Goal: Task Accomplishment & Management: Manage account settings

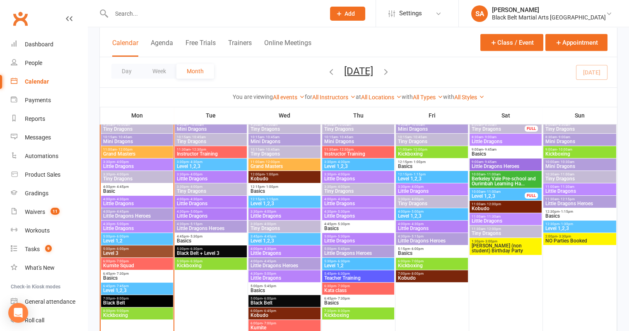
click at [136, 16] on input "text" at bounding box center [214, 14] width 210 height 12
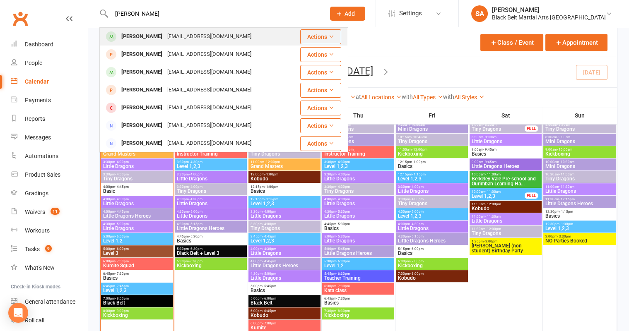
type input "Arthur Hall"
click at [133, 34] on div "Arthur Hall" at bounding box center [142, 37] width 46 height 12
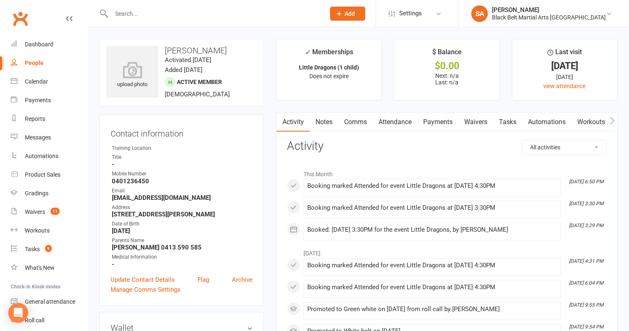
click at [396, 121] on link "Attendance" at bounding box center [395, 122] width 45 height 19
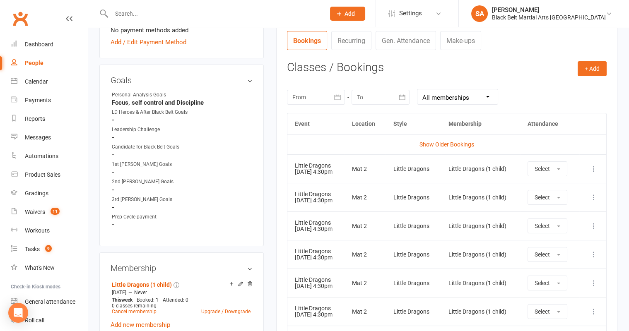
scroll to position [347, 0]
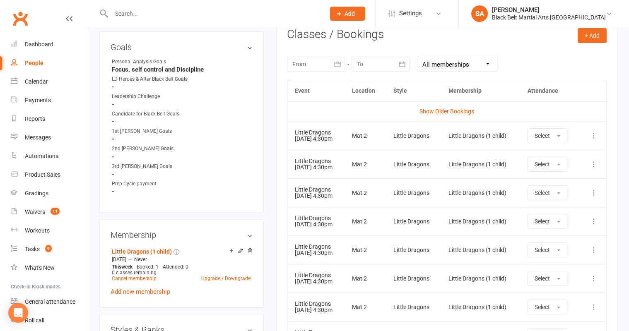
click at [139, 12] on input "text" at bounding box center [214, 14] width 210 height 12
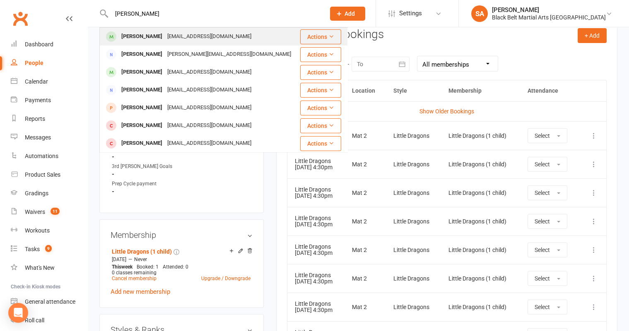
type input "Elisabeth"
click at [128, 34] on div "Elisabeth Aillon" at bounding box center [142, 37] width 46 height 12
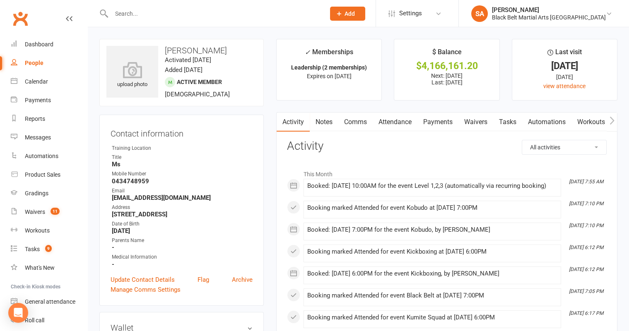
click at [443, 126] on link "Payments" at bounding box center [437, 122] width 41 height 19
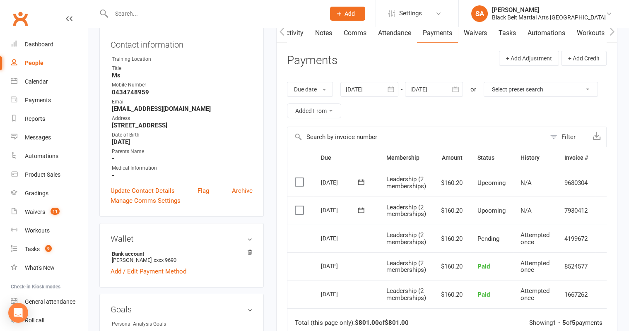
scroll to position [89, 0]
click at [35, 217] on link "Waivers 11" at bounding box center [49, 212] width 77 height 19
select select "100"
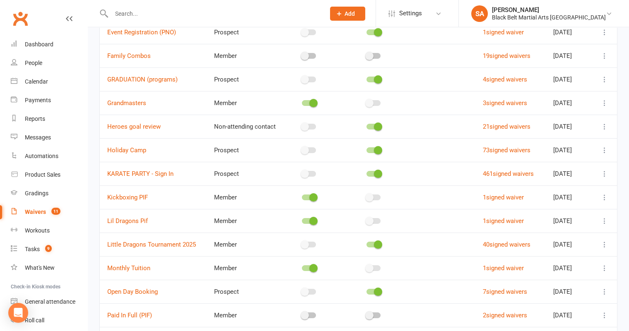
scroll to position [449, 0]
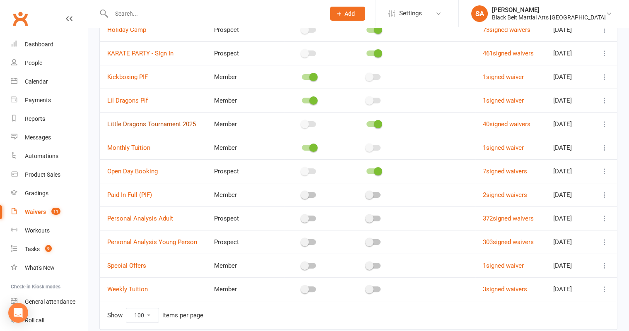
click at [169, 121] on link "Little Dragons Tournament 2025" at bounding box center [151, 124] width 89 height 7
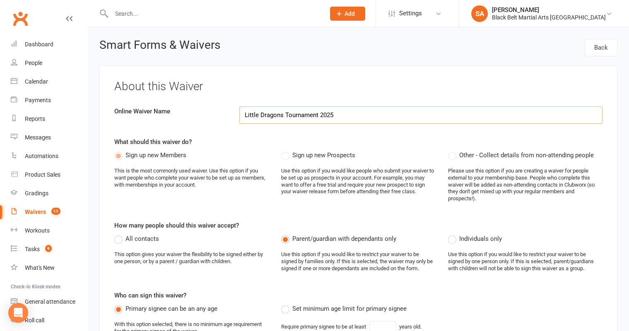
select select "applies_to_dependant_signees"
select select "select"
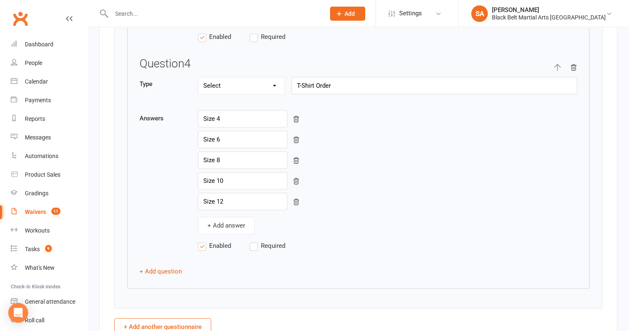
scroll to position [1465, 0]
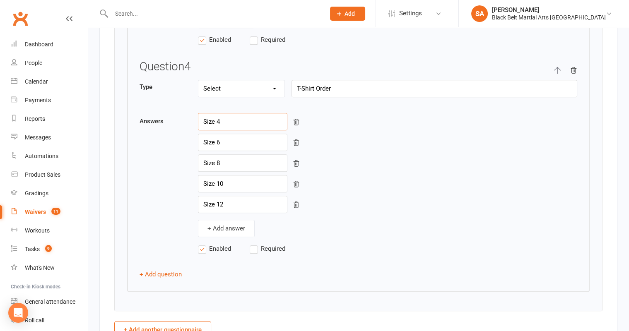
drag, startPoint x: 222, startPoint y: 110, endPoint x: 187, endPoint y: 111, distance: 34.8
click at [187, 113] on div "Answers Size 4 Size 6 Size 8 Size 10 Size 12 + Add answer" at bounding box center [359, 175] width 438 height 124
click at [427, 222] on div "+ Add answer" at bounding box center [387, 228] width 379 height 17
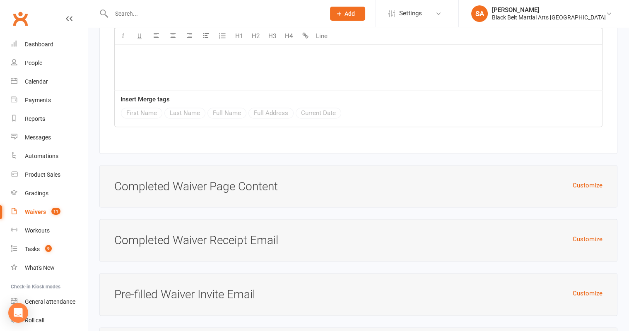
scroll to position [2780, 0]
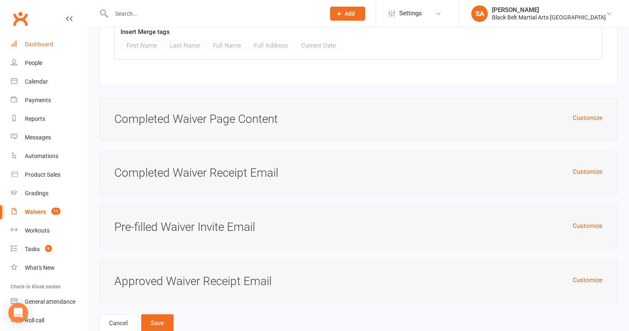
click at [40, 50] on link "Dashboard" at bounding box center [49, 44] width 77 height 19
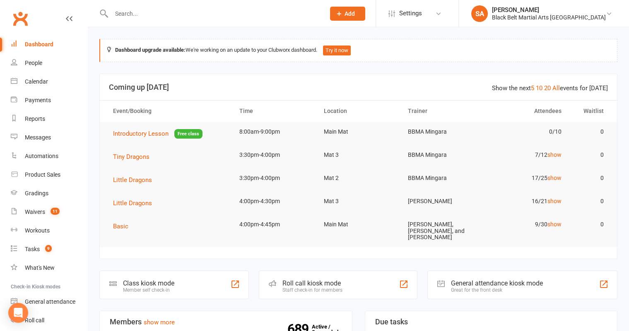
click at [169, 17] on input "text" at bounding box center [214, 14] width 210 height 12
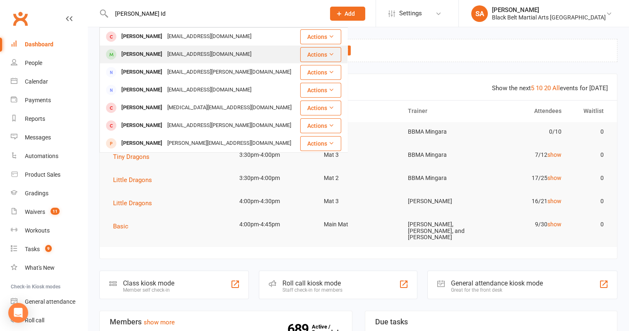
type input "Fletcher Id"
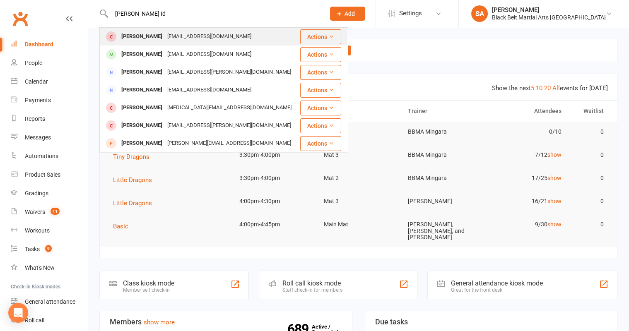
drag, startPoint x: 146, startPoint y: 58, endPoint x: 120, endPoint y: 40, distance: 32.2
click at [120, 40] on tbody "Fletcher Daley daley_01@yahoo.com.au Actions Fletcher Ida Rebecca_lange30@hotma…" at bounding box center [224, 206] width 248 height 356
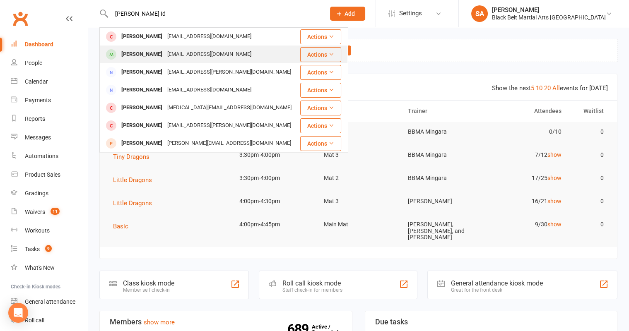
click at [124, 51] on div "Fletcher Ida" at bounding box center [142, 54] width 46 height 12
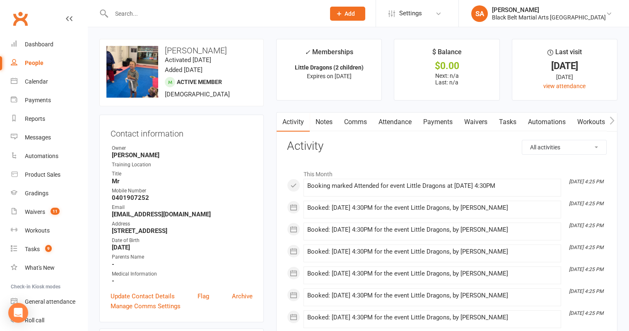
click at [377, 130] on link "Attendance" at bounding box center [395, 122] width 45 height 19
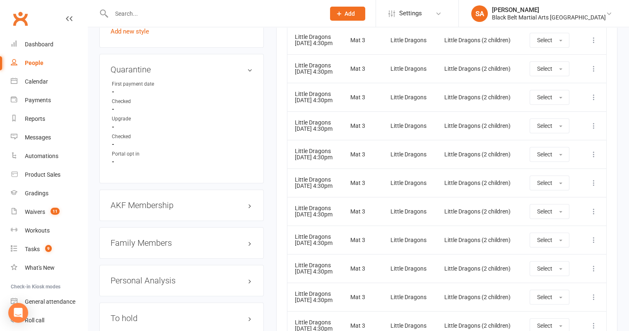
scroll to position [786, 0]
click at [145, 238] on h3 "Family Members" at bounding box center [182, 242] width 142 height 9
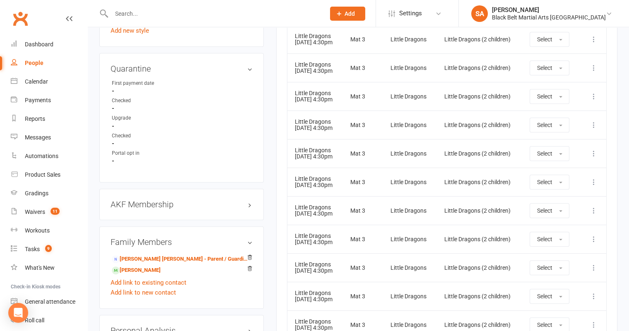
click at [136, 19] on input "text" at bounding box center [214, 14] width 210 height 12
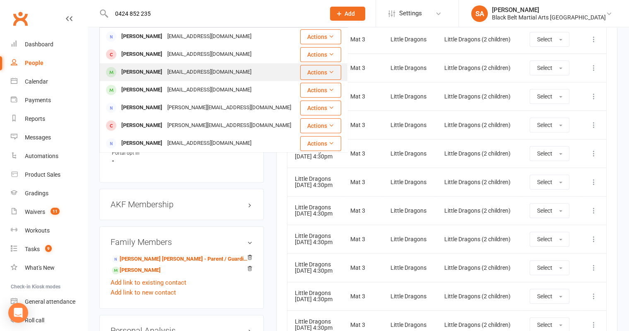
type input "0424 852 235"
click at [154, 72] on div "Nadia Hermas" at bounding box center [142, 72] width 46 height 12
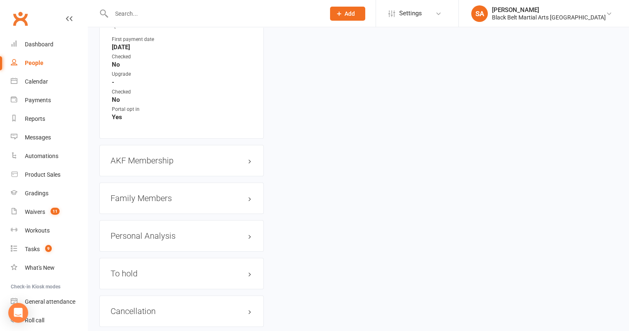
scroll to position [842, 0]
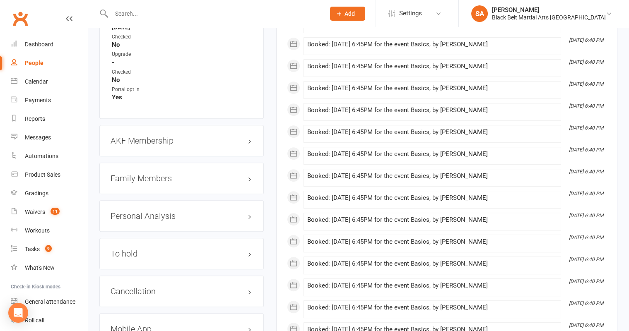
click at [133, 174] on h3 "Family Members" at bounding box center [182, 178] width 142 height 9
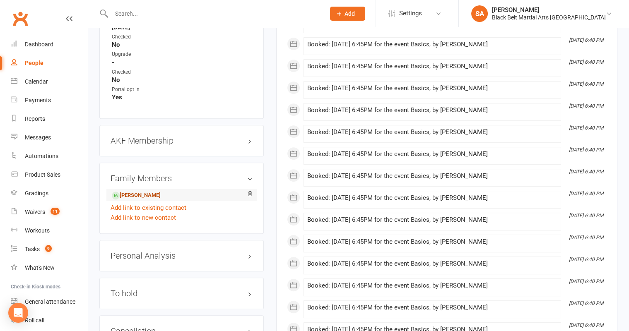
click at [137, 192] on link "Noah Clancy - Child" at bounding box center [136, 195] width 49 height 9
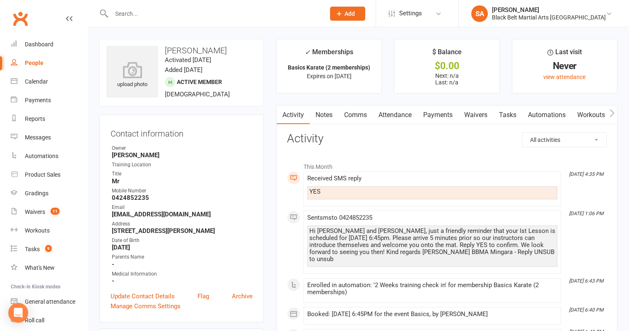
click at [396, 114] on link "Attendance" at bounding box center [395, 115] width 45 height 19
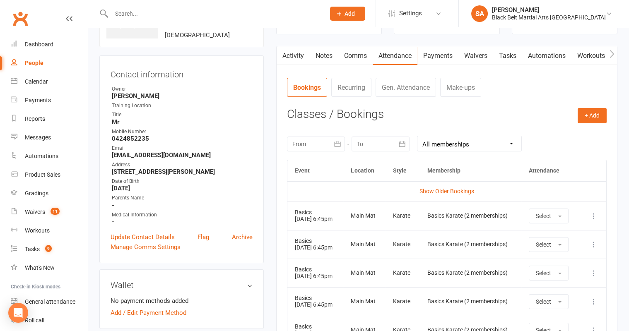
scroll to position [58, 0]
click at [322, 138] on div at bounding box center [316, 145] width 58 height 15
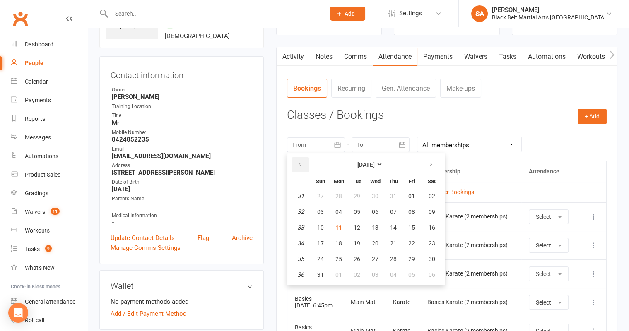
click at [297, 164] on icon "button" at bounding box center [300, 165] width 6 height 7
click at [352, 197] on button "01" at bounding box center [356, 196] width 17 height 15
type input "01 Jul 2025"
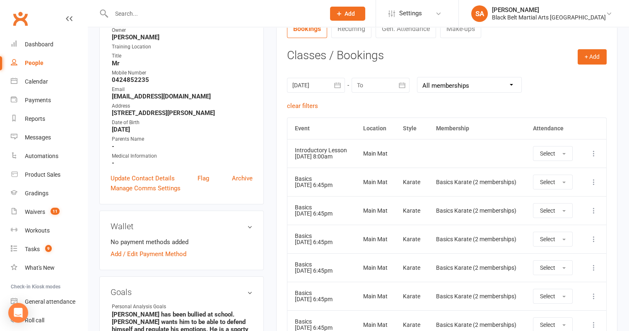
scroll to position [0, 0]
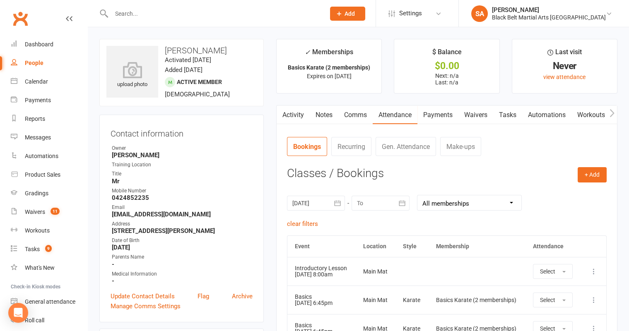
click at [188, 14] on input "text" at bounding box center [214, 14] width 210 height 12
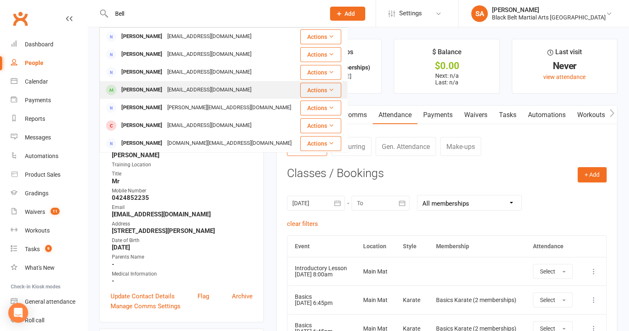
type input "Bell"
click at [206, 89] on div "bellisnow@gmail.com" at bounding box center [209, 90] width 89 height 12
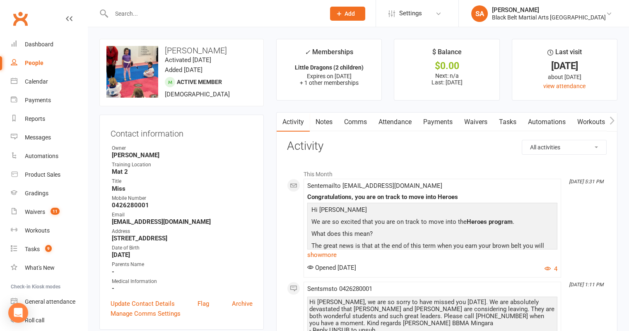
click at [141, 17] on input "text" at bounding box center [214, 14] width 210 height 12
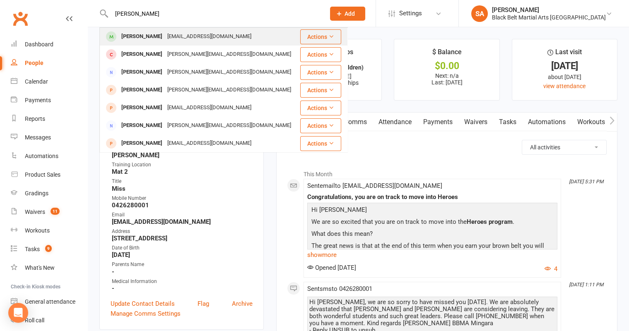
type input "Spencer Chiltyons"
click at [142, 37] on div "Spencer Chilton" at bounding box center [142, 37] width 46 height 12
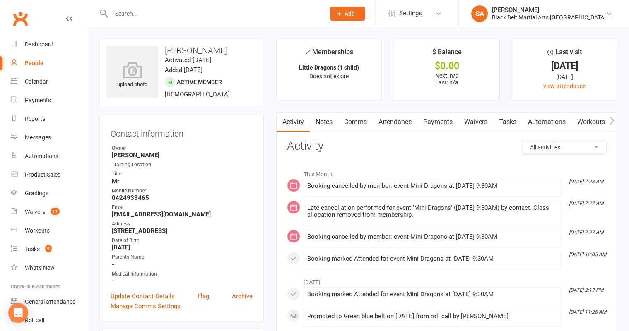
click at [392, 125] on link "Attendance" at bounding box center [395, 122] width 45 height 19
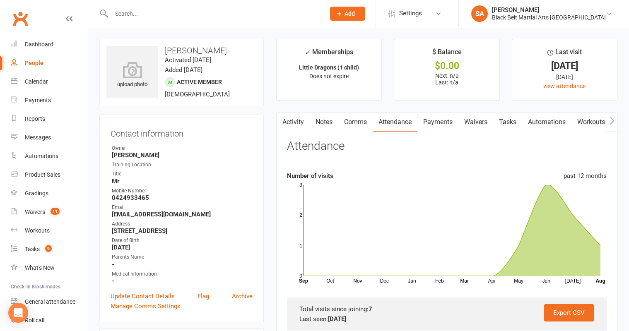
click at [203, 13] on input "text" at bounding box center [214, 14] width 210 height 12
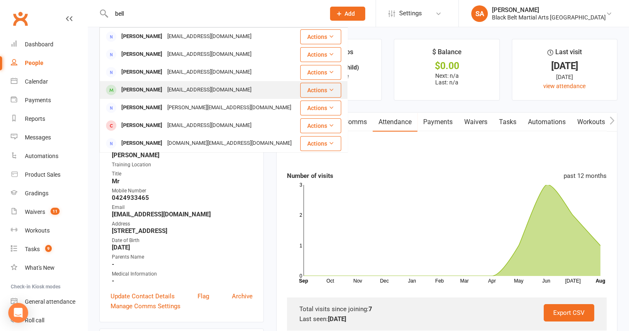
type input "bell"
click at [126, 87] on div "Alexis Bell" at bounding box center [142, 90] width 46 height 12
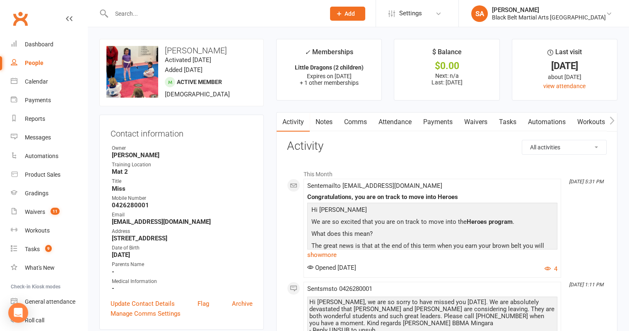
click at [401, 116] on link "Attendance" at bounding box center [395, 122] width 45 height 19
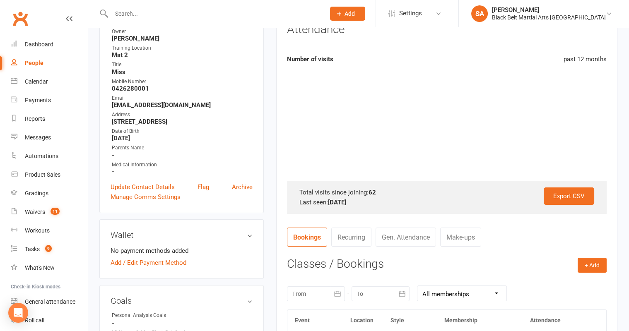
scroll to position [274, 0]
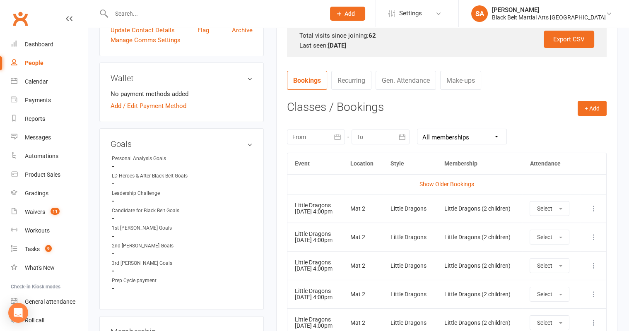
click at [320, 135] on div at bounding box center [316, 137] width 58 height 15
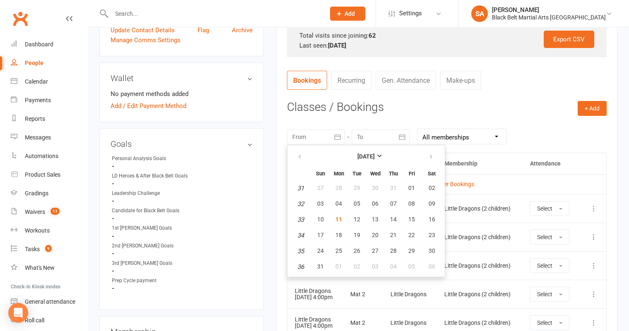
click at [507, 126] on div "August 2025 Sun Mon Tue Wed Thu Fri Sat 31 27 28 29 30 31 01 02 32 03 04 05 06 …" at bounding box center [447, 137] width 320 height 32
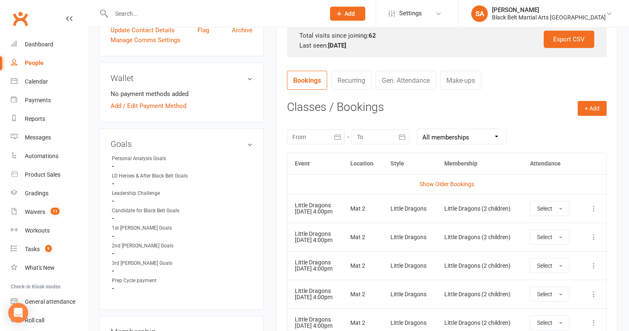
click at [295, 137] on div at bounding box center [316, 137] width 58 height 15
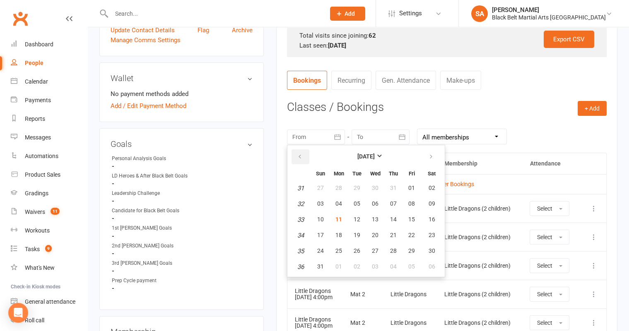
click at [301, 150] on button "button" at bounding box center [301, 157] width 18 height 15
click at [355, 187] on span "01" at bounding box center [357, 188] width 7 height 7
type input "01 Jul 2025"
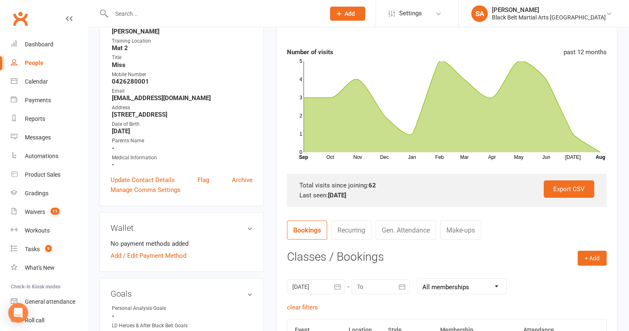
scroll to position [0, 0]
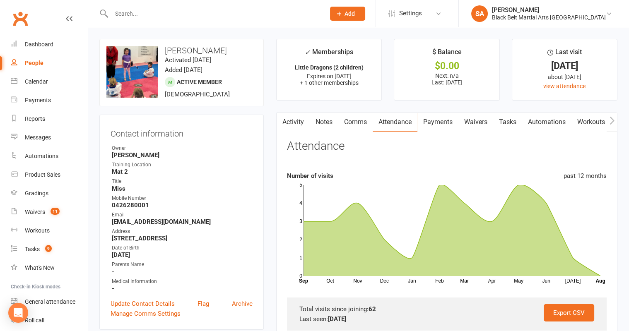
click at [154, 10] on input "text" at bounding box center [214, 14] width 210 height 12
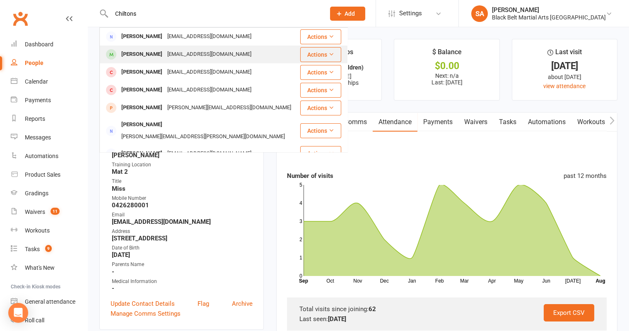
type input "Chiltons"
click at [153, 58] on div "Spencer Chilton" at bounding box center [142, 54] width 46 height 12
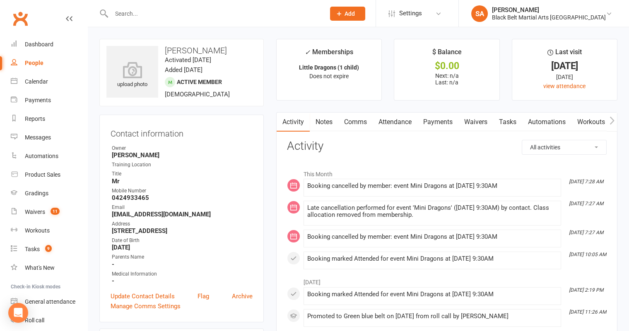
click at [390, 123] on link "Attendance" at bounding box center [395, 122] width 45 height 19
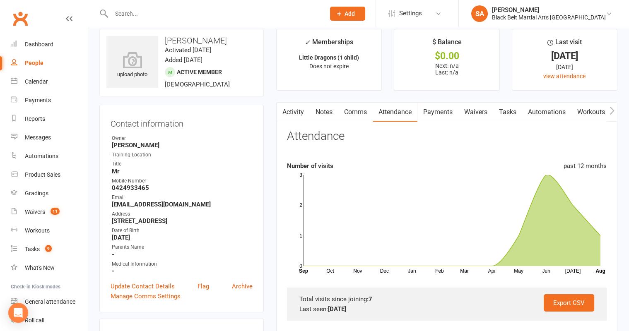
scroll to position [210, 0]
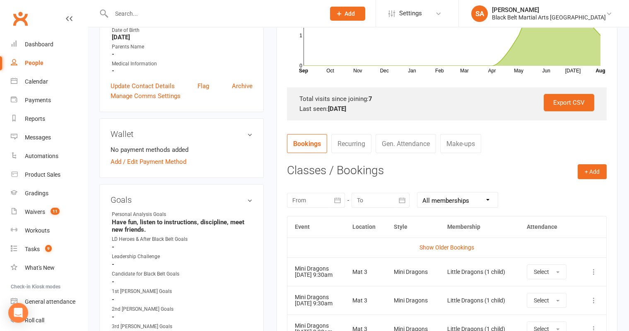
click at [314, 200] on div at bounding box center [316, 200] width 58 height 15
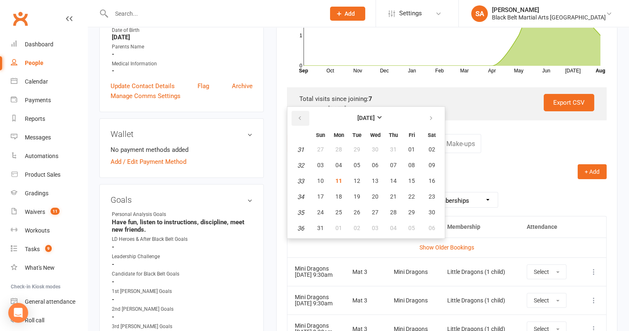
click at [297, 115] on icon "button" at bounding box center [300, 118] width 6 height 7
click at [360, 147] on button "01" at bounding box center [356, 149] width 17 height 15
type input "01 Jul 2025"
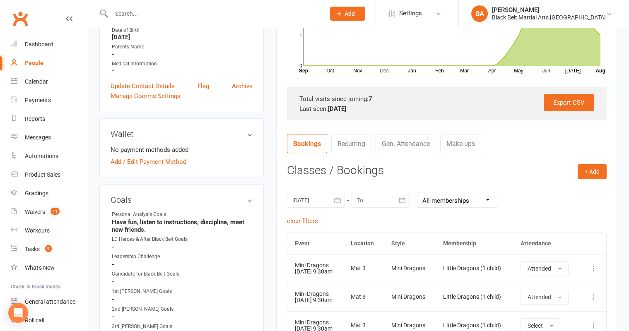
click at [375, 204] on div at bounding box center [381, 200] width 58 height 15
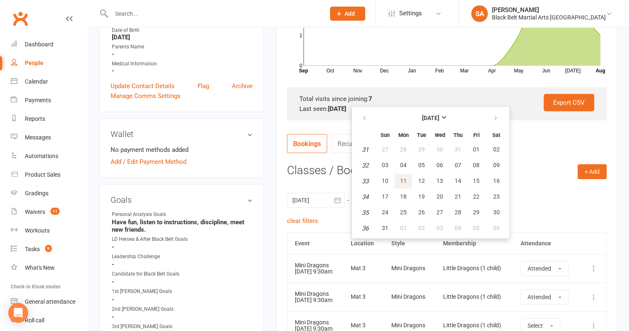
click at [402, 178] on span "11" at bounding box center [403, 181] width 7 height 7
type input "11 Aug 2025"
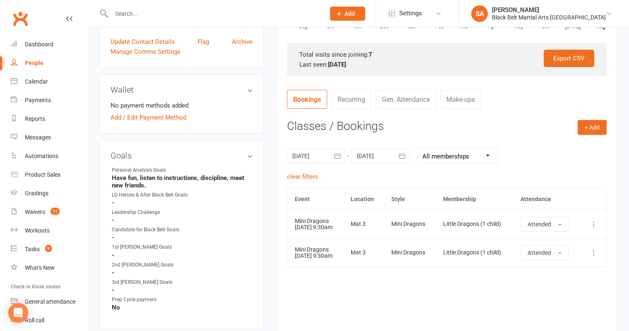
scroll to position [0, 0]
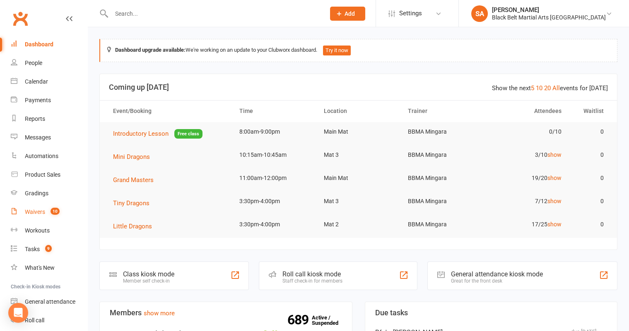
click at [33, 217] on link "Waivers 10" at bounding box center [49, 212] width 77 height 19
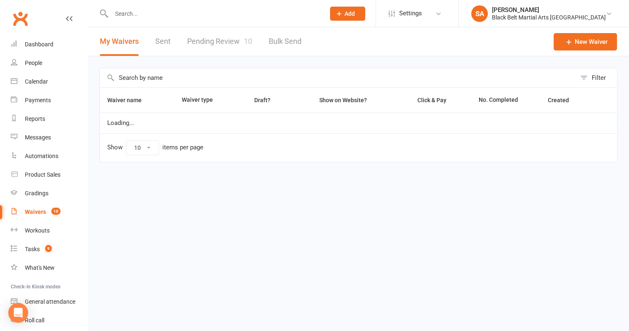
select select "100"
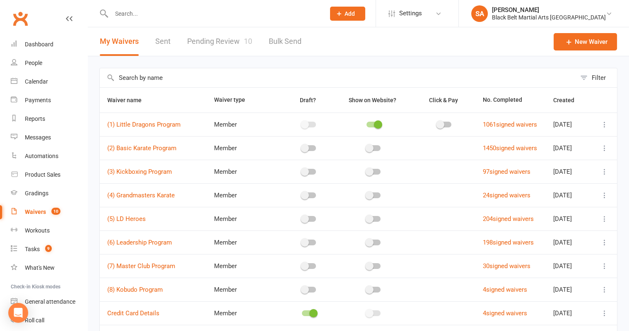
click at [232, 41] on link "Pending Review 10" at bounding box center [219, 41] width 65 height 29
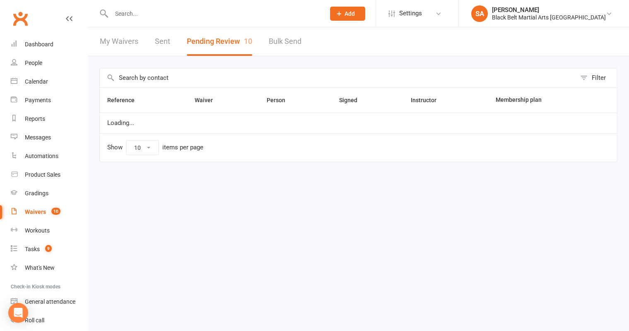
select select "50"
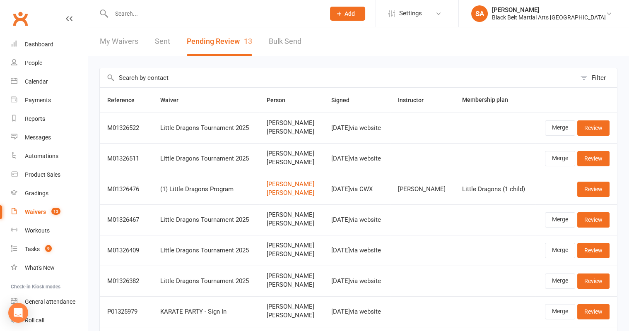
click at [127, 14] on input "text" at bounding box center [214, 14] width 210 height 12
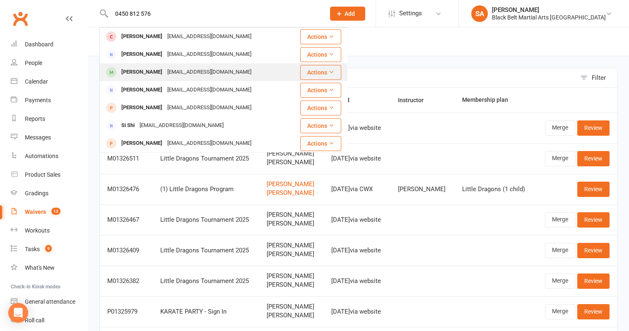
type input "0450 812 576"
click at [123, 70] on div "Percy Palmer" at bounding box center [142, 72] width 46 height 12
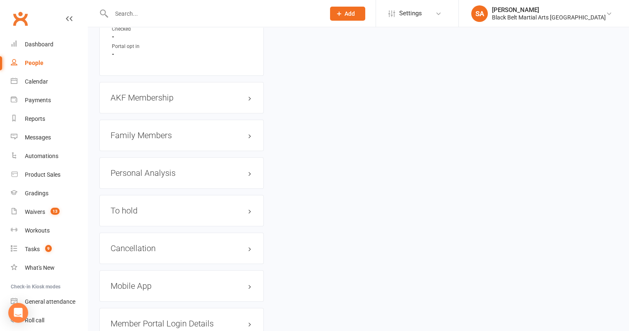
scroll to position [900, 0]
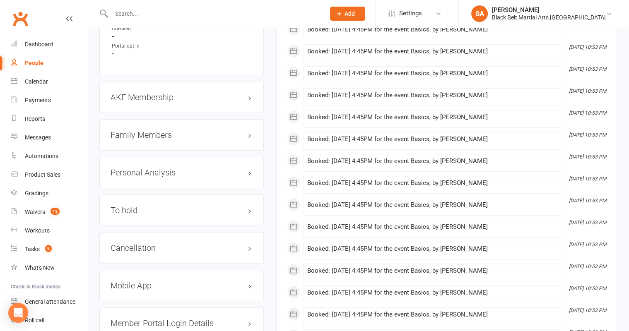
click at [166, 130] on h3 "Family Members" at bounding box center [182, 134] width 142 height 9
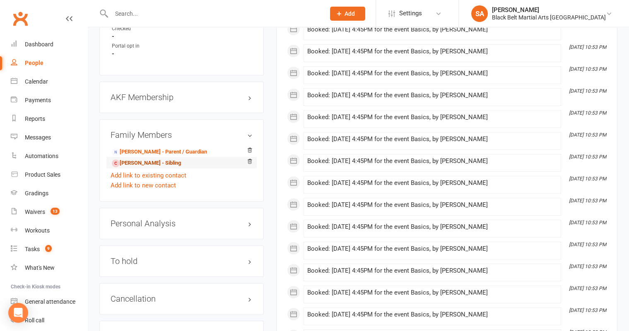
click at [133, 159] on link "Paige Palmer - Sibling" at bounding box center [146, 163] width 69 height 9
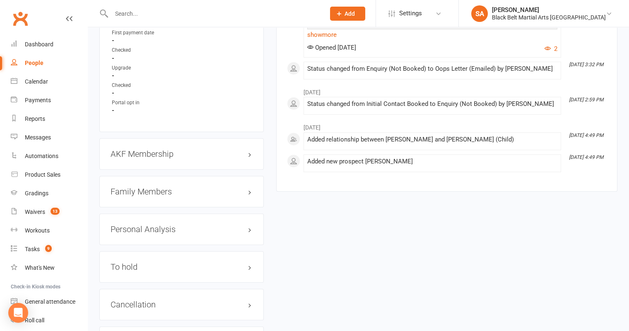
scroll to position [728, 0]
click at [106, 191] on div "Family Members" at bounding box center [181, 190] width 164 height 31
click at [118, 186] on h3 "Family Members" at bounding box center [182, 190] width 142 height 9
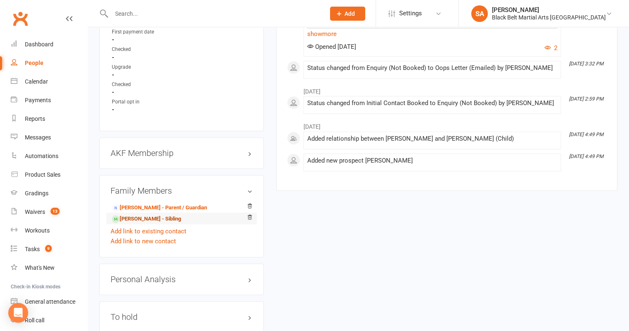
click at [119, 215] on span at bounding box center [116, 219] width 8 height 8
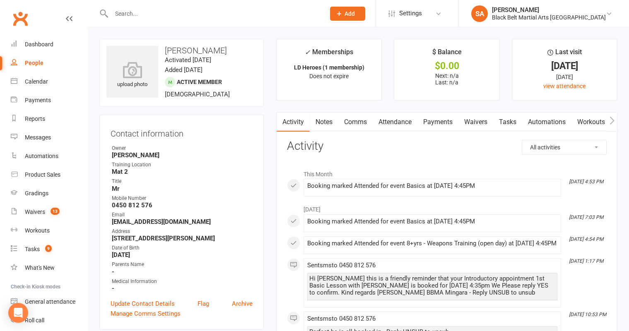
click at [386, 125] on link "Attendance" at bounding box center [395, 122] width 45 height 19
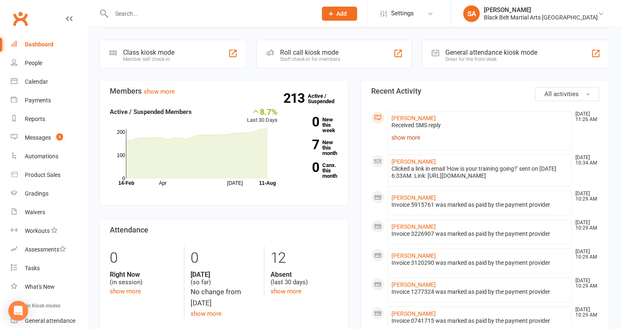
click at [395, 138] on link "show more" at bounding box center [479, 138] width 177 height 12
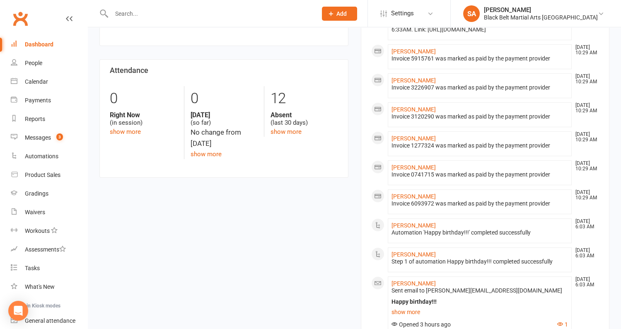
scroll to position [526, 0]
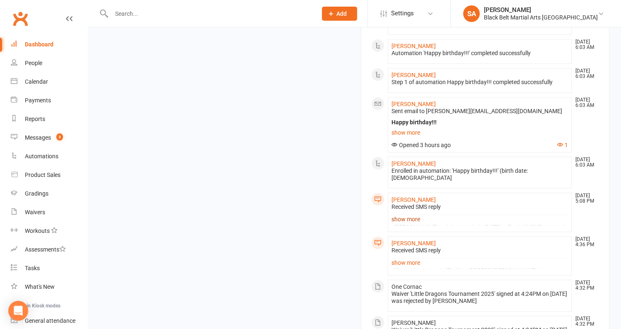
click at [402, 225] on link "show more" at bounding box center [479, 219] width 177 height 12
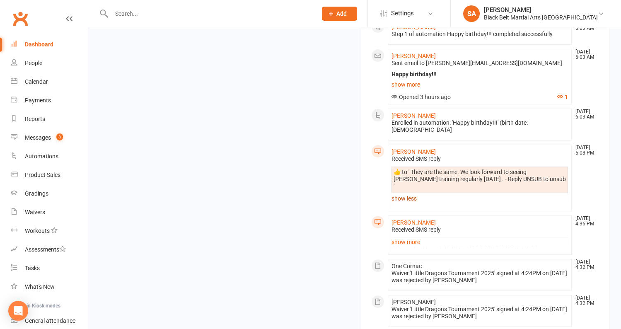
scroll to position [581, 0]
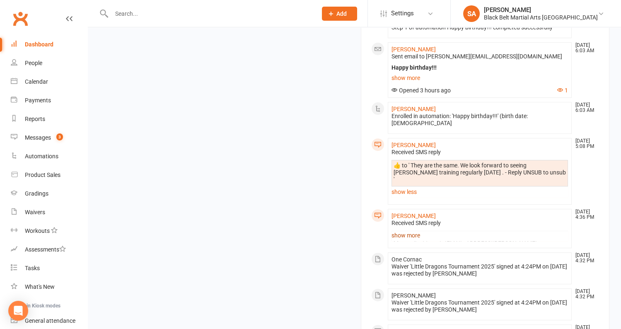
click at [399, 241] on link "show more" at bounding box center [479, 235] width 177 height 12
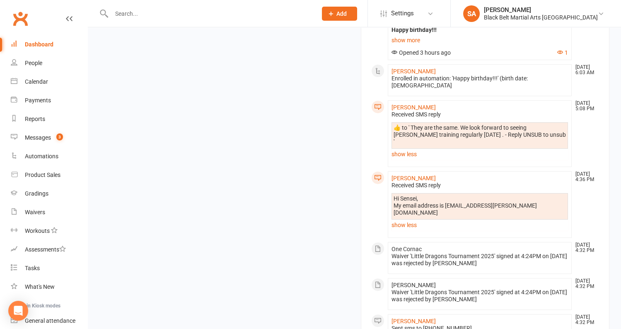
scroll to position [758, 0]
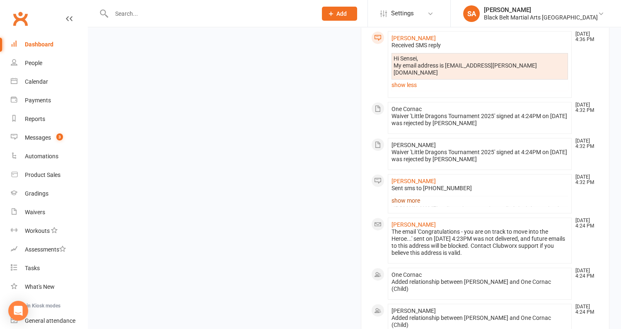
click at [399, 201] on link "show more" at bounding box center [479, 201] width 177 height 12
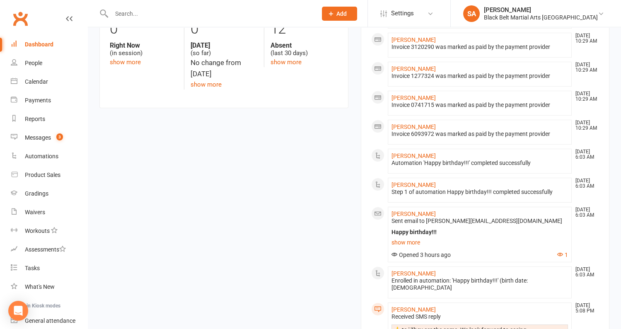
scroll to position [200, 0]
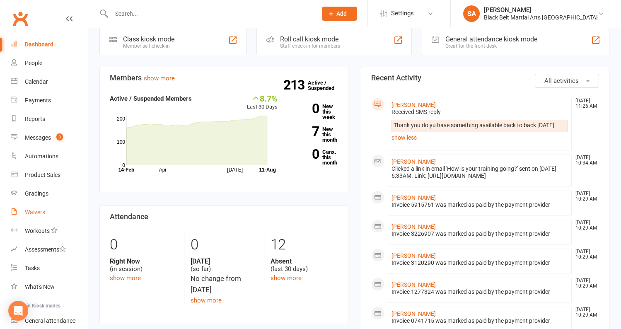
click at [47, 215] on link "Waivers" at bounding box center [49, 212] width 77 height 19
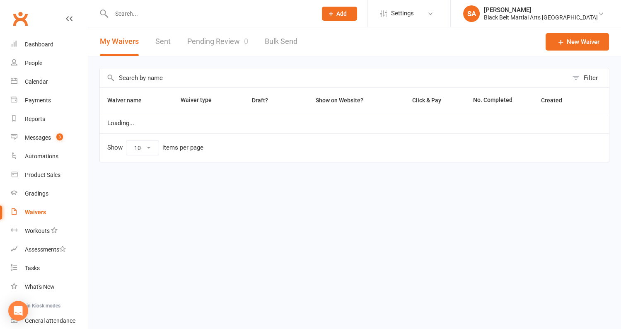
select select "100"
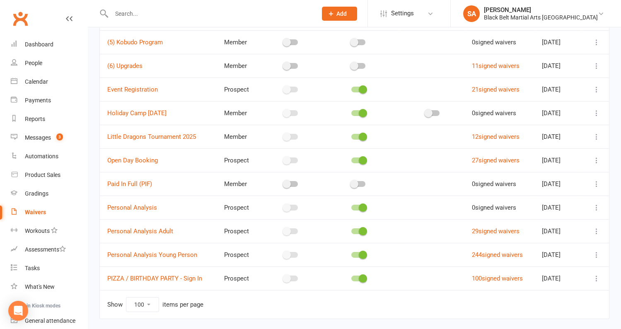
scroll to position [179, 0]
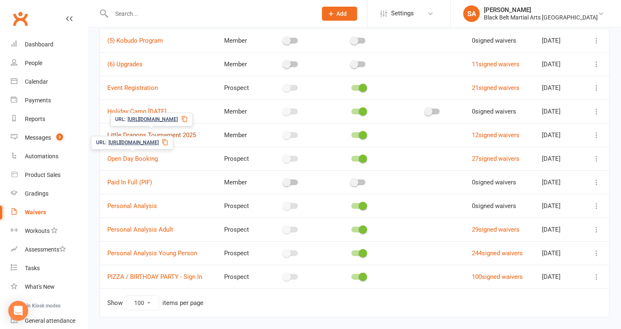
click at [150, 131] on link "Little Dragons Tournament 2025" at bounding box center [151, 134] width 89 height 7
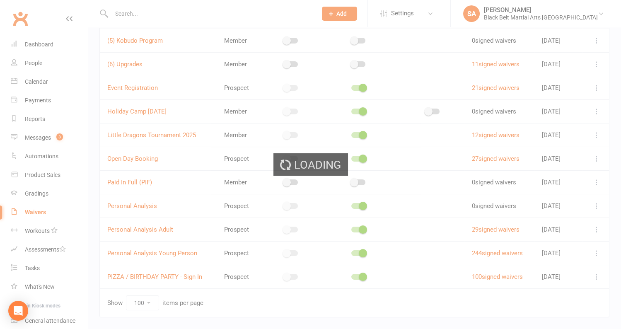
select select "applies_to_dependant_signees"
select select "select"
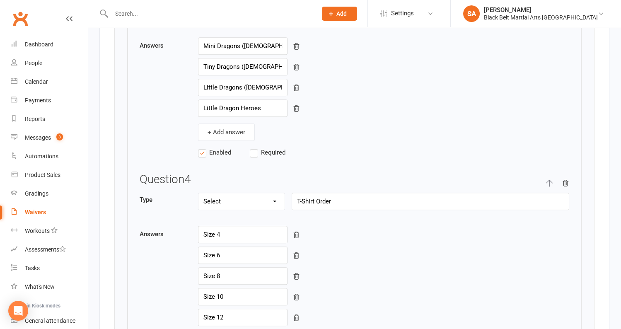
scroll to position [1361, 0]
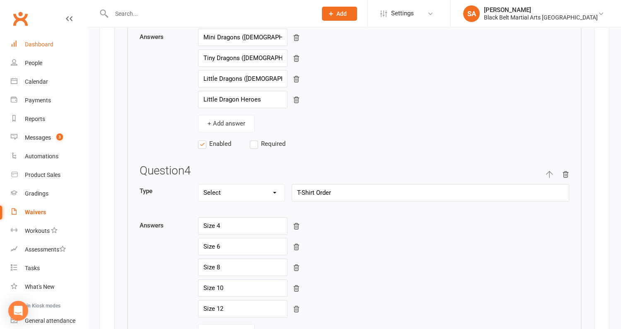
click at [28, 42] on div "Dashboard" at bounding box center [39, 44] width 29 height 7
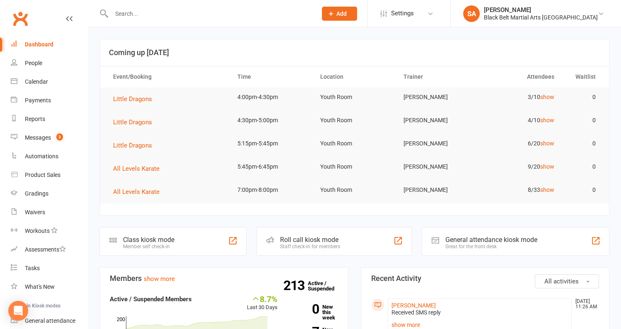
click at [152, 14] on input "text" at bounding box center [210, 14] width 202 height 12
type input "Flate"
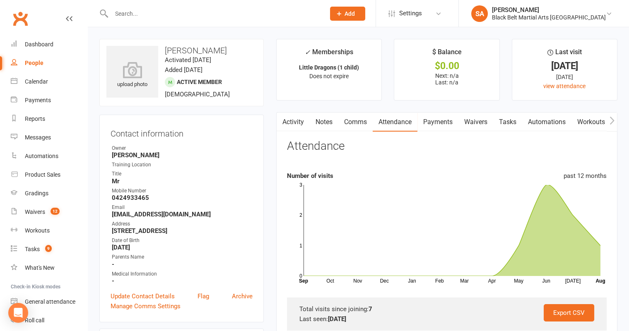
click at [138, 14] on input "text" at bounding box center [214, 14] width 210 height 12
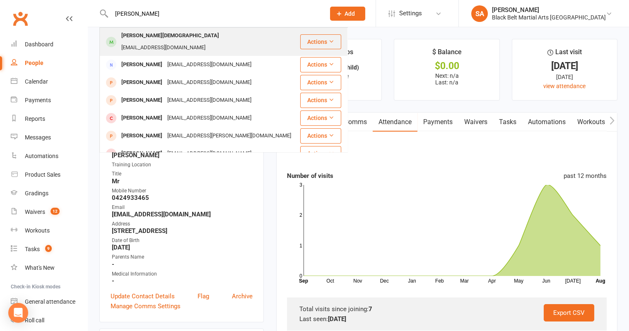
type input "Jovi Ch"
click at [143, 40] on div "Jovi Christian" at bounding box center [170, 36] width 103 height 12
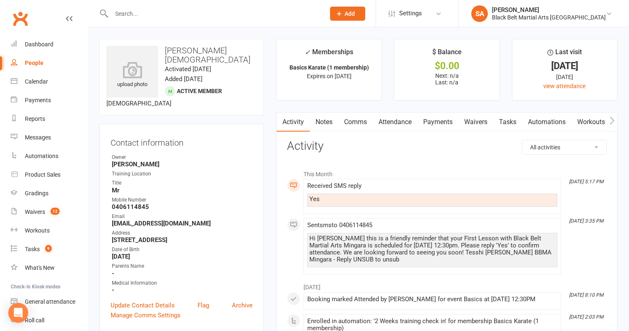
click at [402, 125] on link "Attendance" at bounding box center [395, 122] width 45 height 19
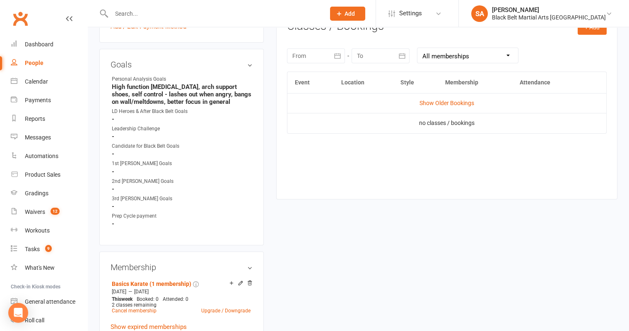
scroll to position [329, 0]
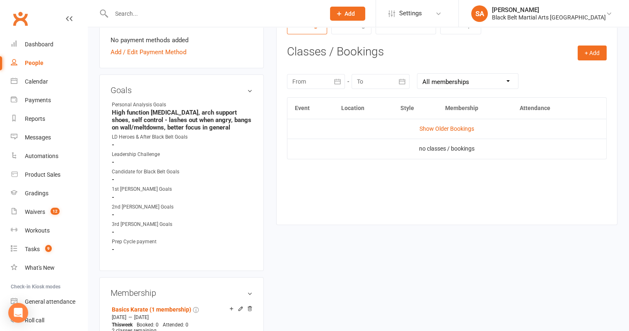
click at [313, 82] on div at bounding box center [316, 81] width 58 height 15
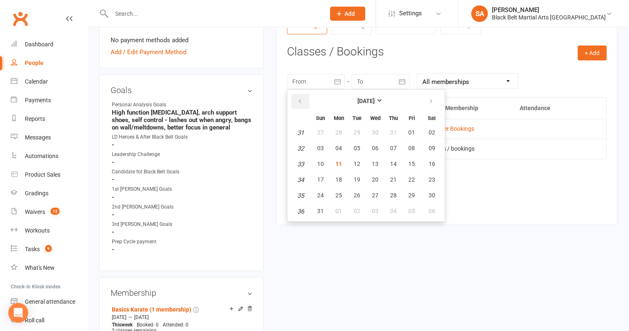
click at [301, 96] on button "button" at bounding box center [301, 101] width 18 height 15
click at [356, 129] on span "01" at bounding box center [357, 132] width 7 height 7
type input "01 Jul 2025"
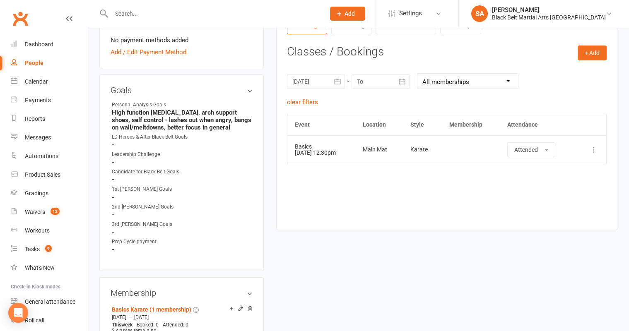
scroll to position [0, 0]
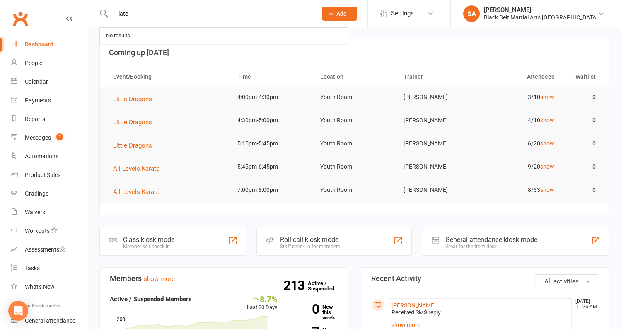
drag, startPoint x: 160, startPoint y: 13, endPoint x: 101, endPoint y: 20, distance: 59.2
click at [101, 20] on div "Flate No results" at bounding box center [205, 13] width 212 height 27
click at [39, 78] on div "Calendar" at bounding box center [36, 81] width 23 height 7
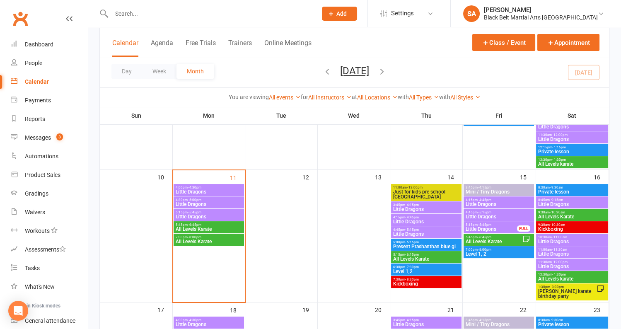
scroll to position [295, 0]
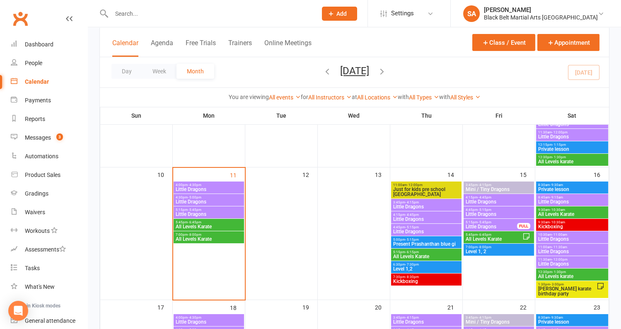
click at [485, 190] on span "Mini / Tiny Dragons" at bounding box center [498, 189] width 67 height 5
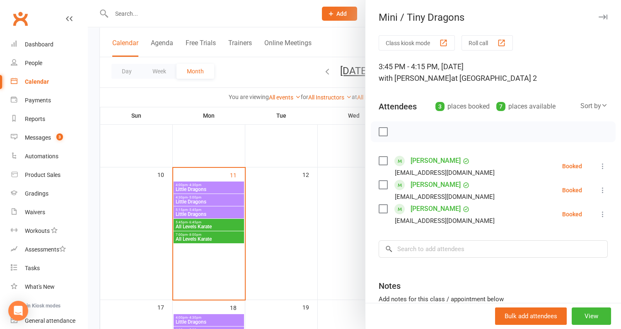
click at [287, 231] on div at bounding box center [354, 164] width 533 height 329
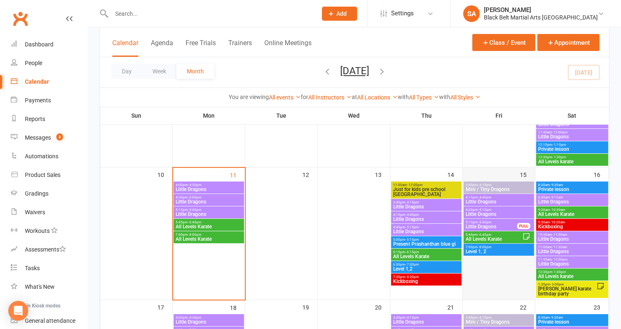
click at [480, 179] on div "15" at bounding box center [499, 233] width 72 height 132
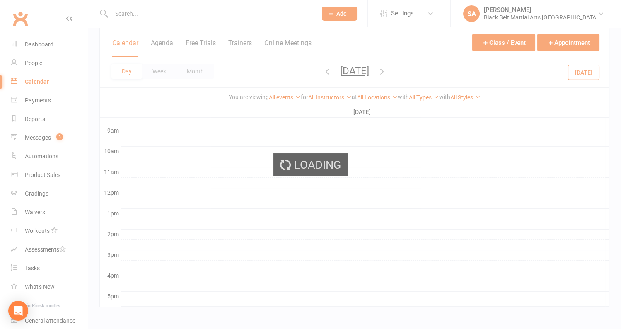
scroll to position [0, 0]
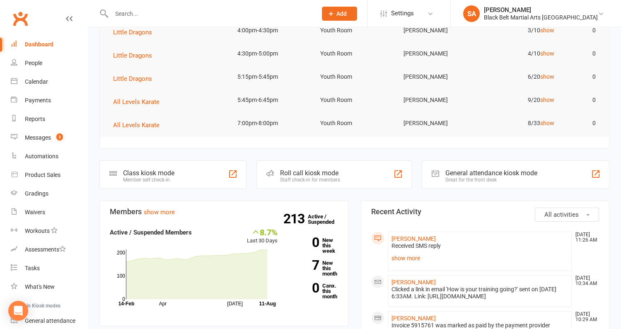
scroll to position [67, 0]
click at [43, 90] on link "Calendar" at bounding box center [49, 81] width 77 height 19
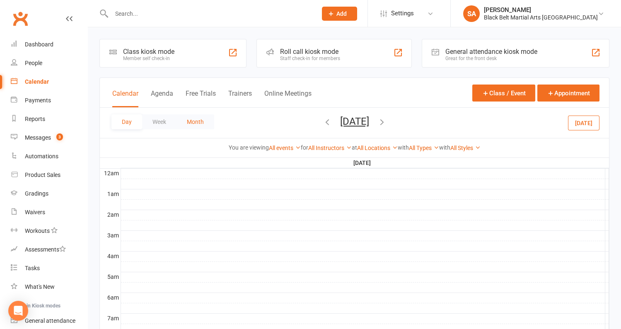
click at [203, 124] on button "Month" at bounding box center [195, 121] width 38 height 15
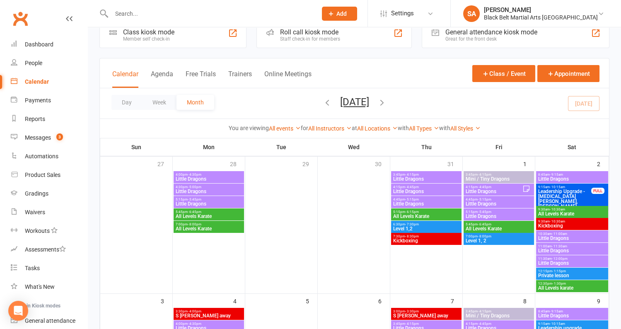
scroll to position [16, 0]
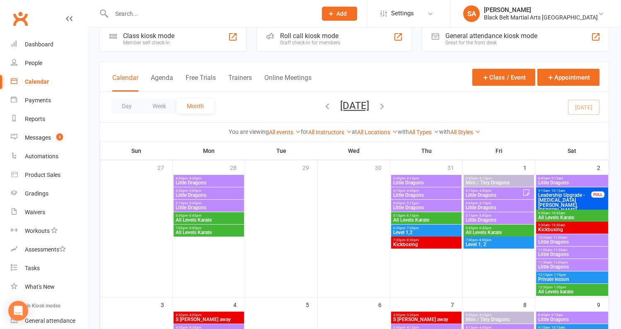
click at [466, 183] on span "Mini / Tiny Dragons" at bounding box center [498, 182] width 67 height 5
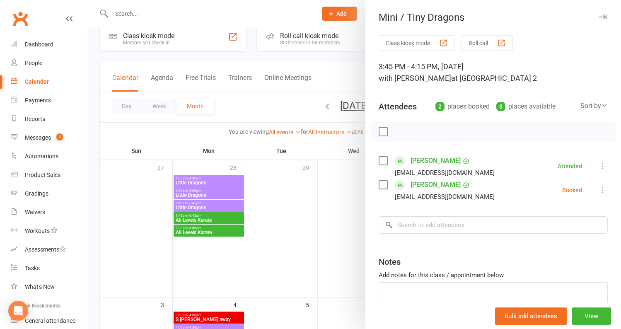
click at [279, 194] on div at bounding box center [354, 164] width 533 height 329
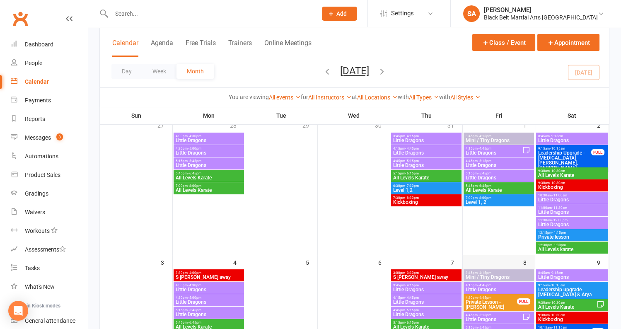
scroll to position [82, 0]
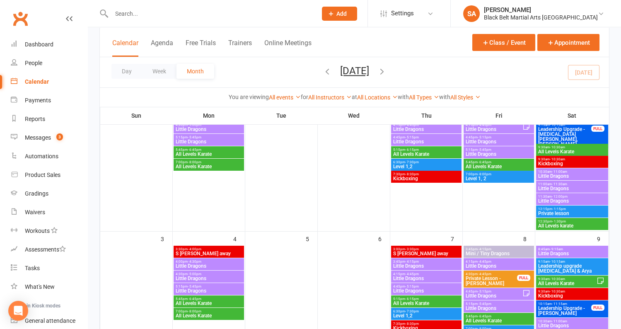
click at [497, 254] on span "Mini / Tiny Dragons" at bounding box center [498, 253] width 67 height 5
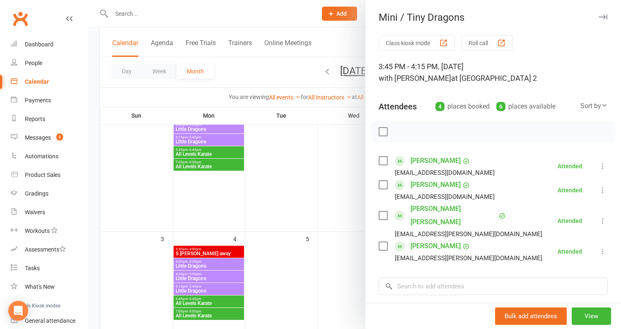
click at [307, 238] on div at bounding box center [354, 164] width 533 height 329
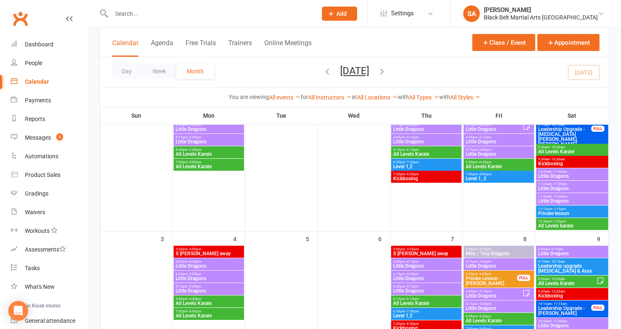
click at [493, 248] on span "3:45pm - 4:15pm" at bounding box center [498, 249] width 67 height 4
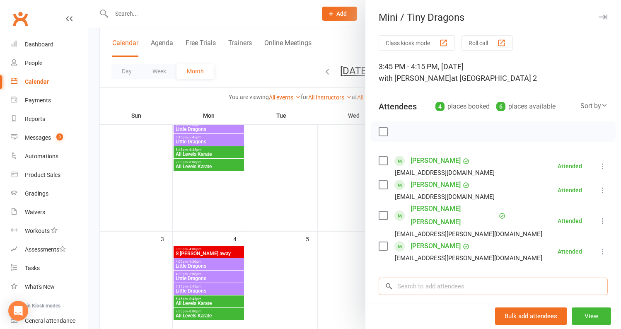
click at [436, 277] on input "search" at bounding box center [493, 285] width 229 height 17
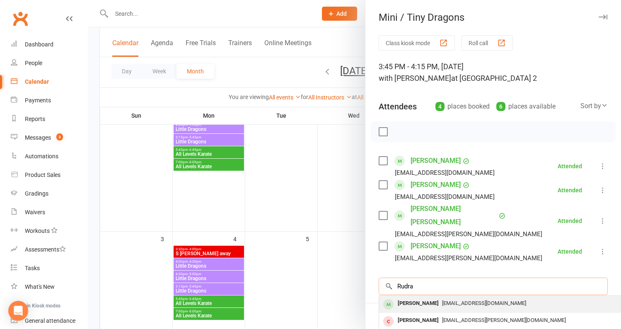
type input "Rudra"
click at [428, 297] on div "Rudra Khanna" at bounding box center [418, 303] width 48 height 12
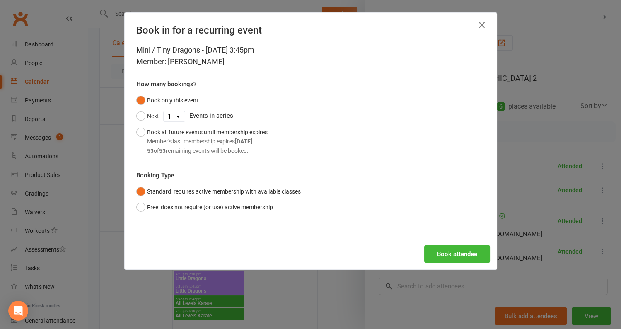
click at [481, 27] on icon "button" at bounding box center [482, 25] width 10 height 10
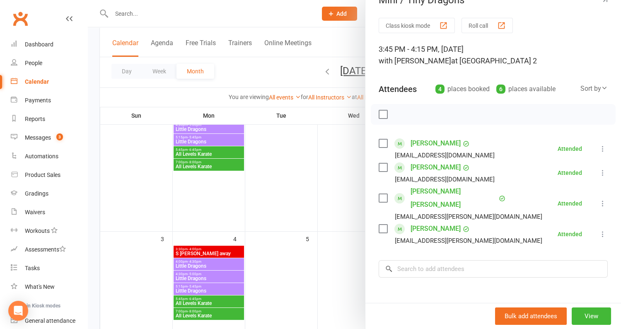
scroll to position [19, 0]
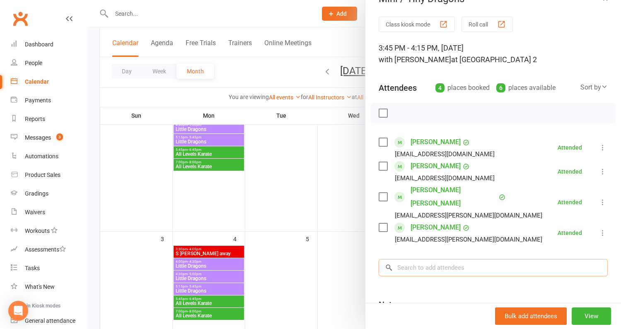
click at [437, 259] on input "search" at bounding box center [493, 267] width 229 height 17
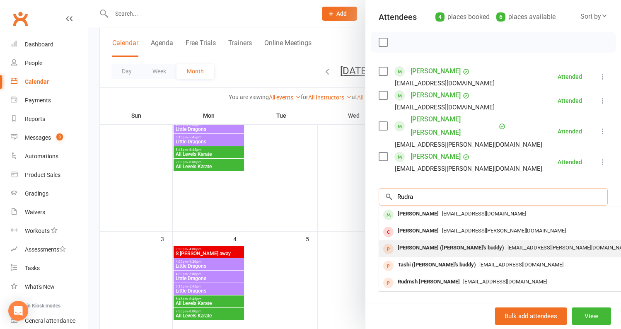
scroll to position [94, 0]
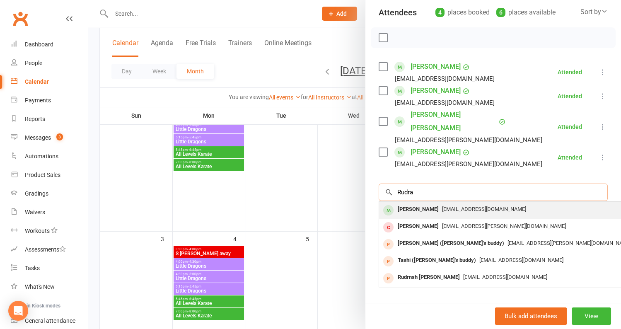
type input "Rudra"
click at [429, 203] on div "Rudra Khanna" at bounding box center [418, 209] width 48 height 12
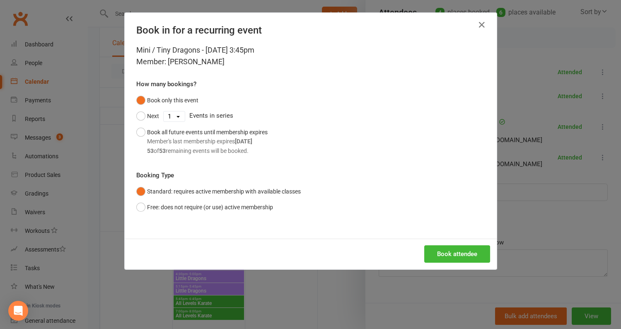
click at [446, 239] on div "Book attendee" at bounding box center [311, 254] width 372 height 31
click at [453, 260] on button "Book attendee" at bounding box center [457, 253] width 66 height 17
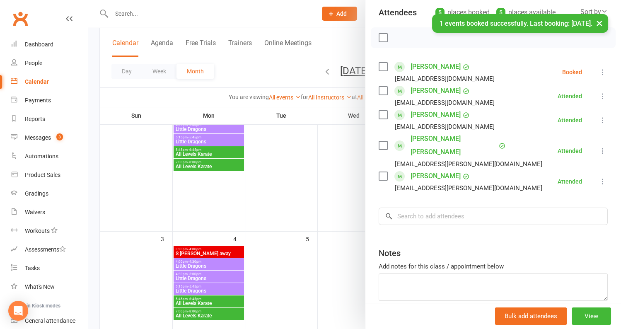
click at [379, 67] on label at bounding box center [383, 67] width 8 height 8
click at [401, 14] on div "× 1 events booked successfully. Last booking: Aug 8, 2025." at bounding box center [305, 14] width 610 height 0
click at [400, 14] on div "× 1 events booked successfully. Last booking: Aug 8, 2025." at bounding box center [305, 14] width 610 height 0
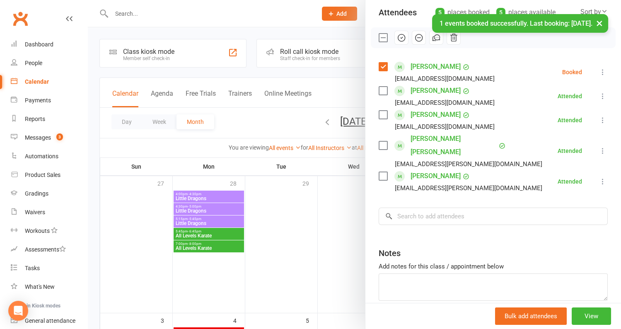
scroll to position [11, 0]
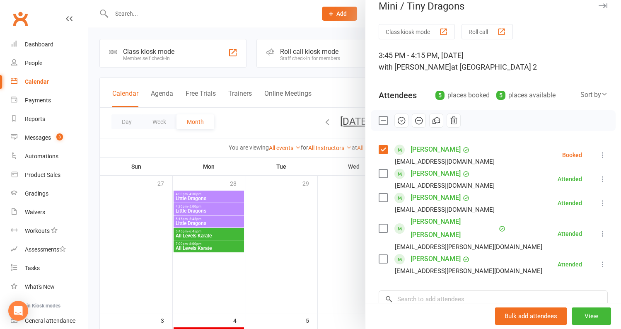
click at [398, 118] on icon "button" at bounding box center [401, 120] width 7 height 7
click at [290, 163] on div at bounding box center [354, 164] width 533 height 329
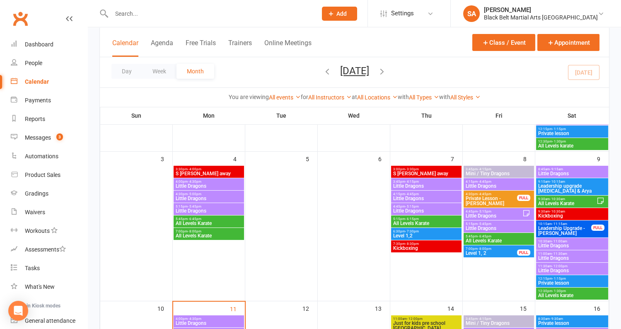
scroll to position [163, 0]
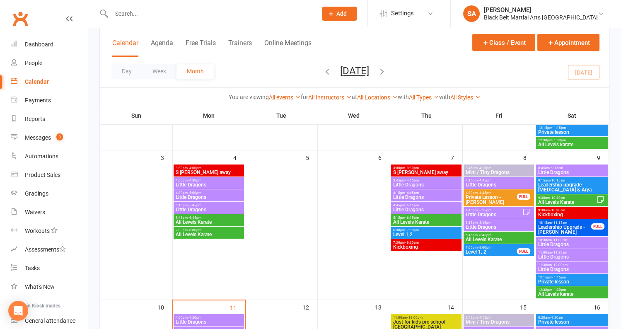
click at [486, 173] on span "Mini / Tiny Dragons" at bounding box center [498, 172] width 67 height 5
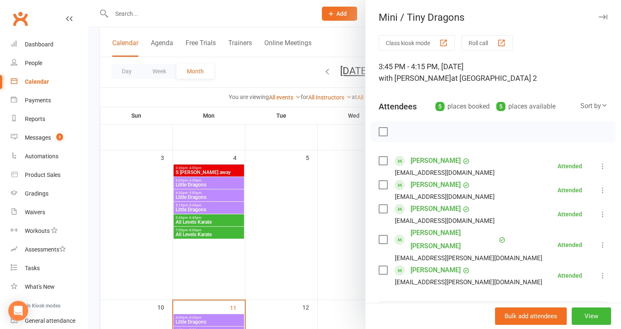
click at [322, 244] on div at bounding box center [354, 164] width 533 height 329
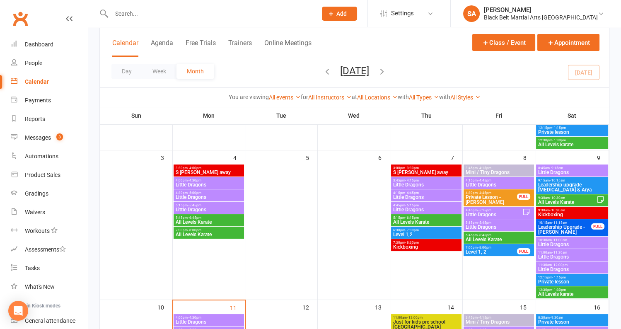
click at [488, 186] on span "Little Dragons" at bounding box center [498, 184] width 67 height 5
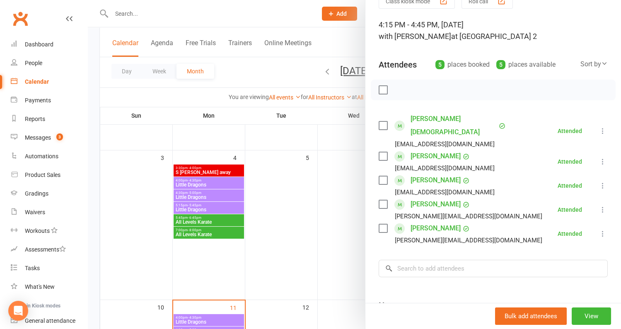
scroll to position [43, 0]
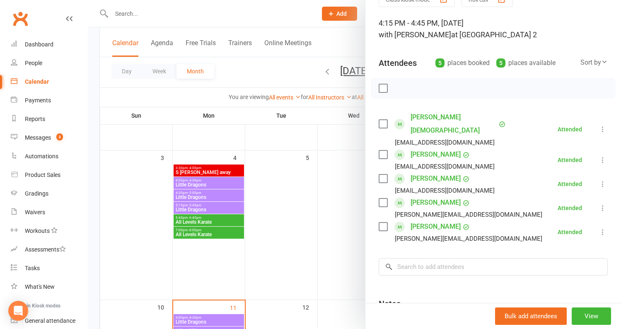
click at [285, 193] on div at bounding box center [354, 164] width 533 height 329
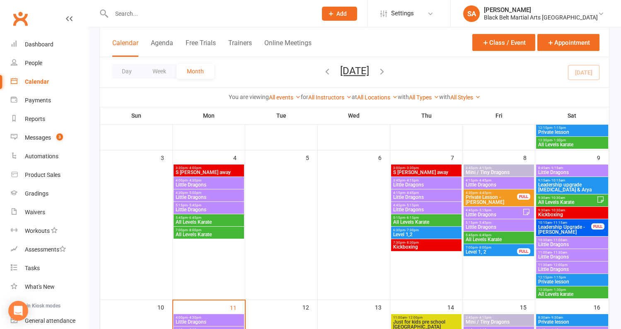
click at [470, 198] on span "Private Lesson - [PERSON_NAME]" at bounding box center [491, 200] width 52 height 10
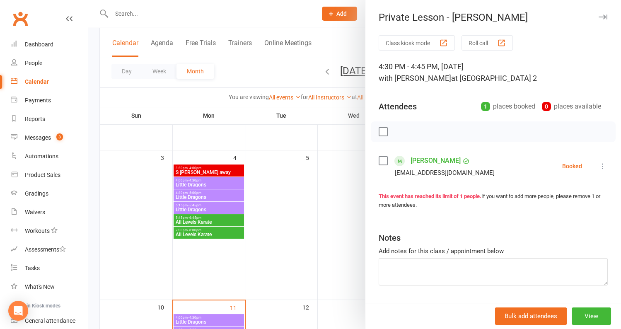
click at [382, 161] on label at bounding box center [383, 161] width 8 height 8
click at [396, 131] on button "button" at bounding box center [401, 132] width 14 height 14
click at [272, 209] on div at bounding box center [354, 164] width 533 height 329
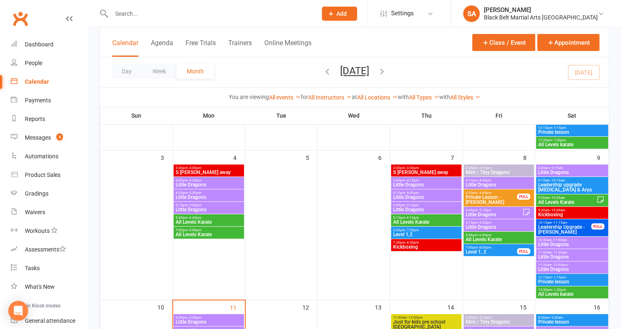
click at [491, 214] on span "Little Dragons" at bounding box center [493, 214] width 57 height 5
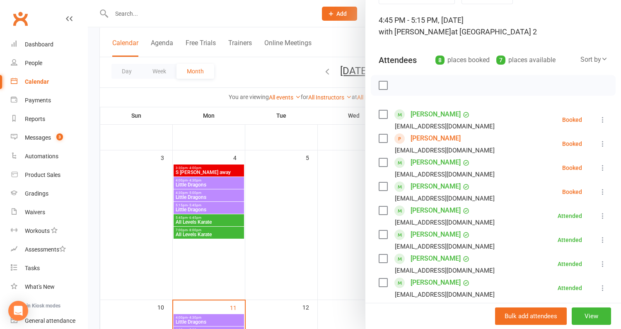
scroll to position [59, 0]
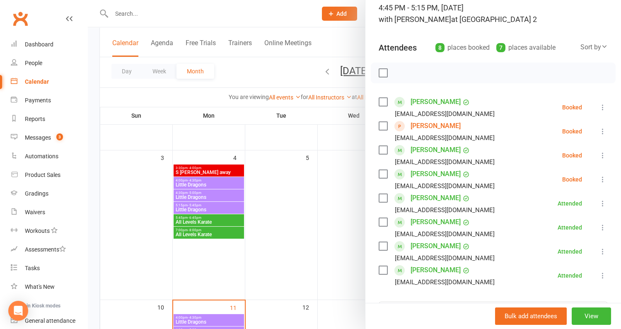
click at [384, 98] on label at bounding box center [383, 102] width 8 height 8
click at [383, 149] on label at bounding box center [383, 150] width 8 height 8
click at [380, 176] on label at bounding box center [383, 174] width 8 height 8
click at [420, 70] on icon "button" at bounding box center [418, 73] width 7 height 7
click at [382, 71] on label at bounding box center [383, 73] width 8 height 8
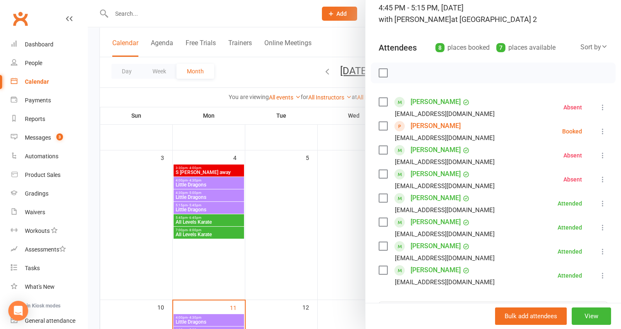
drag, startPoint x: 457, startPoint y: 123, endPoint x: 408, endPoint y: 123, distance: 48.5
click at [408, 123] on li "Emilia Bartley naespi@hotmail.com Booked More info Remove Check in Mark absent …" at bounding box center [493, 131] width 229 height 24
copy link "Emilia Bartley"
click at [314, 223] on div at bounding box center [354, 164] width 533 height 329
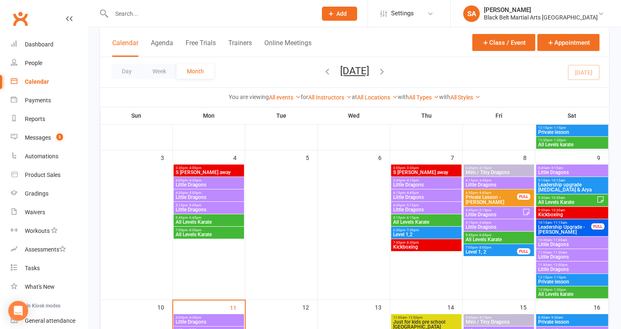
click at [482, 226] on span "Little Dragons" at bounding box center [498, 226] width 67 height 5
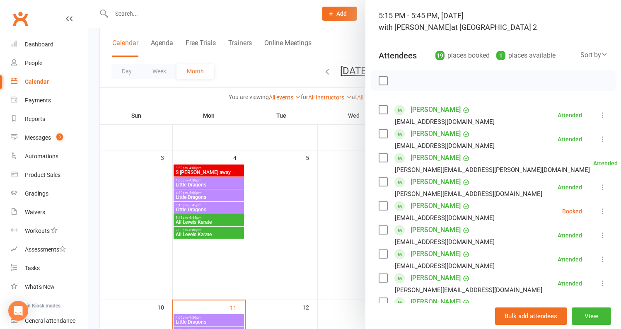
scroll to position [68, 0]
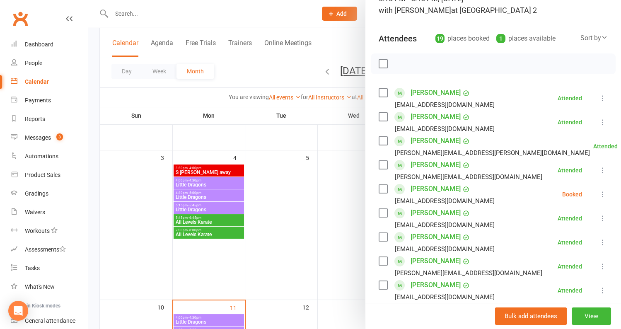
click at [381, 189] on label at bounding box center [383, 189] width 8 height 8
click at [417, 68] on button "button" at bounding box center [419, 64] width 14 height 14
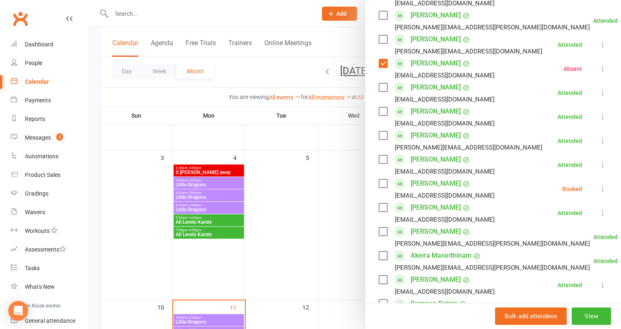
scroll to position [0, 0]
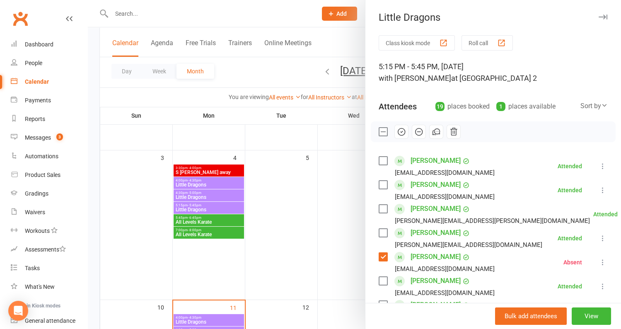
click at [314, 197] on div at bounding box center [354, 164] width 533 height 329
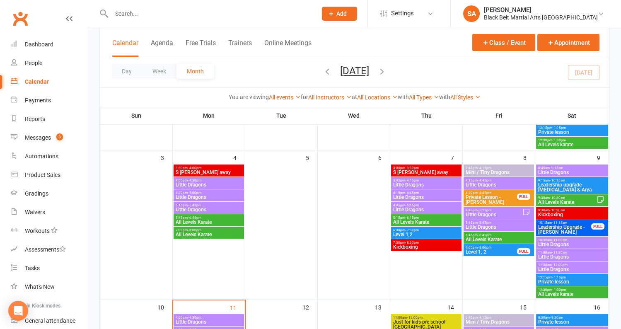
click at [502, 242] on div "5:45pm - 6:45pm All Levels Karate" at bounding box center [498, 238] width 70 height 12
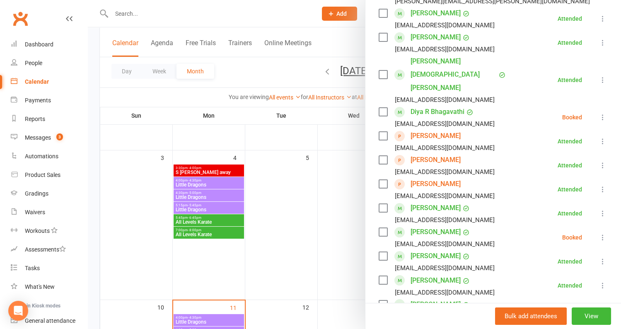
scroll to position [326, 0]
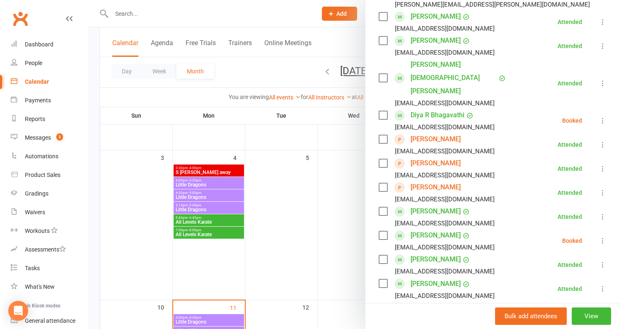
click at [447, 181] on link "Sophie Cafolla" at bounding box center [435, 187] width 50 height 13
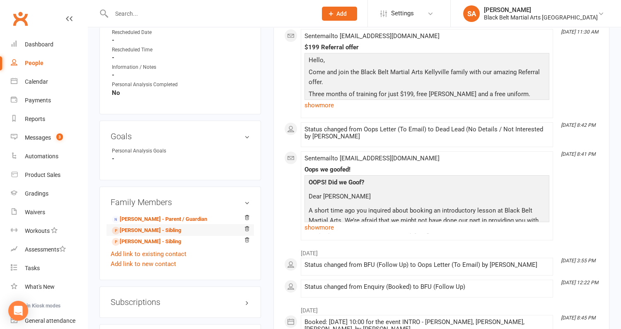
scroll to position [531, 0]
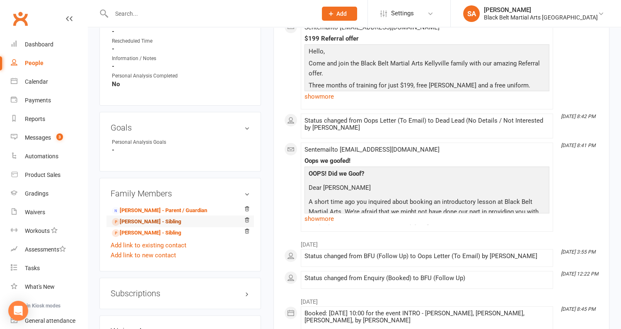
click at [145, 221] on link "Emma Cafolla - Sibling" at bounding box center [146, 221] width 69 height 9
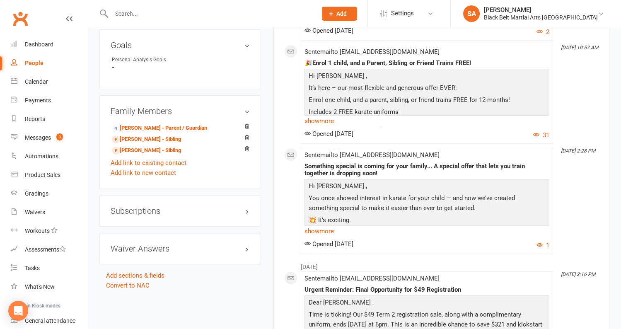
scroll to position [580, 0]
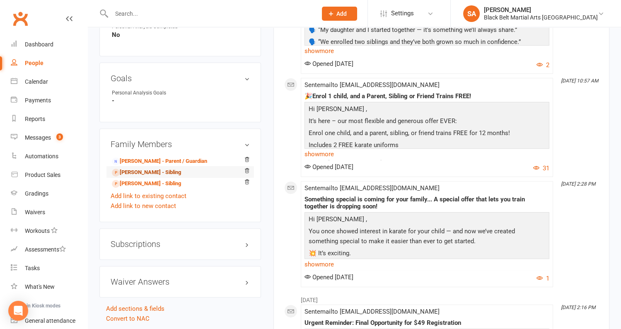
click at [145, 168] on link "Mason Cafolla - Sibling" at bounding box center [146, 172] width 69 height 9
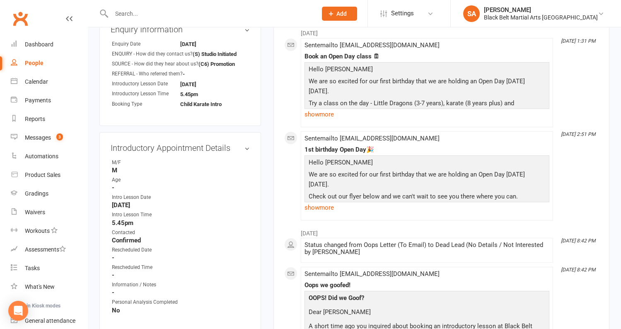
scroll to position [603, 0]
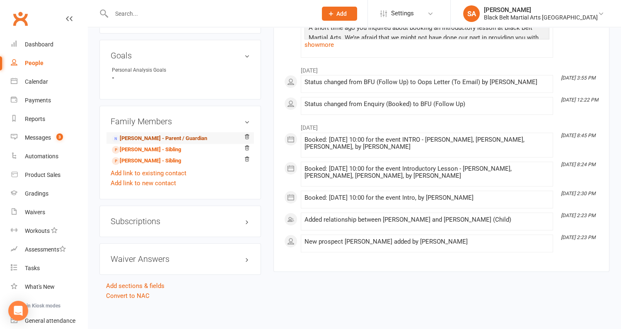
click at [169, 137] on link "Laura Cafolla - Parent / Guardian" at bounding box center [159, 138] width 95 height 9
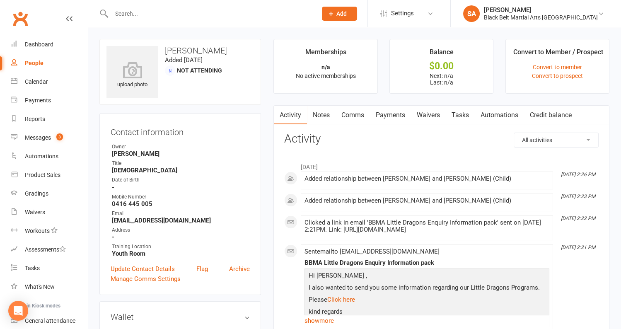
click at [399, 114] on link "Payments" at bounding box center [390, 115] width 41 height 19
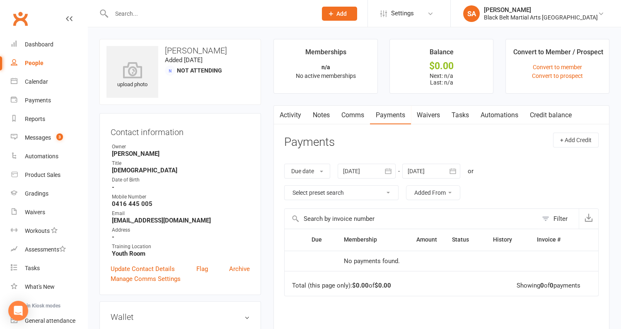
click at [290, 118] on link "Activity" at bounding box center [290, 115] width 33 height 19
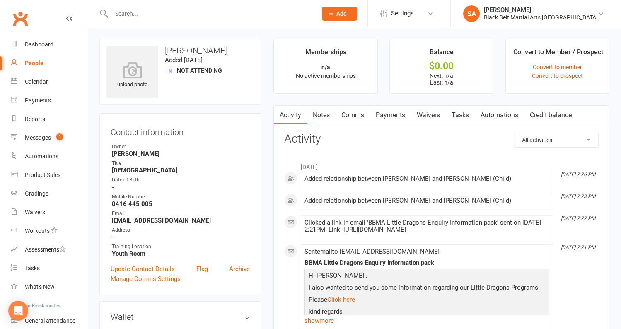
click at [383, 114] on link "Payments" at bounding box center [390, 115] width 41 height 19
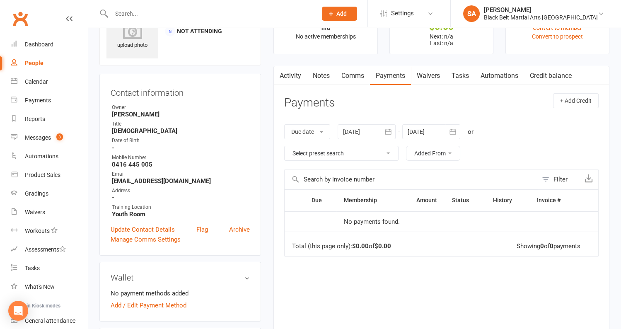
scroll to position [49, 0]
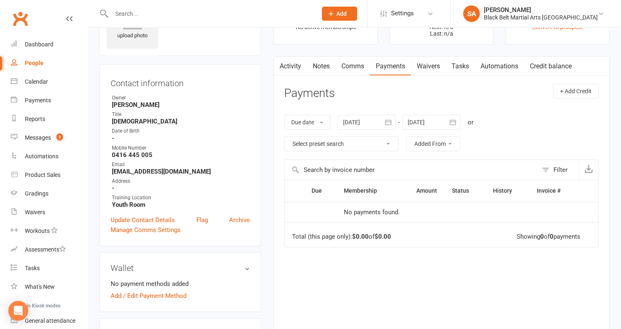
click at [348, 70] on link "Comms" at bounding box center [352, 66] width 34 height 19
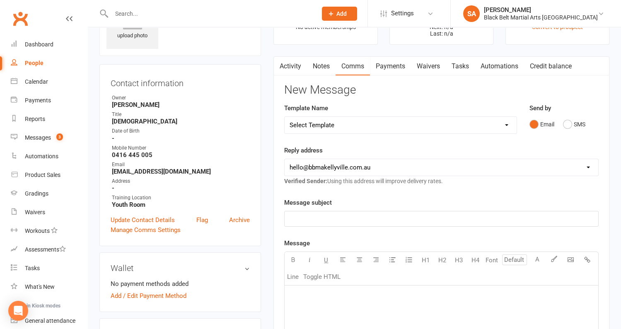
click at [386, 129] on select "Select Template [SMS] Bank account details [SMS] Booth follow up [Email] Cancel…" at bounding box center [401, 125] width 232 height 17
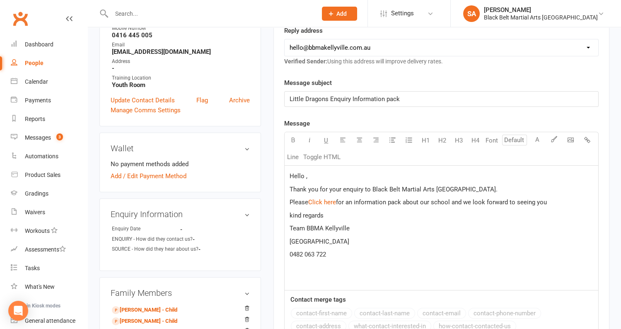
scroll to position [168, 0]
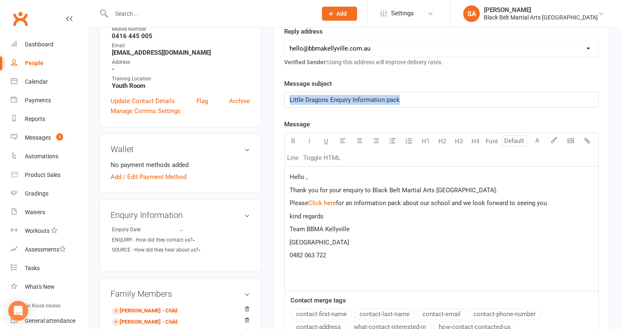
drag, startPoint x: 408, startPoint y: 100, endPoint x: 479, endPoint y: 91, distance: 71.5
click at [479, 92] on div "Little Dragons Enquiry Information pack" at bounding box center [442, 99] width 314 height 15
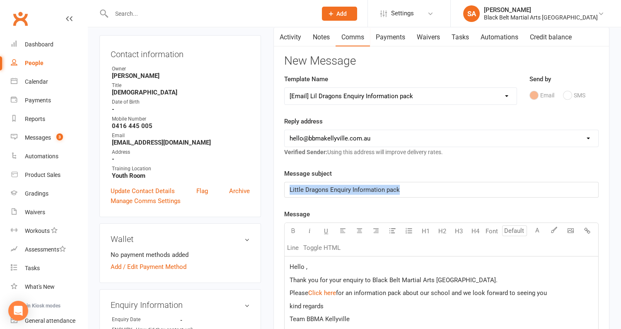
scroll to position [77, 0]
click at [367, 103] on select "Select Template [SMS] Bank account details [SMS] Booth follow up [Email] Cancel…" at bounding box center [401, 97] width 232 height 17
select select "43"
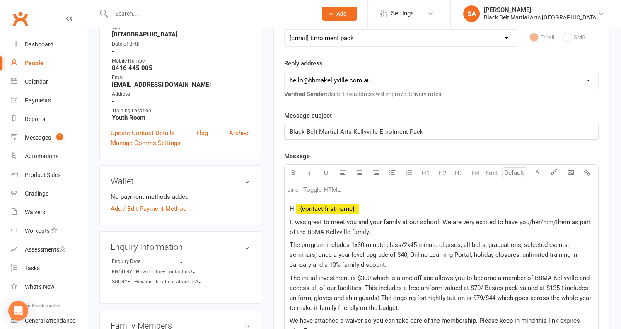
scroll to position [138, 0]
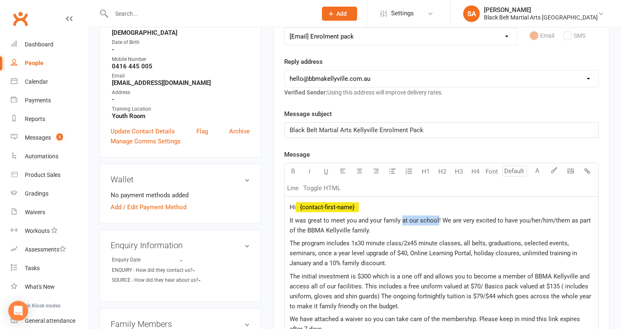
drag, startPoint x: 437, startPoint y: 217, endPoint x: 402, endPoint y: 217, distance: 35.2
click at [402, 217] on span "It was great to meet you and your family at our school! We are very excited to …" at bounding box center [441, 225] width 303 height 17
drag, startPoint x: 355, startPoint y: 229, endPoint x: 304, endPoint y: 232, distance: 50.6
click at [304, 232] on span "It was great to meet you and your family on Friday! I tried calling but was uns…" at bounding box center [439, 225] width 298 height 17
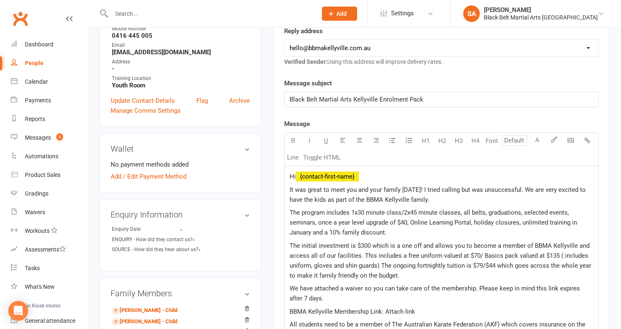
scroll to position [172, 0]
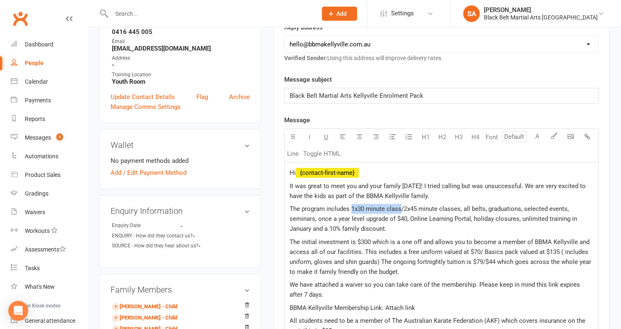
drag, startPoint x: 402, startPoint y: 206, endPoint x: 351, endPoint y: 204, distance: 51.0
click at [351, 205] on span "The program includes 1x30 minute class/2x45 minute classes, all belts, graduati…" at bounding box center [434, 218] width 289 height 27
click at [354, 208] on span "The program includes /2x45 minute classes, all belts, graduations, selected eve…" at bounding box center [439, 218] width 298 height 27
click at [407, 209] on span "The program includes 2x45 minute classes, all belts, graduations, selected even…" at bounding box center [442, 218] width 305 height 27
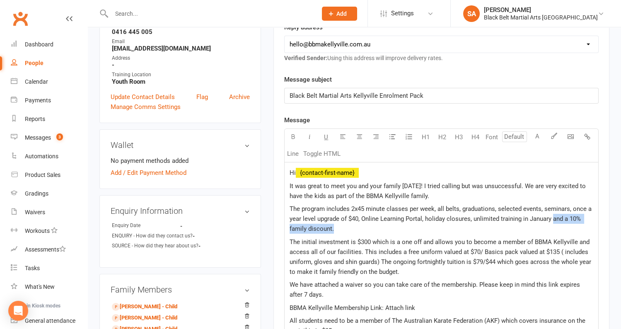
drag, startPoint x: 333, startPoint y: 227, endPoint x: 553, endPoint y: 219, distance: 220.1
click at [553, 219] on span "The program includes 2x45 minute classes per week, all belts, graduations, sele…" at bounding box center [442, 218] width 304 height 27
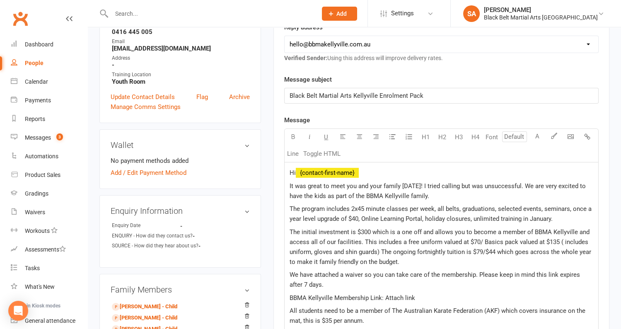
click at [473, 218] on span "The program includes 2x45 minute classes per week, all belts, graduations, sele…" at bounding box center [442, 213] width 304 height 17
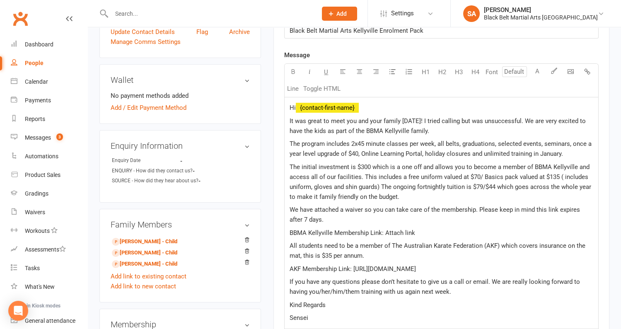
scroll to position [237, 0]
click at [371, 164] on span "The initial investment is $300 which is a one off and allows you to become a me…" at bounding box center [441, 181] width 303 height 37
click at [356, 165] on span "The initial investment is $300 per person which is a one off and allows you to …" at bounding box center [442, 181] width 305 height 37
drag, startPoint x: 538, startPoint y: 174, endPoint x: 520, endPoint y: 174, distance: 18.2
click at [520, 174] on span "The initial investment is normally $300 per person which is a one off and allow…" at bounding box center [441, 181] width 302 height 37
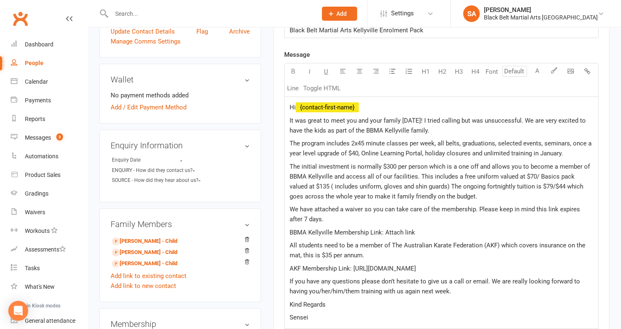
click at [471, 177] on span "The initial investment is normally $300 per person which is a one off and allow…" at bounding box center [441, 181] width 302 height 37
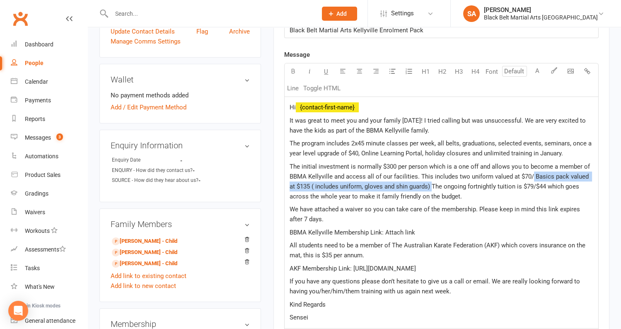
drag, startPoint x: 425, startPoint y: 185, endPoint x: 530, endPoint y: 177, distance: 105.9
click at [530, 177] on span "The initial investment is normally $300 per person which is a one off and allow…" at bounding box center [441, 181] width 302 height 37
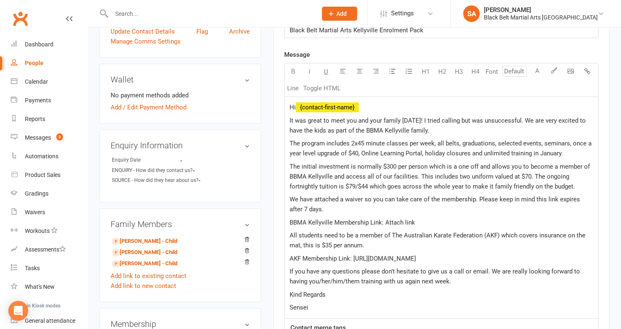
click at [489, 174] on span "The initial investment is normally $300 per person which is a one off and allow…" at bounding box center [441, 176] width 302 height 27
click at [345, 186] on span "The initial investment is normally $300 per person which is a one off and allow…" at bounding box center [441, 176] width 302 height 27
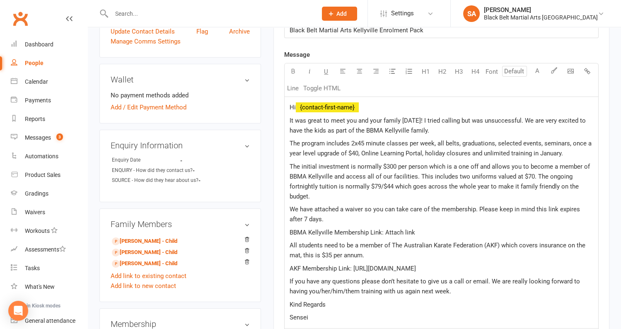
click at [531, 176] on span "The initial investment is normally $300 per person which is a one off and allow…" at bounding box center [441, 181] width 302 height 37
drag, startPoint x: 467, startPoint y: 173, endPoint x: 456, endPoint y: 173, distance: 10.4
click at [456, 173] on span "The initial investment is normally $300 per person which is a one off and allow…" at bounding box center [441, 181] width 302 height 37
click at [540, 174] on span "The initial investment is normally $300 per person which is a one off and allow…" at bounding box center [441, 181] width 302 height 37
drag, startPoint x: 456, startPoint y: 186, endPoint x: 443, endPoint y: 185, distance: 12.9
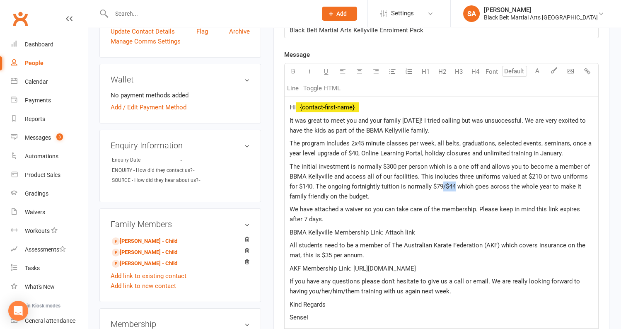
click at [443, 185] on span "The initial investment is normally $300 per person which is a one off and allow…" at bounding box center [441, 181] width 302 height 37
click at [502, 185] on span "The initial investment is normally $300 per person which is a one off and allow…" at bounding box center [442, 181] width 304 height 37
click at [441, 184] on span "The initial investment is normally $300 per person which is a one off and allow…" at bounding box center [441, 181] width 302 height 37
click at [445, 183] on span "The initial investment is normally $300 per person which is a one off and allow…" at bounding box center [441, 181] width 302 height 37
click at [471, 185] on span "The initial investment is normally $300 per person which is a one off and allow…" at bounding box center [441, 181] width 302 height 37
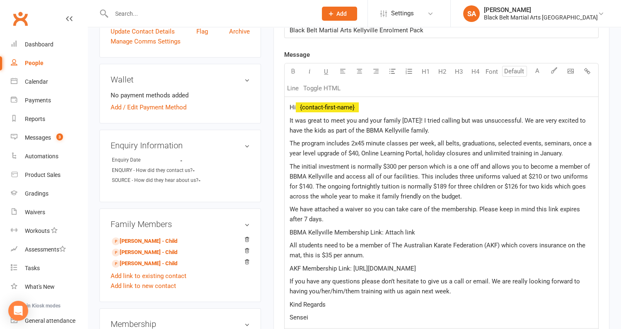
click at [550, 184] on span "The initial investment is normally $300 per person which is a one off and allow…" at bounding box center [441, 181] width 302 height 37
click at [538, 194] on span "The initial investment is normally $300 per person which is a one off and allow…" at bounding box center [441, 181] width 302 height 37
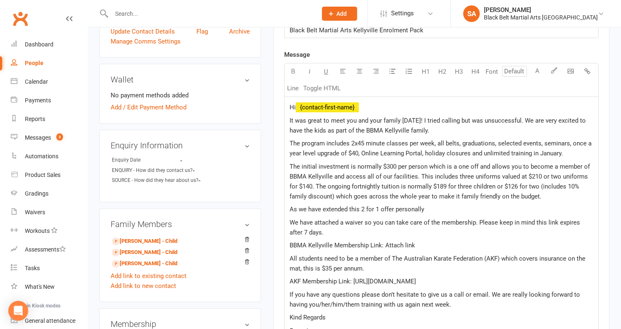
click at [448, 208] on p "As we have extended this 2 for 1 offer personally" at bounding box center [442, 209] width 304 height 10
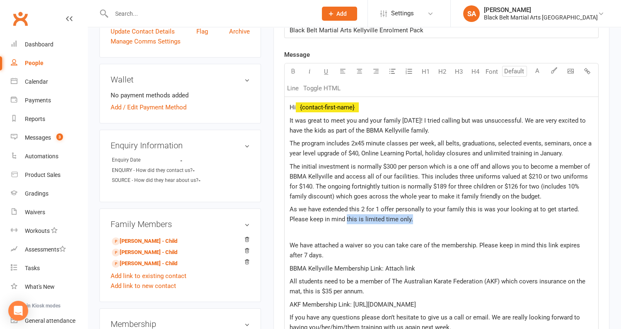
drag, startPoint x: 410, startPoint y: 218, endPoint x: 347, endPoint y: 219, distance: 63.8
click at [347, 219] on span "As we have extended this 2 for 1 offer personally to your family this is was yo…" at bounding box center [435, 213] width 291 height 17
click at [294, 232] on p "﻿" at bounding box center [442, 232] width 304 height 10
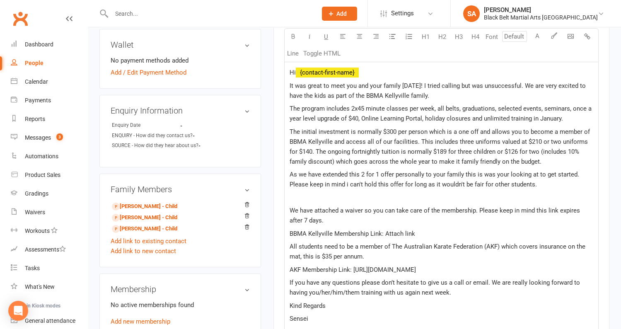
scroll to position [273, 0]
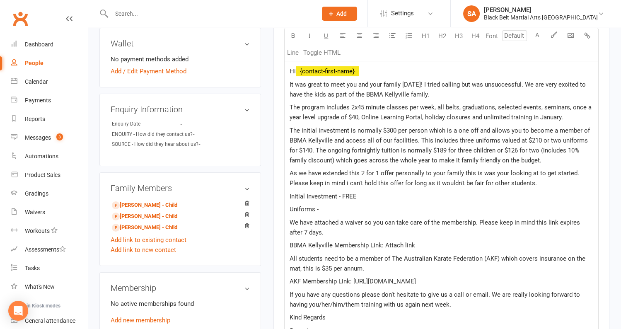
click at [290, 208] on span "Uniforms -" at bounding box center [304, 208] width 29 height 7
click at [352, 206] on p "Uniforms -" at bounding box center [442, 209] width 304 height 10
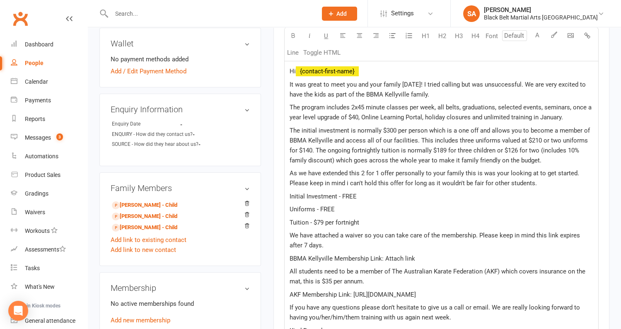
scroll to position [325, 0]
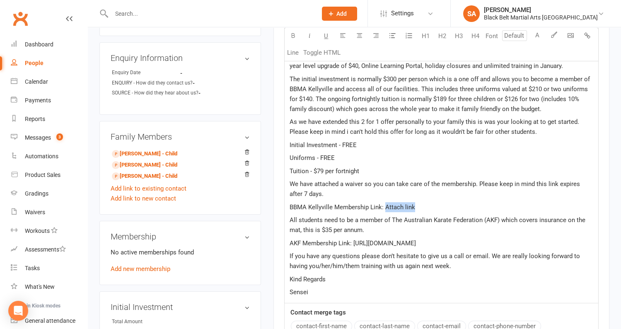
drag, startPoint x: 420, startPoint y: 205, endPoint x: 384, endPoint y: 205, distance: 36.0
click at [384, 205] on p "BBMA Kellyville Membership Link: Attach link" at bounding box center [442, 207] width 304 height 10
drag, startPoint x: 426, startPoint y: 207, endPoint x: 384, endPoint y: 207, distance: 41.8
click at [384, 207] on p "BBMA Kellyville Membership Link: ( click here )" at bounding box center [442, 207] width 304 height 10
click at [289, 40] on button "button" at bounding box center [293, 36] width 17 height 17
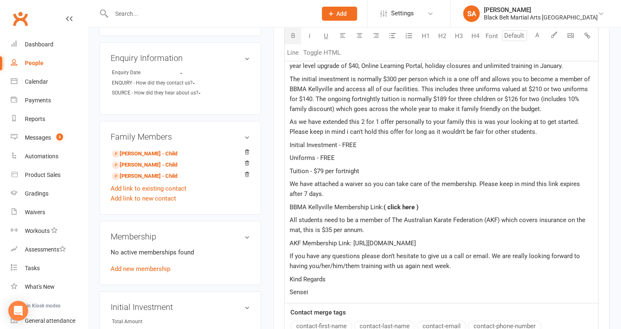
click at [437, 207] on p "BBMA Kellyville Membership Link: ( click here )" at bounding box center [442, 207] width 304 height 10
drag, startPoint x: 436, startPoint y: 207, endPoint x: 263, endPoint y: 208, distance: 172.7
click at [263, 208] on div "upload photo Laura Cafolla Added 12 September, 2023 Not Attending Contact infor…" at bounding box center [354, 143] width 522 height 859
click at [294, 39] on button "button" at bounding box center [293, 36] width 17 height 17
click at [441, 204] on p "BBMA Kellyville Membership Link: ( click here )" at bounding box center [442, 207] width 304 height 10
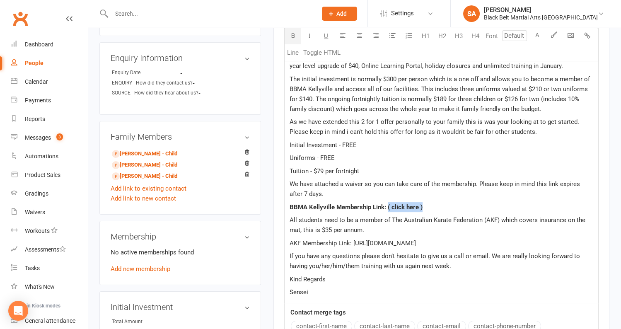
drag, startPoint x: 440, startPoint y: 204, endPoint x: 386, endPoint y: 207, distance: 53.9
click at [386, 207] on p "BBMA Kellyville Membership Link: ( click here )" at bounding box center [442, 207] width 304 height 10
click at [290, 39] on button "button" at bounding box center [293, 36] width 17 height 17
click at [464, 180] on span "We have attached a waiver so you can take care of the membership. Please keep i…" at bounding box center [436, 188] width 292 height 17
click at [445, 287] on p "Sensei" at bounding box center [442, 292] width 304 height 10
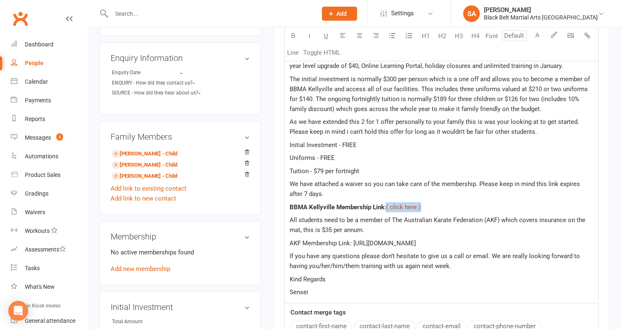
drag, startPoint x: 424, startPoint y: 203, endPoint x: 387, endPoint y: 205, distance: 36.9
click at [387, 205] on p "BBMA Kellyville Membership Link: $ ( click here ) $ ﻿" at bounding box center [442, 207] width 304 height 10
click at [466, 198] on div "Hi ﻿ {contact-first-name} It was great to meet you and your family on Friday! I…" at bounding box center [442, 156] width 314 height 293
drag, startPoint x: 427, startPoint y: 204, endPoint x: 386, endPoint y: 208, distance: 41.6
click at [386, 208] on p "BBMA Kellyville Membership Link: $ ﻿ $ ( click here ) $ ﻿ $ ﻿" at bounding box center [442, 207] width 304 height 10
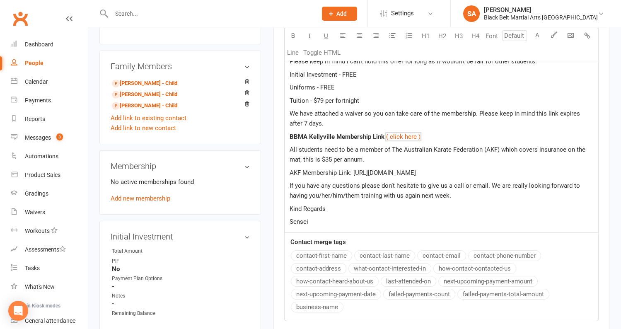
scroll to position [399, 0]
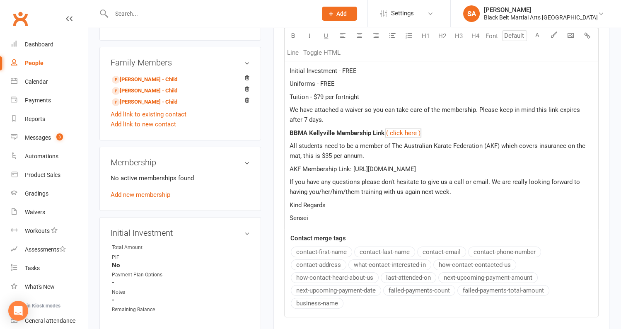
click at [372, 154] on p "All students need to be a member of The Australian Karate Federation (AKF) whic…" at bounding box center [442, 151] width 304 height 20
drag, startPoint x: 512, startPoint y: 166, endPoint x: 352, endPoint y: 168, distance: 159.5
click at [352, 168] on p "AKF Membership Link: https://www.revolutionise.com.au/bbmamingara/home/" at bounding box center [442, 169] width 304 height 10
copy span "https://www.revolutionise.com.au/bbmamingara/home/"
drag, startPoint x: 390, startPoint y: 166, endPoint x: 353, endPoint y: 169, distance: 37.4
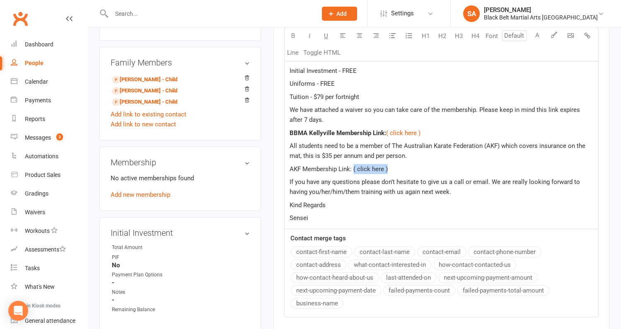
click at [353, 169] on p "AKF Membership Link: ( click here )" at bounding box center [442, 169] width 304 height 10
drag, startPoint x: 288, startPoint y: 165, endPoint x: 351, endPoint y: 169, distance: 63.5
click at [351, 169] on div "Hi ﻿ {contact-first-name} It was great to meet you and your family on Friday! I…" at bounding box center [442, 81] width 314 height 293
click at [295, 41] on button "button" at bounding box center [293, 36] width 17 height 17
click at [440, 178] on span "If you have any questions please don’t hesitate to give us a call or email. We …" at bounding box center [436, 186] width 292 height 17
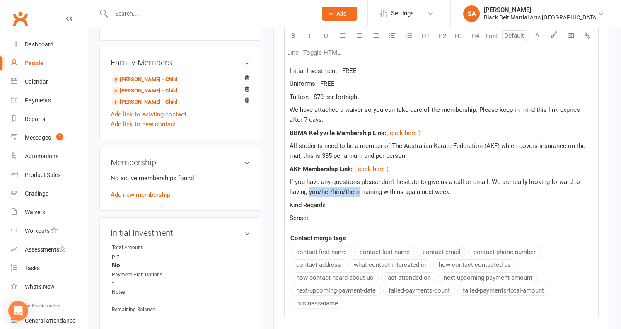
drag, startPoint x: 360, startPoint y: 190, endPoint x: 310, endPoint y: 193, distance: 49.8
click at [310, 193] on p "If you have any questions please don’t hesitate to give us a call or email. We …" at bounding box center [442, 187] width 304 height 20
drag, startPoint x: 414, startPoint y: 192, endPoint x: 384, endPoint y: 194, distance: 30.3
click at [384, 194] on p "If you have any questions please don’t hesitate to give us a call or email. We …" at bounding box center [442, 187] width 304 height 20
click at [438, 186] on p "If you have any questions please don’t hesitate to give us a call or email. We …" at bounding box center [442, 187] width 304 height 20
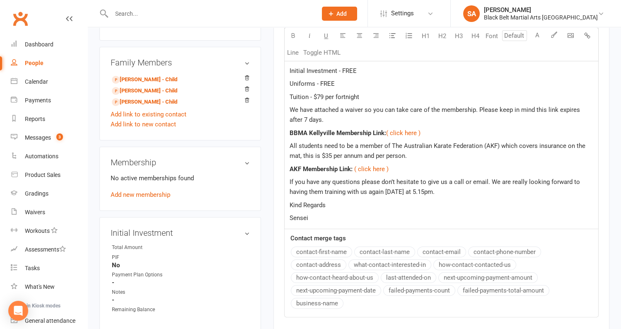
click at [318, 220] on p "Sensei" at bounding box center [442, 218] width 304 height 10
click at [336, 200] on p "Kind Regards" at bounding box center [442, 205] width 304 height 10
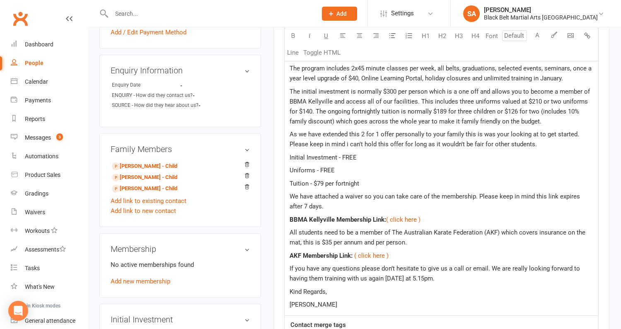
scroll to position [312, 0]
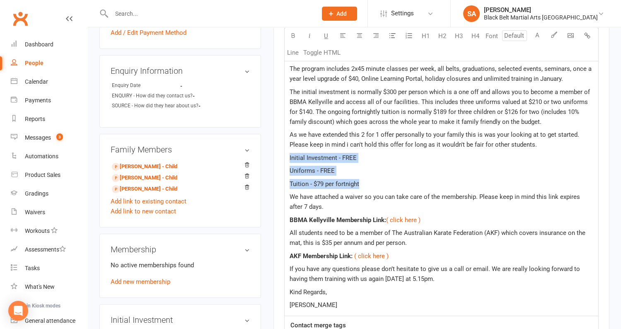
drag, startPoint x: 369, startPoint y: 182, endPoint x: 272, endPoint y: 147, distance: 103.0
click at [272, 147] on main "Memberships n/a No active memberships Balance $0.00 Next: n/a Last: n/a Convert…" at bounding box center [441, 108] width 348 height 762
click at [291, 38] on icon "button" at bounding box center [293, 35] width 6 height 6
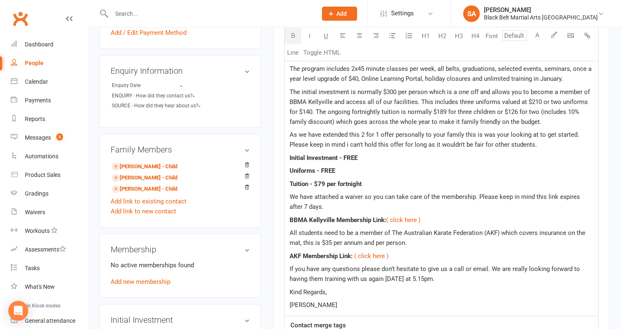
click at [441, 167] on p "Uniforms - FREE" at bounding box center [442, 171] width 304 height 10
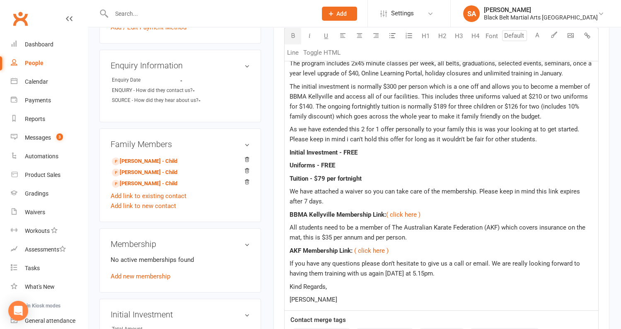
scroll to position [318, 0]
drag, startPoint x: 307, startPoint y: 202, endPoint x: 290, endPoint y: 202, distance: 17.4
click at [290, 202] on p "We have attached a waiver so you can take care of the membership. Please keep i…" at bounding box center [442, 196] width 304 height 20
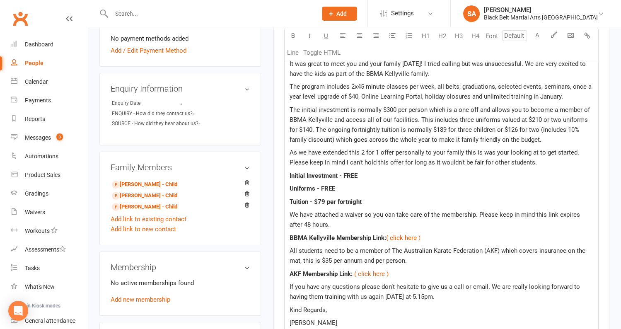
scroll to position [267, 0]
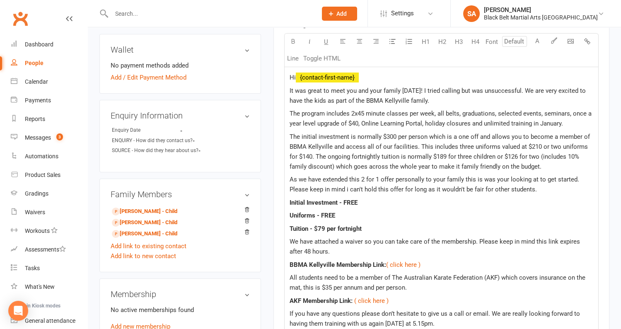
click at [423, 121] on span "The program includes 2x45 minute classes per week, all belts, graduations, sele…" at bounding box center [442, 118] width 304 height 17
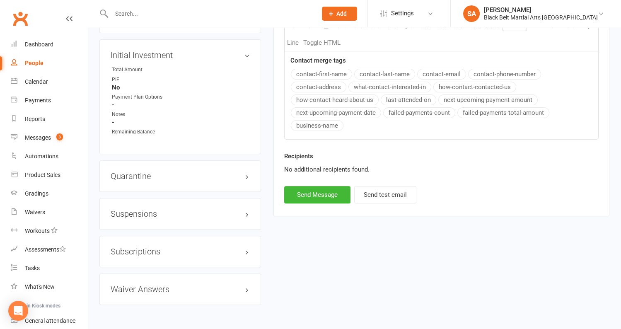
scroll to position [596, 0]
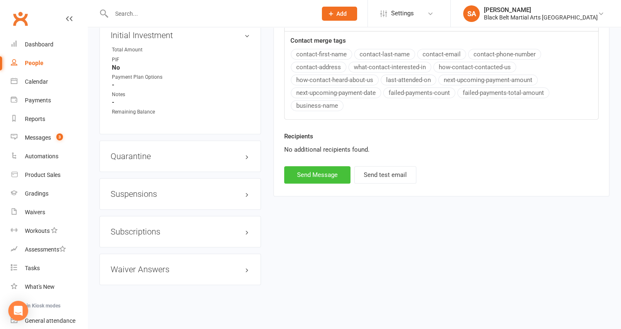
click at [322, 174] on button "Send Message" at bounding box center [317, 174] width 66 height 17
select select
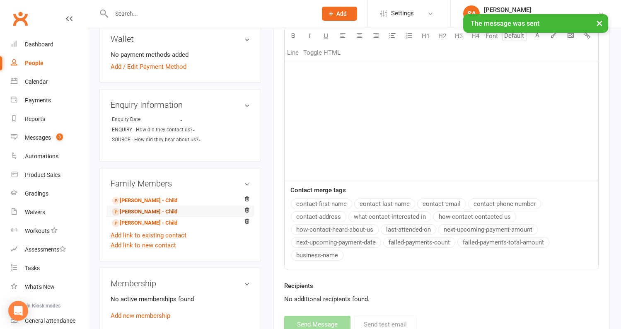
scroll to position [278, 0]
click at [144, 196] on link "Emma Cafolla - Child" at bounding box center [144, 200] width 65 height 9
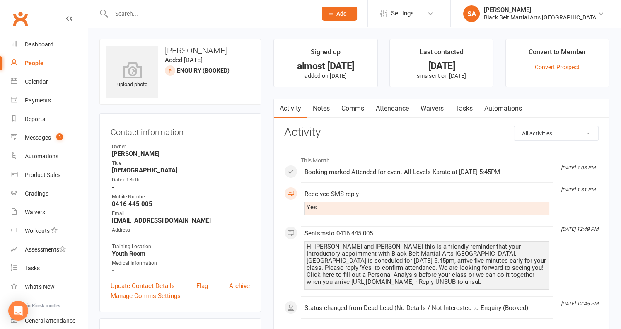
click at [29, 66] on link "People" at bounding box center [49, 63] width 77 height 19
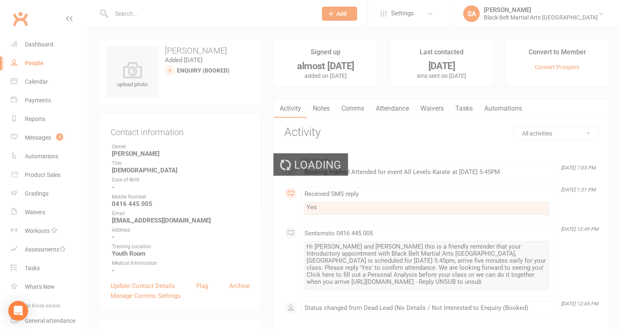
select select "100"
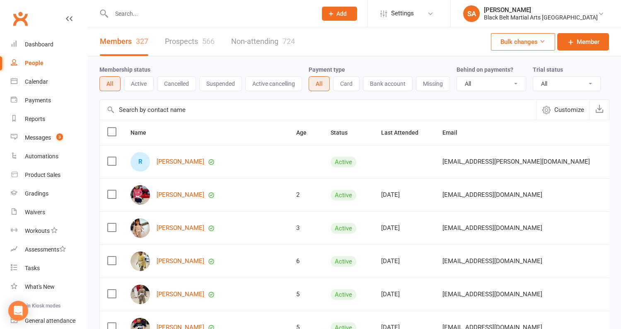
click at [176, 41] on link "Prospects 566" at bounding box center [190, 41] width 50 height 29
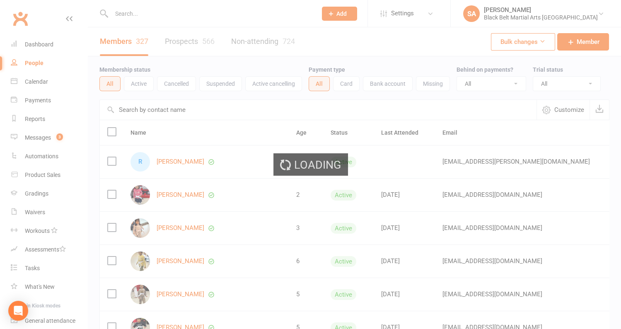
select select "100"
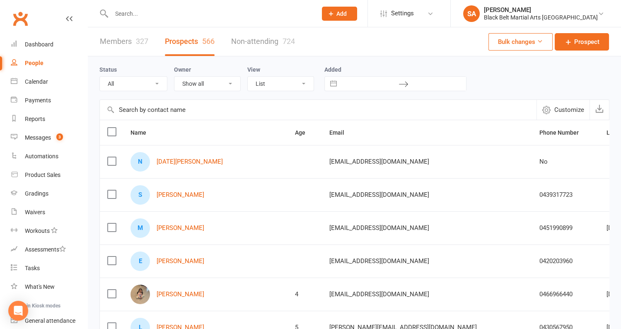
click at [150, 80] on select "All (No status set) (Invalid status) Enquiry (Booked) Enquiry (Not Booked) DNS …" at bounding box center [133, 84] width 67 height 14
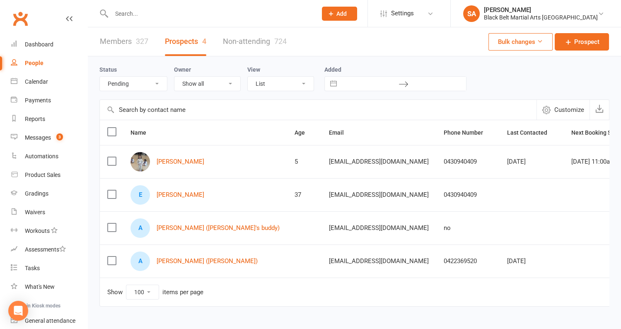
click at [149, 83] on select "All (No status set) (Invalid status) Enquiry (Booked) Enquiry (Not Booked) DNS …" at bounding box center [133, 84] width 67 height 14
select select "Enquiry (Booked)"
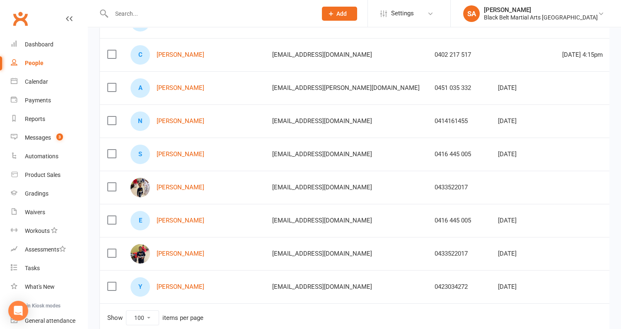
scroll to position [304, 0]
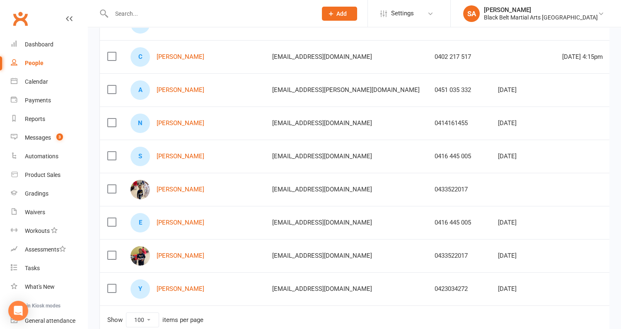
click at [113, 218] on label at bounding box center [111, 222] width 8 height 8
click at [113, 218] on input "checkbox" at bounding box center [111, 218] width 8 height 0
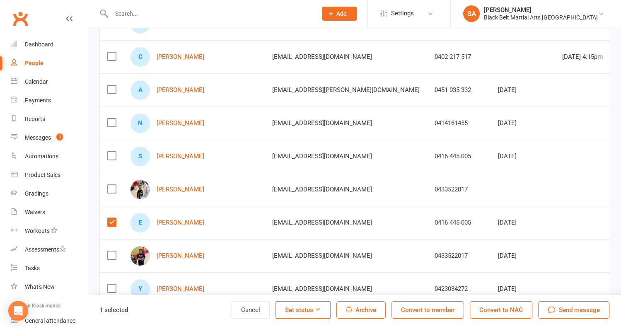
click at [114, 152] on label at bounding box center [111, 156] width 8 height 8
click at [114, 152] on input "checkbox" at bounding box center [111, 152] width 8 height 0
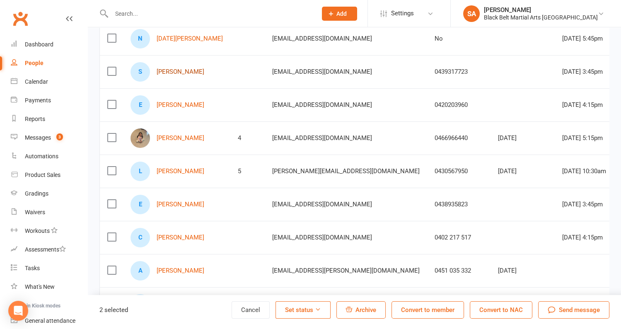
scroll to position [349, 0]
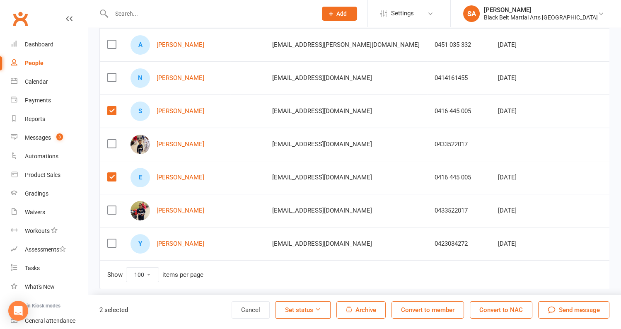
click at [323, 306] on button "Set status" at bounding box center [302, 309] width 55 height 17
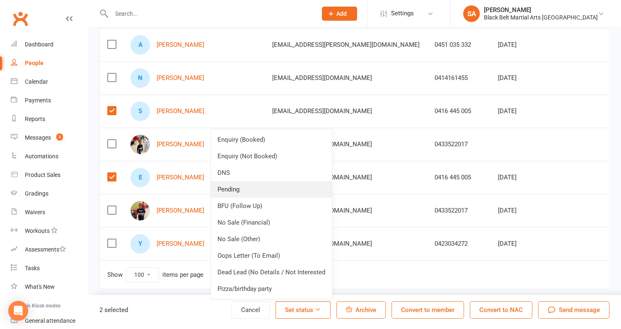
click at [266, 186] on link "Pending" at bounding box center [271, 189] width 121 height 17
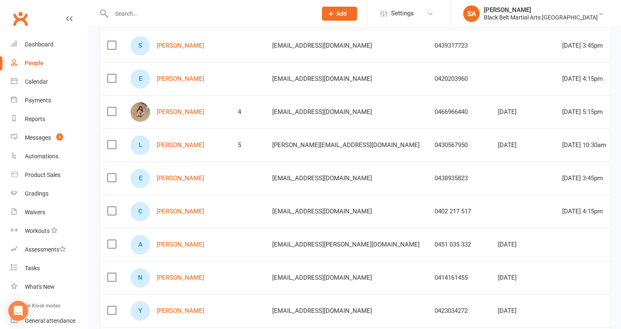
scroll to position [151, 0]
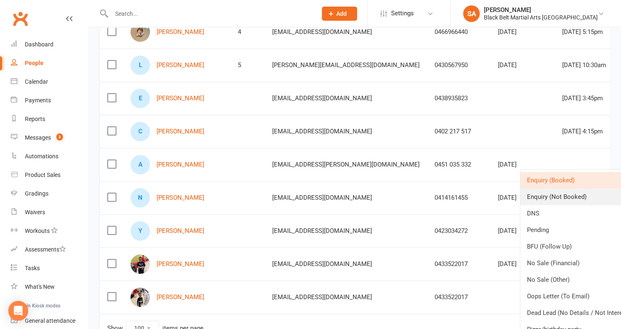
scroll to position [231, 0]
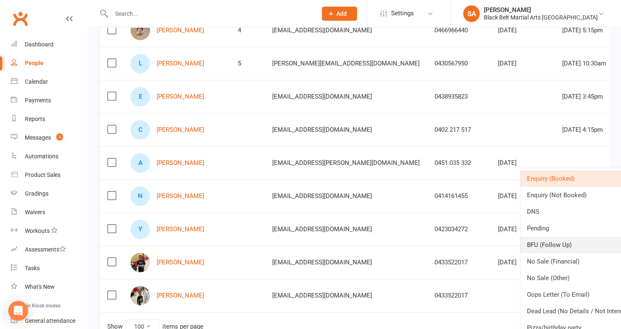
click at [557, 242] on link "BFU (Follow Up)" at bounding box center [580, 244] width 121 height 17
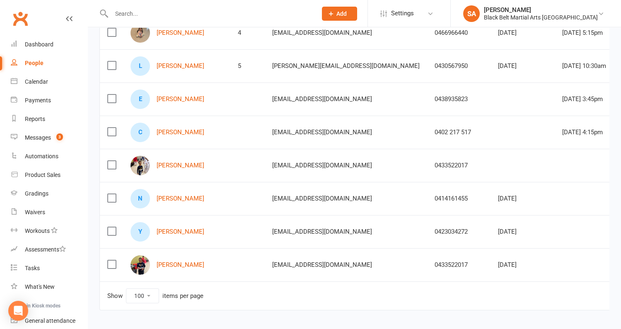
scroll to position [0, 0]
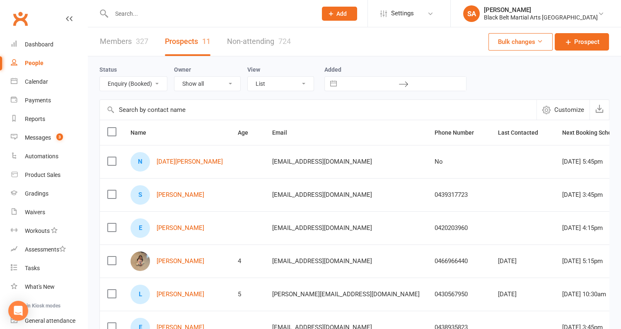
click at [183, 15] on input "text" at bounding box center [210, 14] width 202 height 12
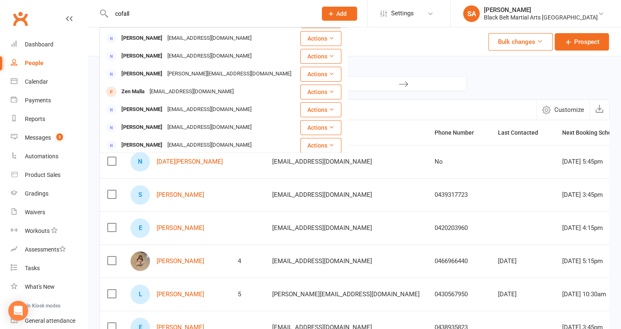
scroll to position [120, 0]
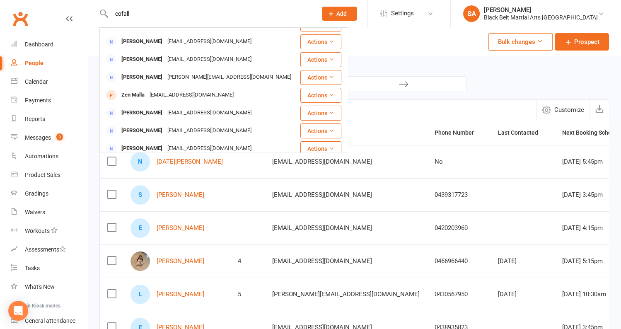
drag, startPoint x: 139, startPoint y: 17, endPoint x: 105, endPoint y: 12, distance: 34.0
click at [105, 12] on div "cofall Jasper Hall kpkjhall@gmail.com Actions Katrina Hall kpkjhall@gmail.com A…" at bounding box center [205, 13] width 212 height 27
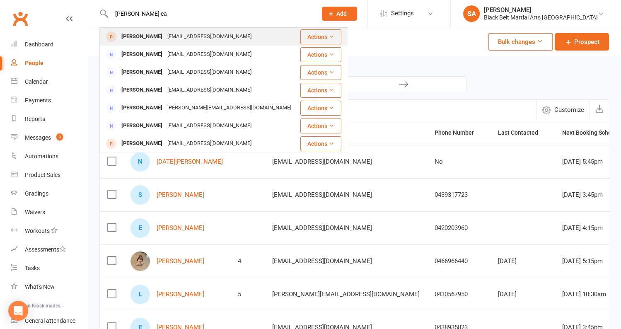
type input "mason ca"
click at [165, 37] on div "lauracafolla86@gmail.com" at bounding box center [209, 37] width 89 height 12
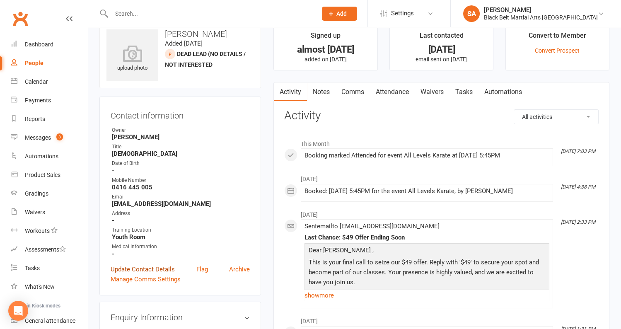
click at [129, 268] on link "Update Contact Details" at bounding box center [143, 269] width 64 height 10
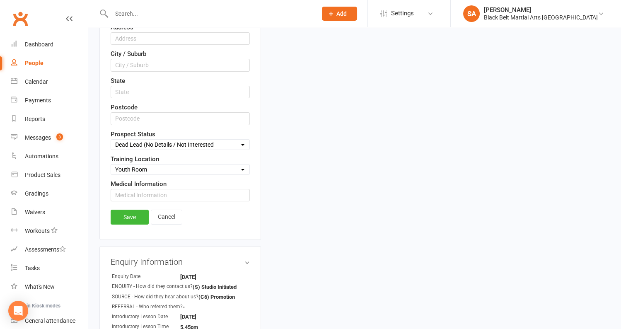
scroll to position [273, 0]
click at [153, 140] on select "Select Enquiry (Booked) Enquiry (Not Booked) DNS Pending BFU (Follow Up) No Sal…" at bounding box center [180, 144] width 138 height 9
select select "Pending"
click at [117, 213] on link "Save" at bounding box center [130, 216] width 38 height 15
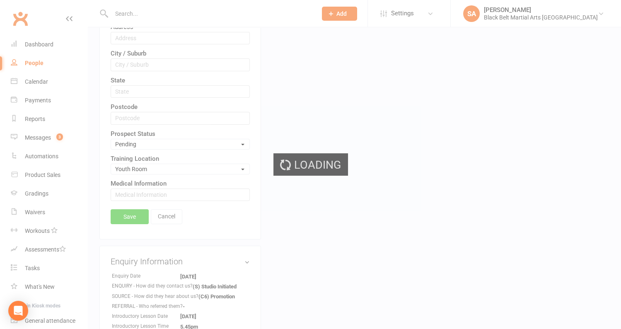
scroll to position [0, 0]
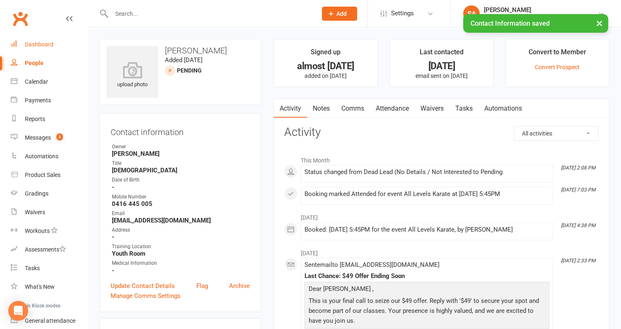
click at [34, 50] on link "Dashboard" at bounding box center [49, 44] width 77 height 19
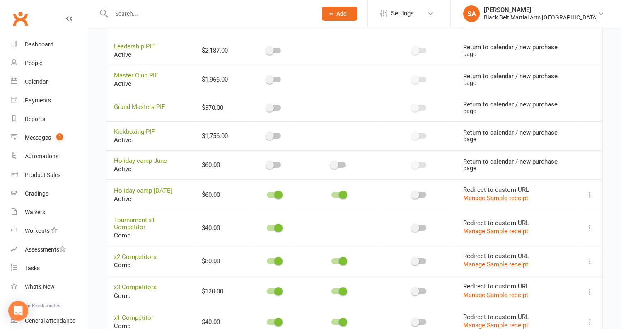
click at [132, 18] on input "text" at bounding box center [210, 14] width 202 height 12
paste input "Emilia Bartley"
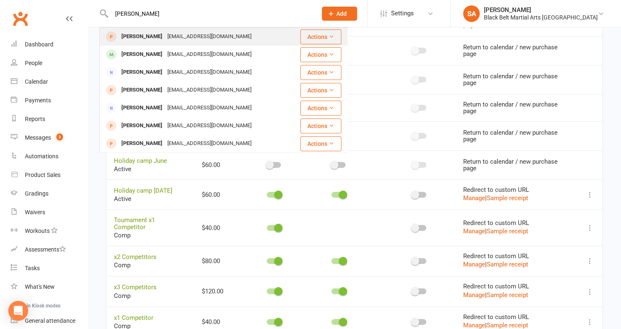
type input "Emilia Bartley"
click at [152, 35] on div "Emilia Bartley" at bounding box center [142, 37] width 46 height 12
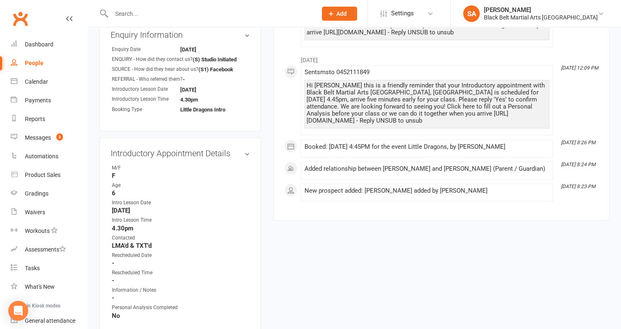
scroll to position [289, 0]
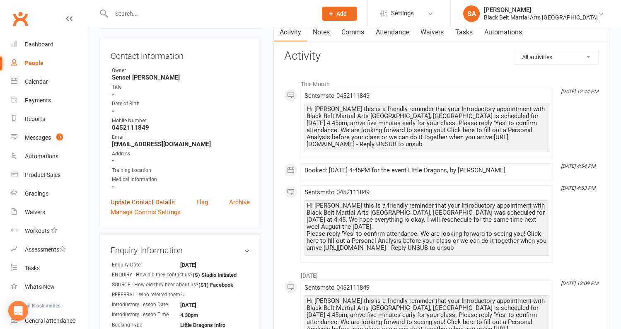
click at [143, 199] on link "Update Contact Details" at bounding box center [143, 202] width 64 height 10
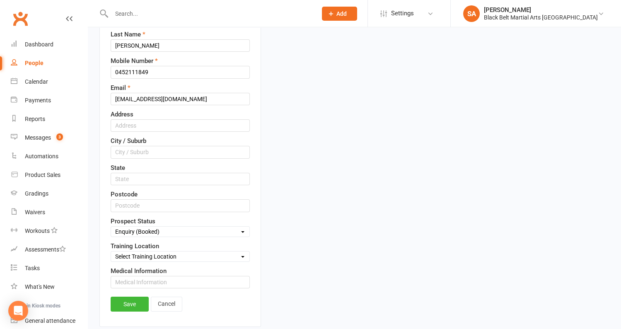
scroll to position [158, 0]
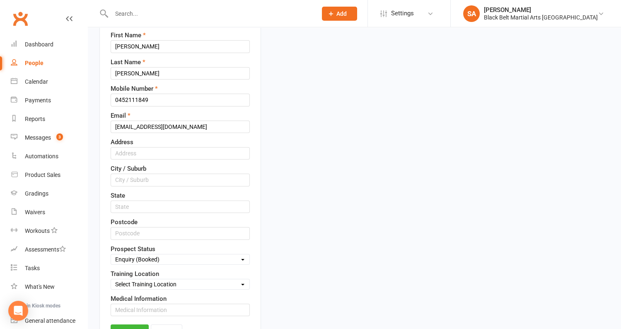
click at [154, 255] on select "Select Enquiry (Booked) Enquiry (Not Booked) DNS Pending BFU (Follow Up) No Sal…" at bounding box center [180, 259] width 138 height 9
select select "DNS"
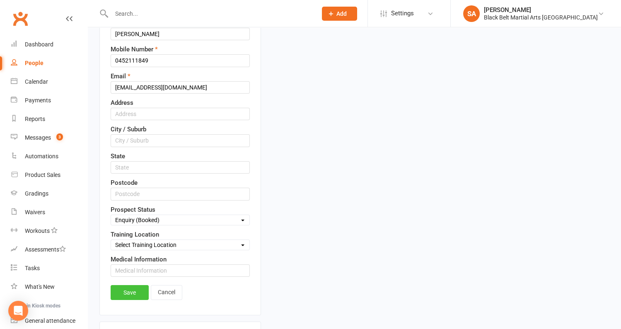
click at [135, 287] on link "Save" at bounding box center [130, 292] width 38 height 15
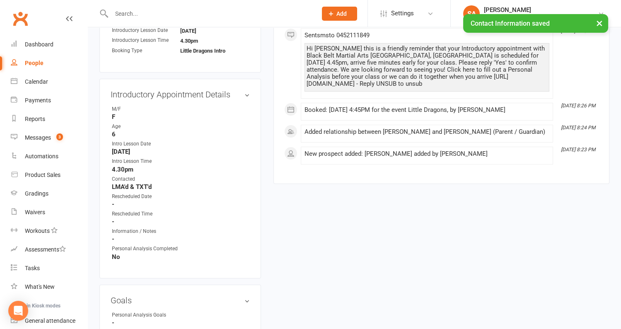
scroll to position [330, 0]
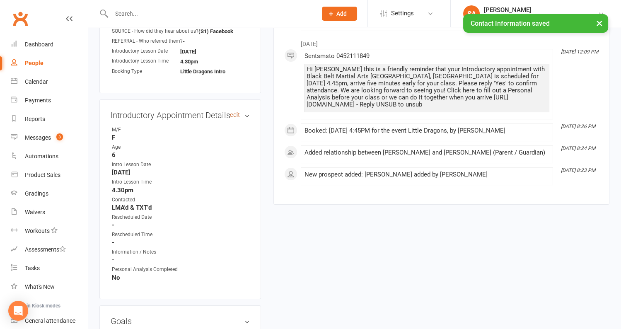
click at [235, 113] on link "edit" at bounding box center [235, 114] width 10 height 7
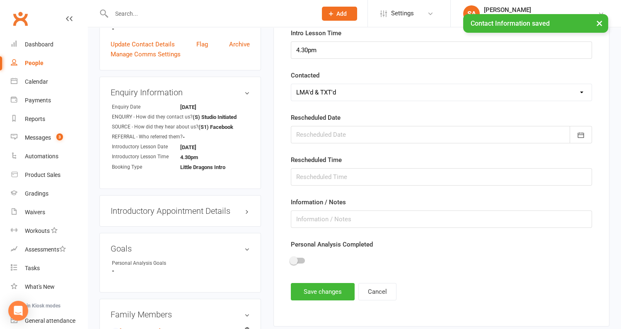
scroll to position [235, 0]
click at [318, 215] on input "text" at bounding box center [441, 218] width 301 height 17
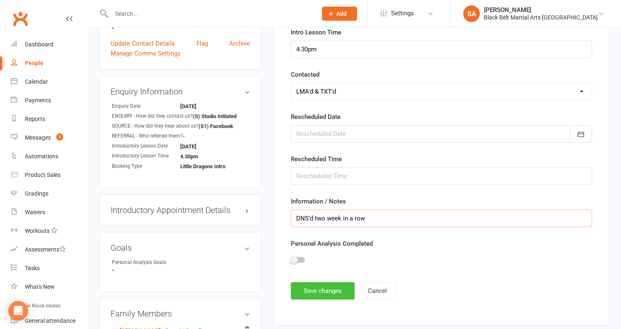
type input "DNS'd two week in a row"
click at [306, 282] on button "Save changes" at bounding box center [323, 290] width 64 height 17
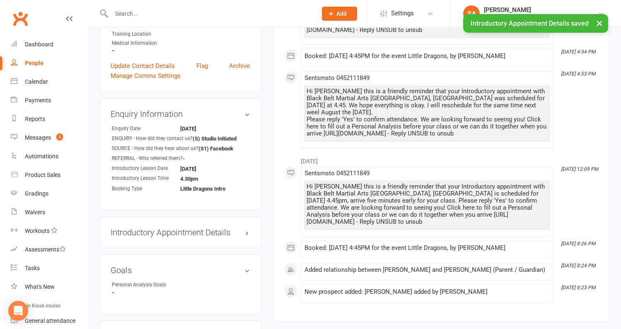
scroll to position [0, 0]
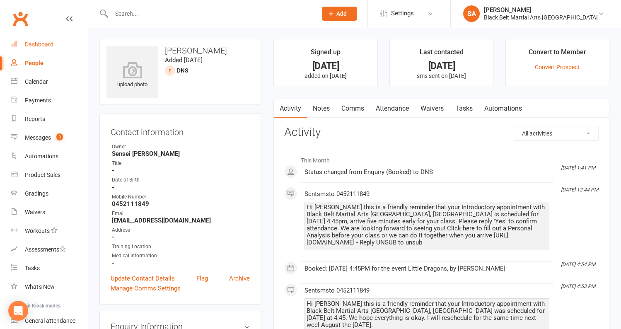
click at [47, 43] on div "Dashboard" at bounding box center [39, 44] width 29 height 7
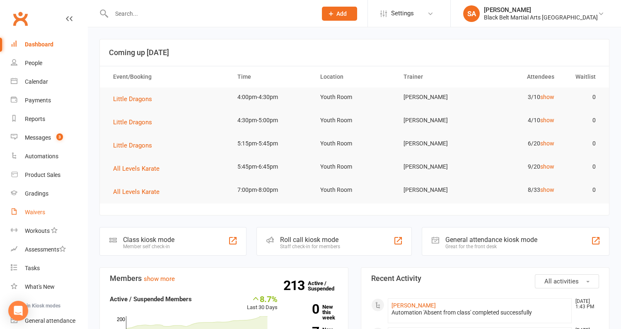
click at [33, 217] on link "Waivers" at bounding box center [49, 212] width 77 height 19
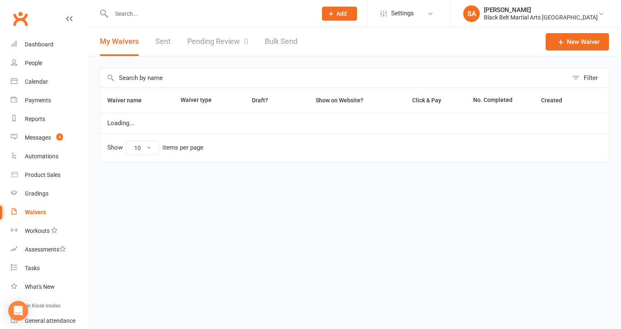
select select "100"
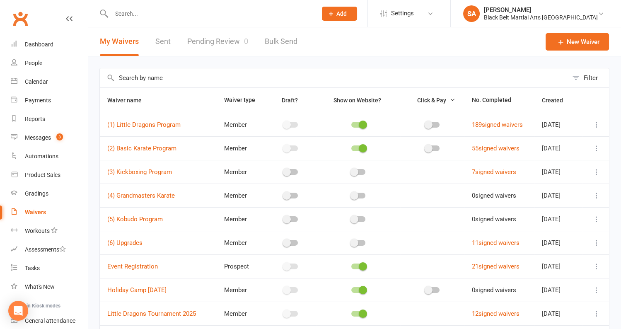
click at [595, 125] on icon at bounding box center [596, 125] width 8 height 8
click at [573, 174] on link "Copy external link to clipboard" at bounding box center [552, 173] width 97 height 17
click at [596, 150] on icon at bounding box center [596, 148] width 8 height 8
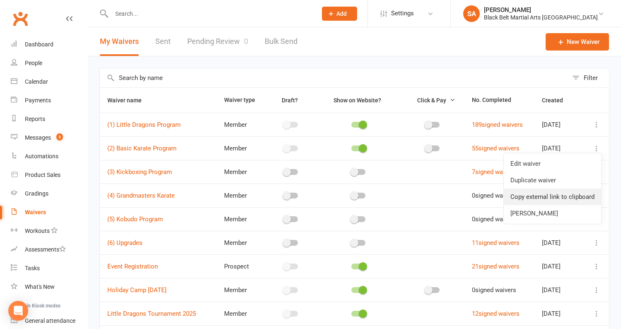
click at [574, 198] on link "Copy external link to clipboard" at bounding box center [552, 196] width 97 height 17
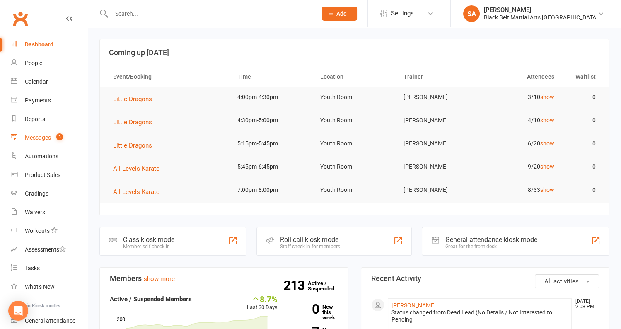
click at [39, 138] on div "Messages" at bounding box center [38, 137] width 26 height 7
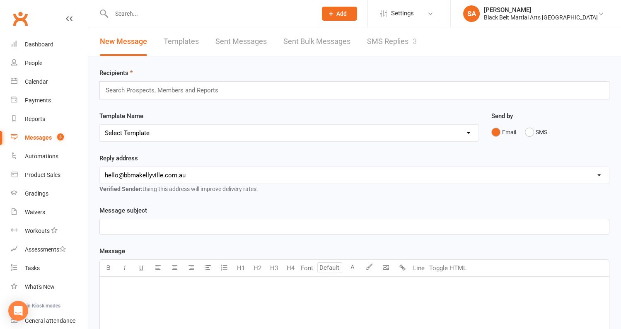
click at [385, 51] on link "SMS Replies 3" at bounding box center [392, 41] width 50 height 29
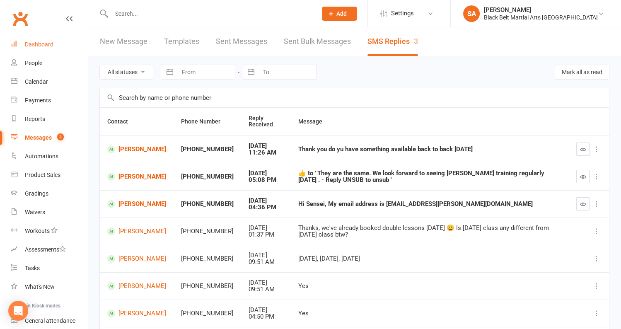
click at [28, 41] on div "Dashboard" at bounding box center [39, 44] width 29 height 7
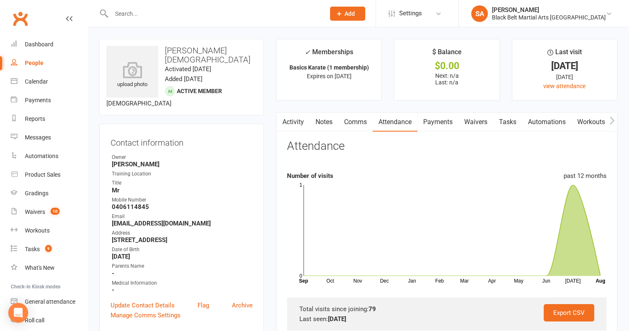
click at [159, 24] on div at bounding box center [209, 13] width 220 height 27
click at [159, 17] on input "text" at bounding box center [214, 14] width 210 height 12
click at [157, 17] on input "text" at bounding box center [214, 14] width 210 height 12
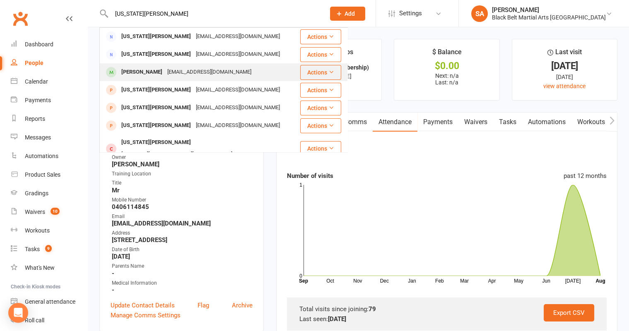
type input "[US_STATE][PERSON_NAME]"
click at [133, 73] on div "[PERSON_NAME]" at bounding box center [142, 72] width 46 height 12
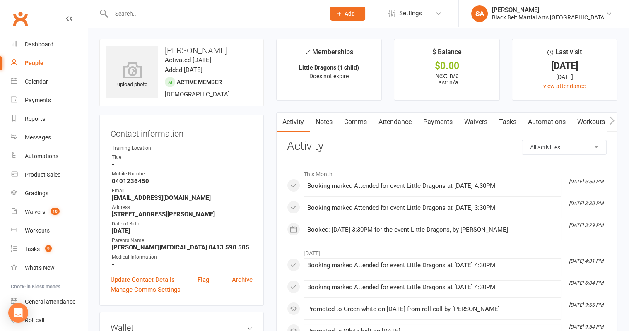
click at [150, 16] on input "text" at bounding box center [214, 14] width 210 height 12
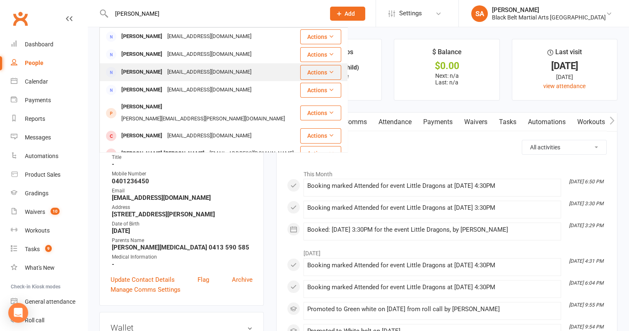
type input "[PERSON_NAME]"
click at [233, 77] on div "[PERSON_NAME] [EMAIL_ADDRESS][DOMAIN_NAME]" at bounding box center [199, 72] width 199 height 17
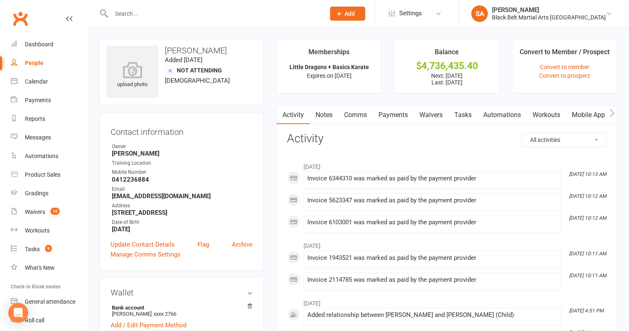
click at [398, 118] on link "Payments" at bounding box center [393, 115] width 41 height 19
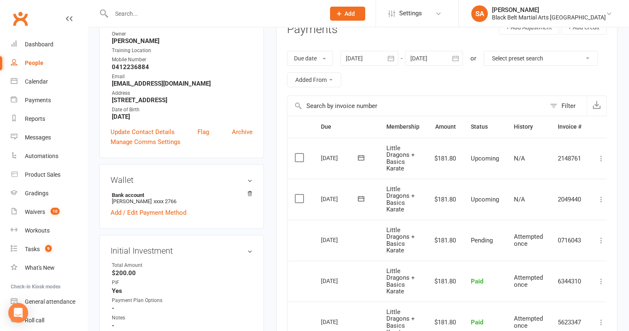
scroll to position [112, 0]
click at [368, 62] on div at bounding box center [369, 59] width 58 height 15
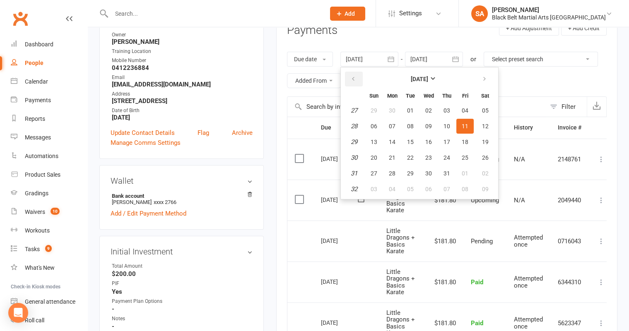
click at [348, 79] on button "button" at bounding box center [354, 79] width 18 height 15
click at [376, 116] on button "01" at bounding box center [373, 110] width 17 height 15
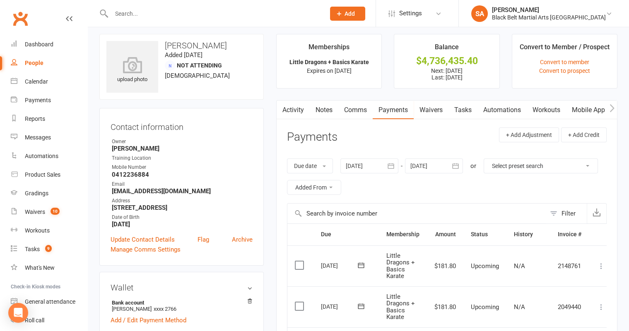
scroll to position [0, 0]
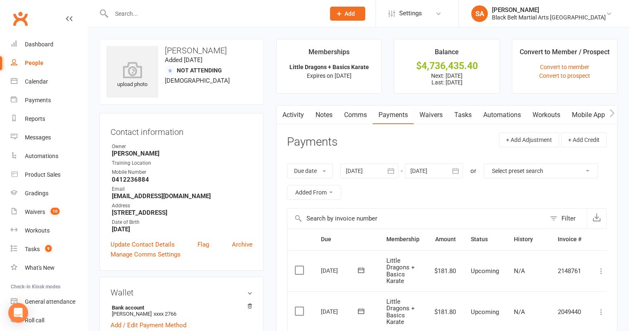
click at [356, 167] on div at bounding box center [369, 171] width 58 height 15
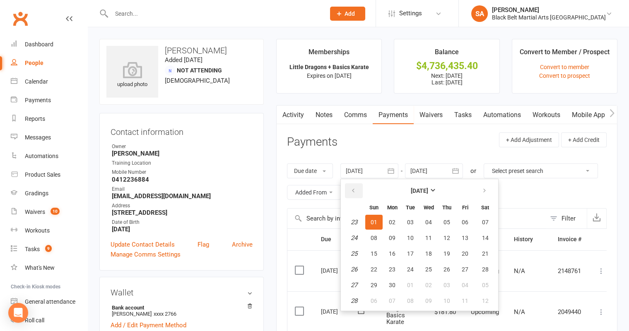
click at [352, 191] on icon "button" at bounding box center [353, 191] width 6 height 7
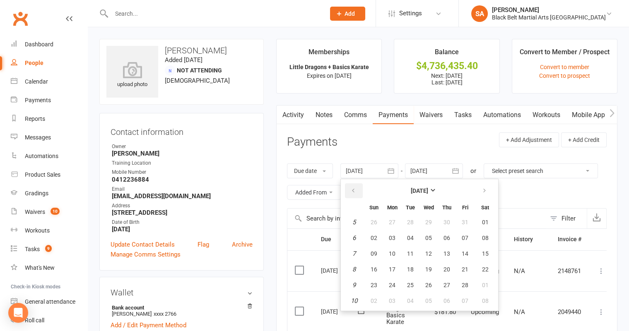
click at [352, 191] on icon "button" at bounding box center [353, 191] width 6 height 7
click at [371, 222] on span "01" at bounding box center [374, 222] width 7 height 7
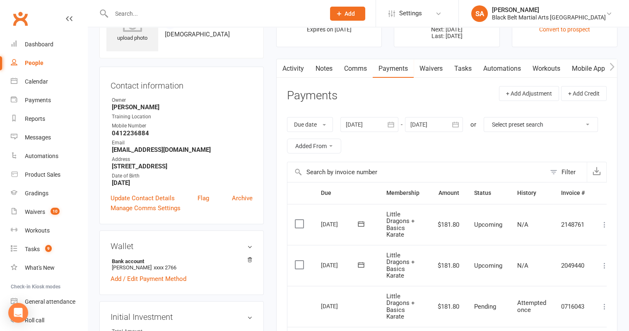
scroll to position [30, 0]
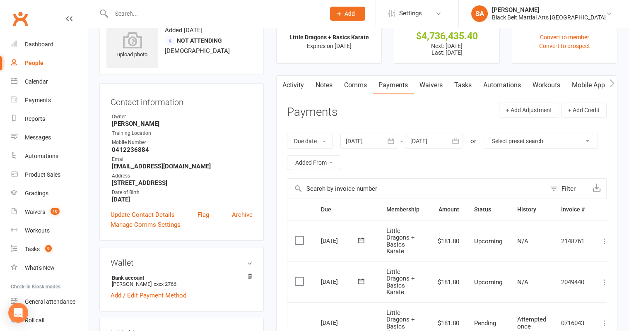
click at [370, 141] on div at bounding box center [369, 141] width 58 height 15
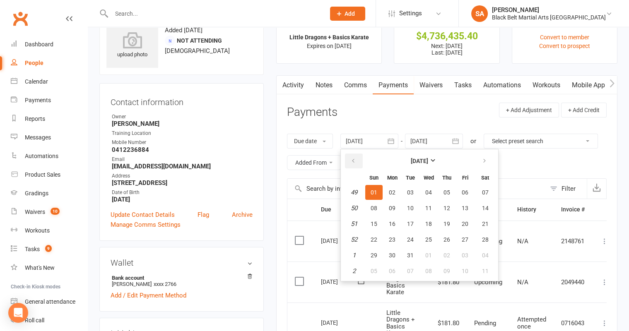
click at [351, 156] on button "button" at bounding box center [354, 161] width 18 height 15
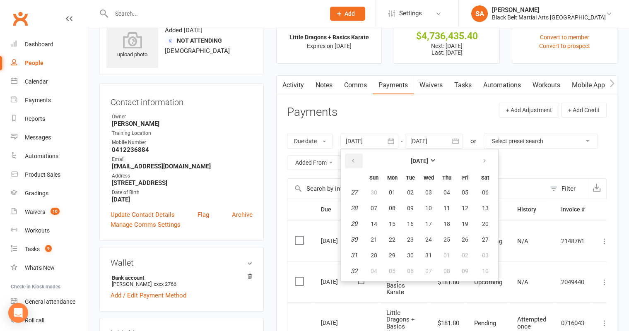
click at [351, 156] on button "button" at bounding box center [354, 161] width 18 height 15
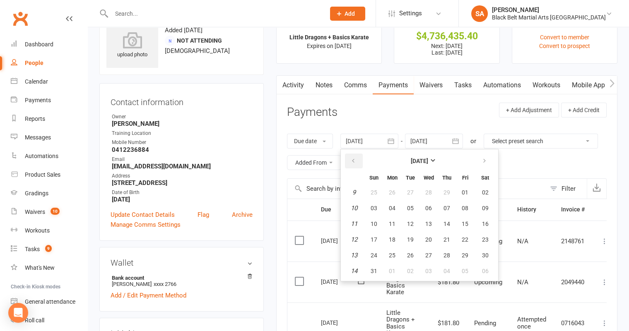
click at [351, 156] on button "button" at bounding box center [354, 161] width 18 height 15
click at [462, 191] on span "01" at bounding box center [465, 192] width 7 height 7
type input "[DATE]"
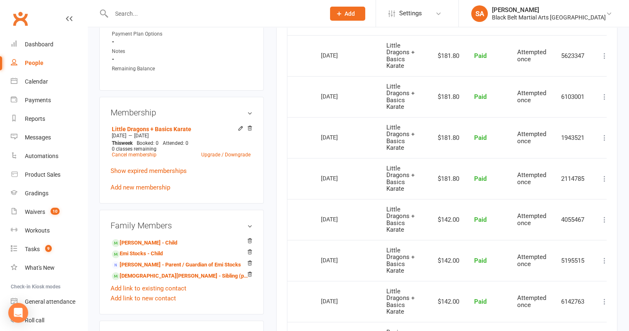
scroll to position [379, 0]
click at [175, 18] on input "text" at bounding box center [214, 14] width 210 height 12
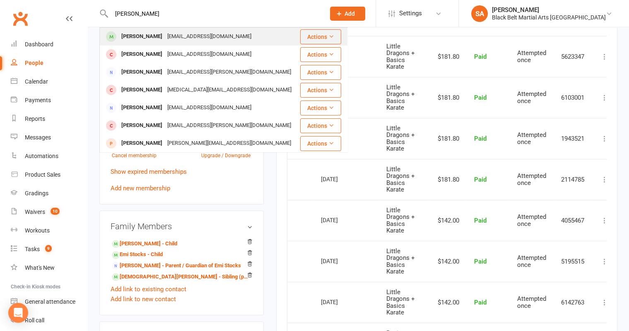
type input "[PERSON_NAME]"
click at [197, 43] on div "[PERSON_NAME] [EMAIL_ADDRESS][DOMAIN_NAME]" at bounding box center [199, 36] width 199 height 17
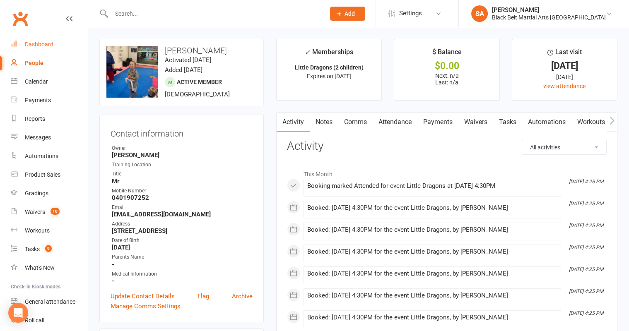
click at [33, 51] on link "Dashboard" at bounding box center [49, 44] width 77 height 19
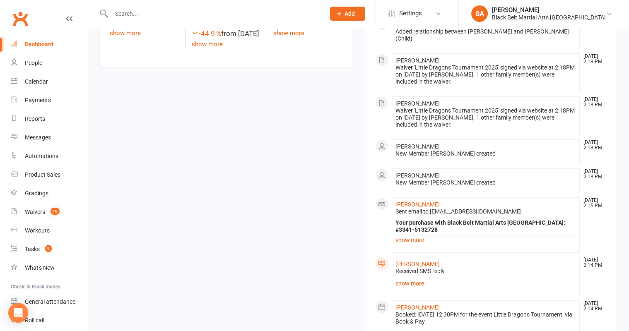
scroll to position [359, 0]
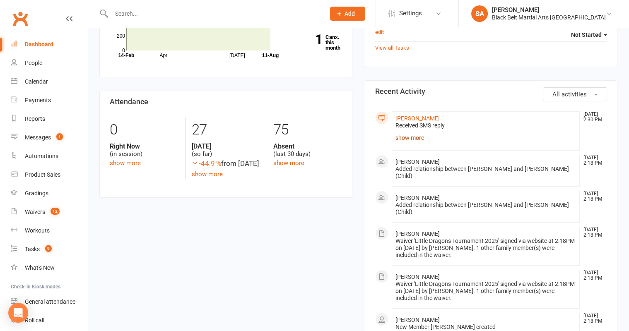
click at [415, 132] on link "show more" at bounding box center [486, 138] width 181 height 12
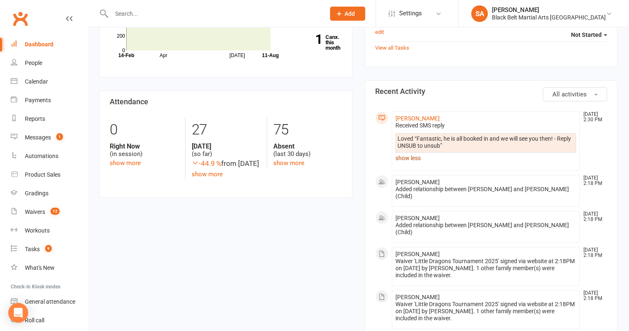
click at [410, 153] on link "show less" at bounding box center [486, 158] width 181 height 12
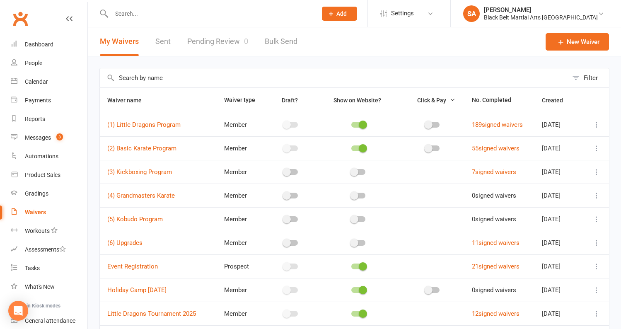
select select "100"
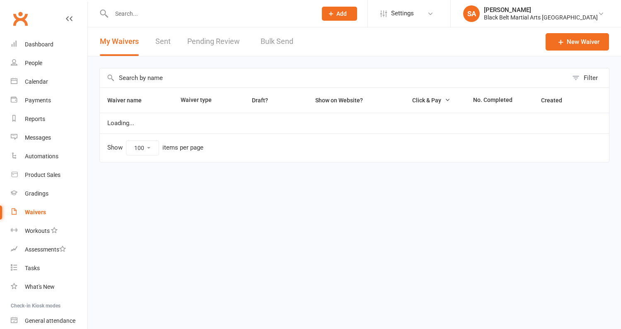
select select "100"
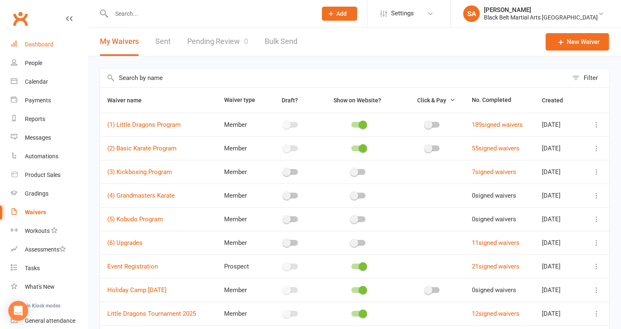
click at [29, 43] on div "Dashboard" at bounding box center [39, 44] width 29 height 7
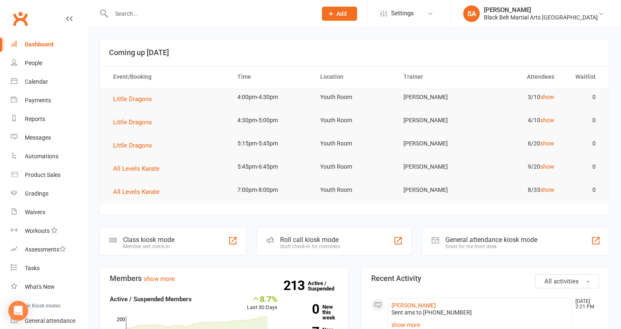
click at [43, 46] on div "Dashboard" at bounding box center [39, 44] width 29 height 7
click at [33, 78] on div "Calendar" at bounding box center [36, 81] width 23 height 7
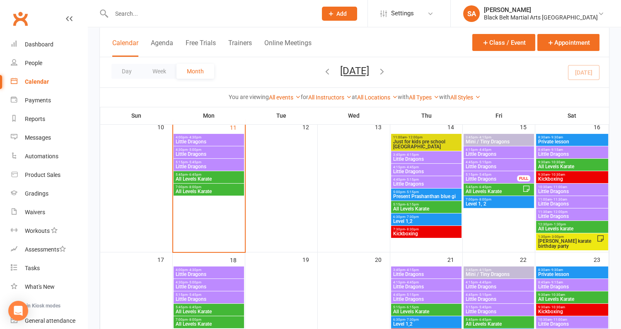
scroll to position [342, 0]
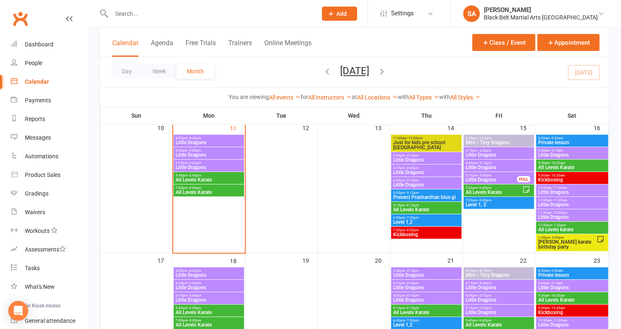
click at [202, 142] on span "Little Dragons" at bounding box center [208, 142] width 67 height 5
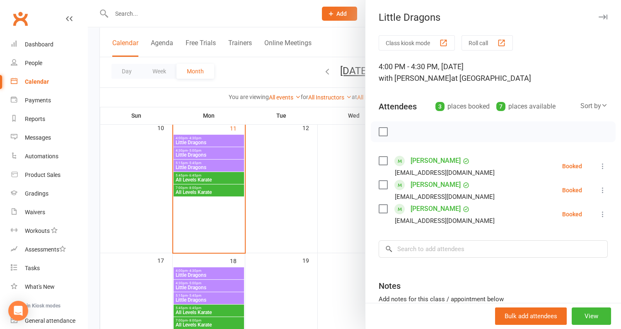
click at [190, 157] on div at bounding box center [354, 164] width 533 height 329
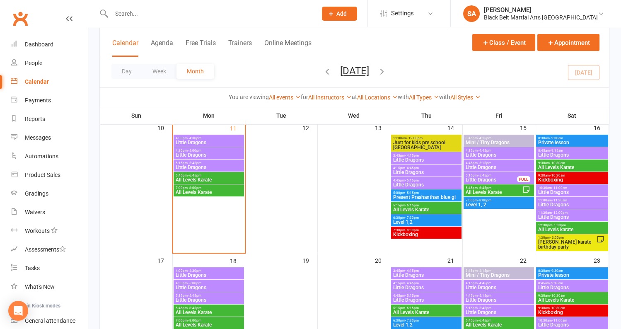
click at [194, 152] on span "Little Dragons" at bounding box center [208, 154] width 67 height 5
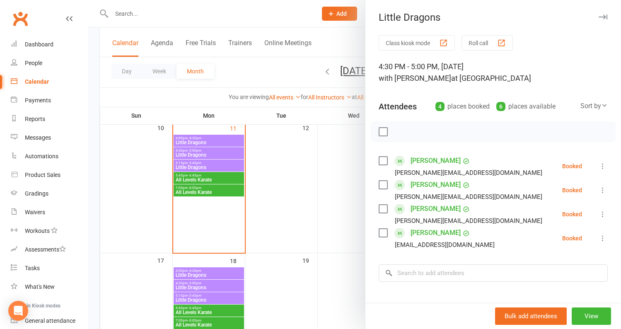
click at [218, 196] on div at bounding box center [354, 164] width 533 height 329
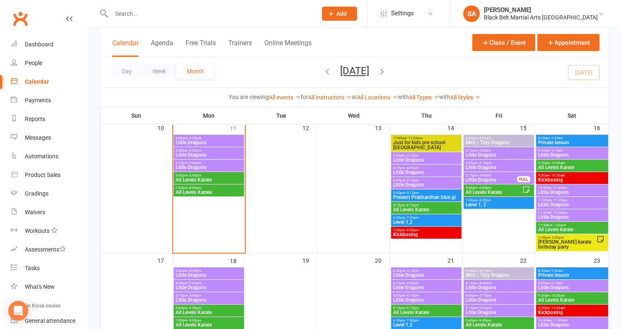
click at [211, 167] on span "Little Dragons" at bounding box center [208, 167] width 67 height 5
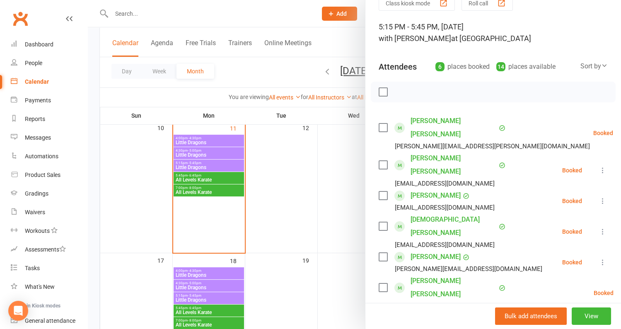
scroll to position [46, 0]
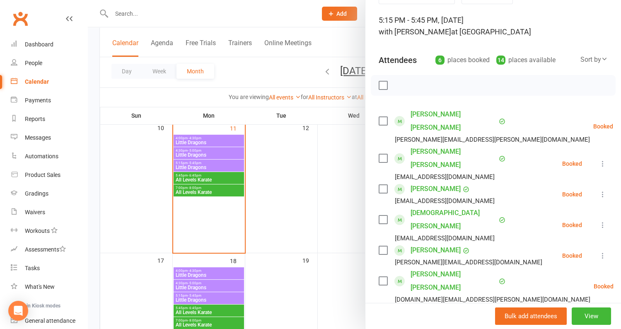
click at [208, 157] on div at bounding box center [354, 164] width 533 height 329
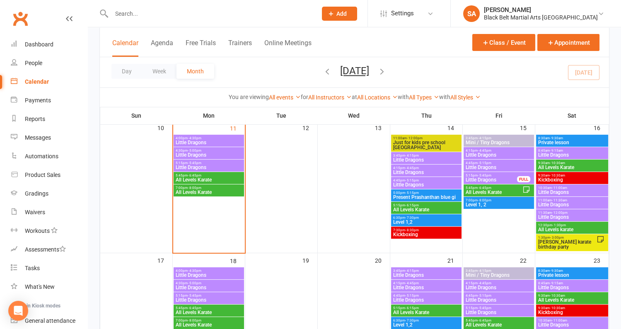
click at [204, 182] on div "5:45pm - 6:45pm All Levels Karate" at bounding box center [209, 178] width 70 height 12
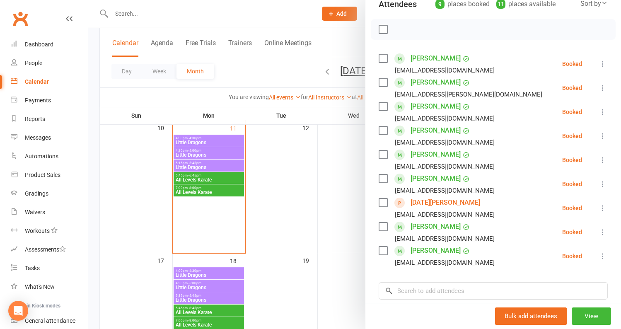
scroll to position [109, 0]
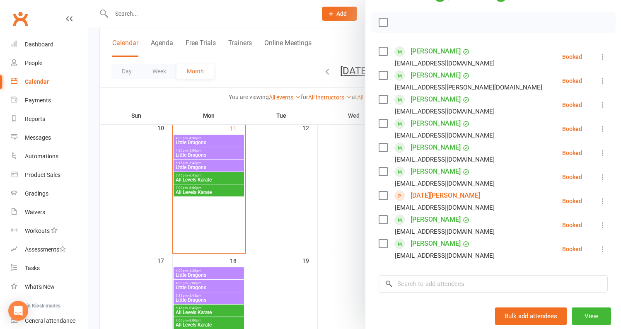
click at [208, 181] on div at bounding box center [354, 164] width 533 height 329
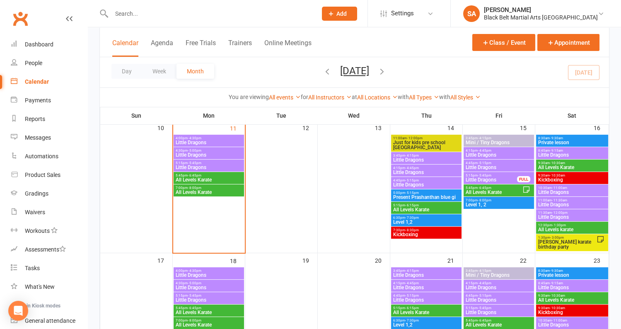
click at [208, 194] on span "All Levels Karate" at bounding box center [208, 192] width 67 height 5
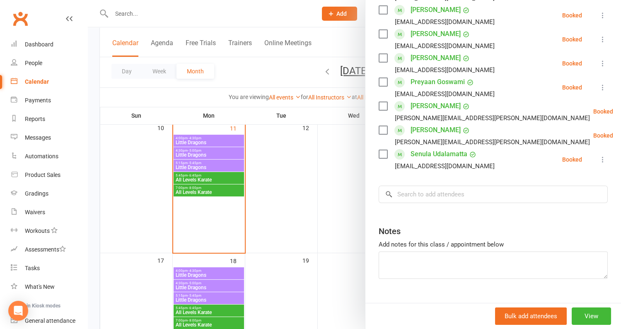
scroll to position [194, 0]
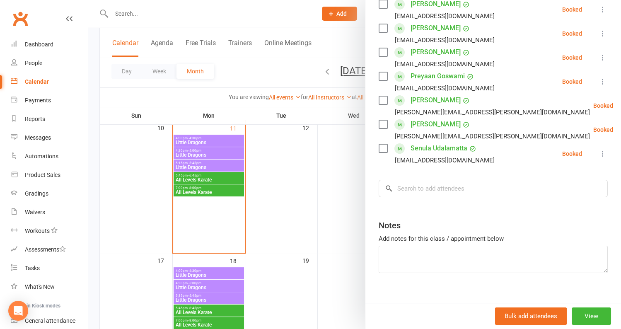
click at [265, 227] on div at bounding box center [354, 164] width 533 height 329
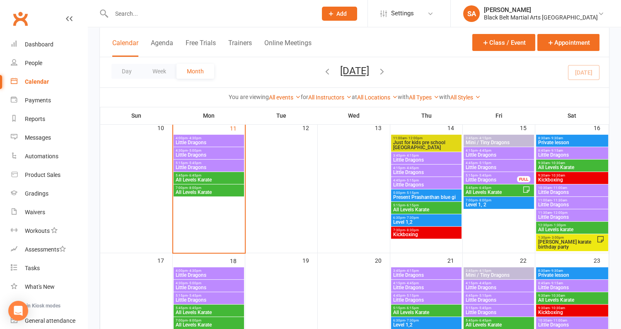
click at [416, 210] on span "All Levels Karate" at bounding box center [426, 209] width 67 height 5
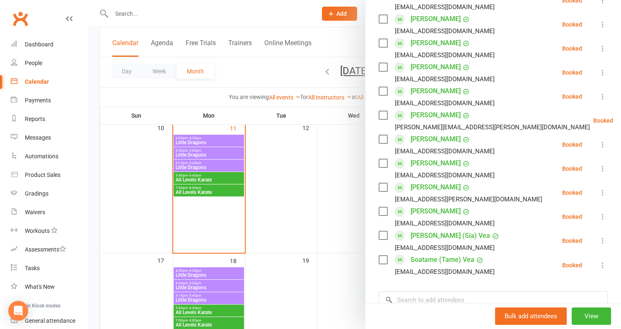
scroll to position [376, 0]
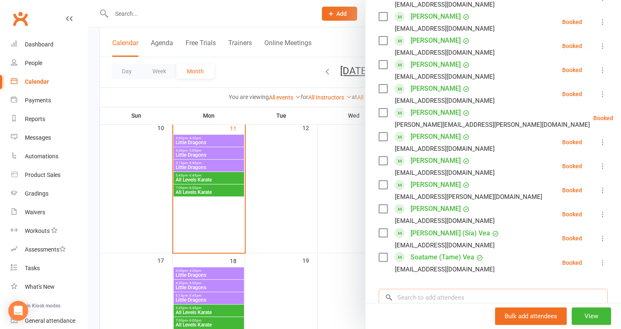
click at [427, 289] on input "search" at bounding box center [493, 297] width 229 height 17
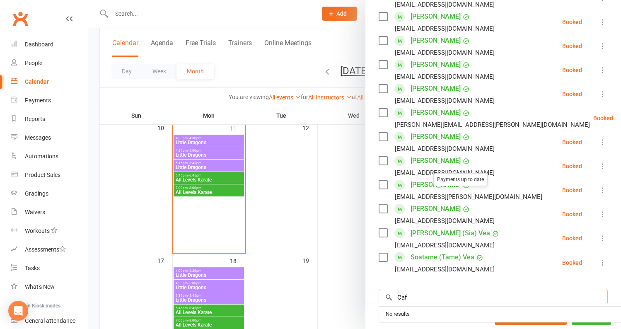
scroll to position [455, 0]
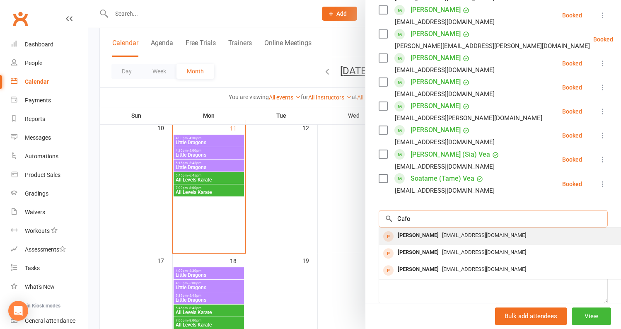
type input "Cafo"
click at [506, 229] on div "[EMAIL_ADDRESS][DOMAIN_NAME]" at bounding box center [502, 235] width 241 height 12
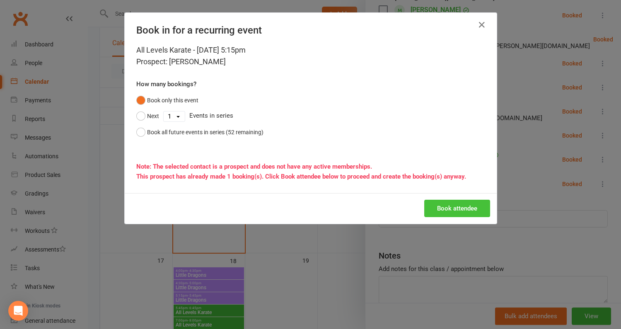
click at [456, 208] on button "Book attendee" at bounding box center [457, 208] width 66 height 17
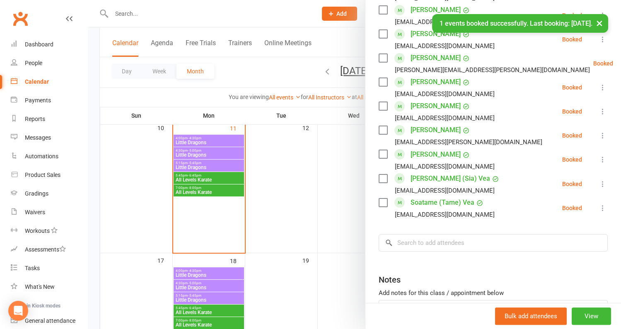
scroll to position [479, 0]
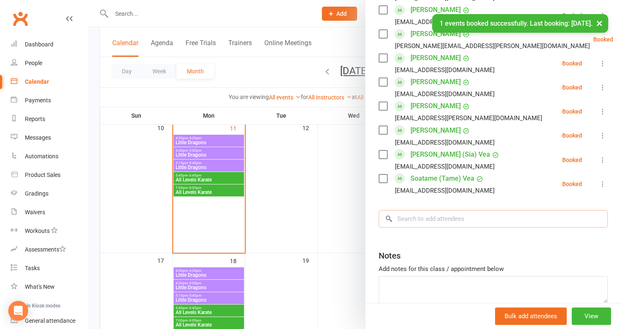
click at [455, 210] on input "search" at bounding box center [493, 218] width 229 height 17
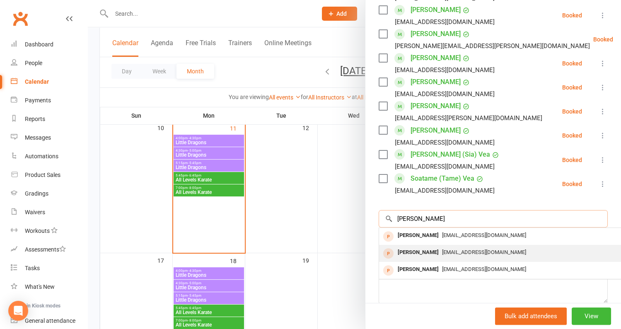
type input "[PERSON_NAME]"
click at [396, 246] on div "[PERSON_NAME]" at bounding box center [418, 252] width 48 height 12
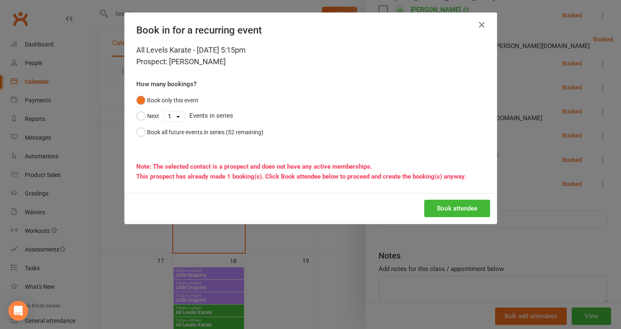
click at [465, 220] on div "Book attendee" at bounding box center [311, 208] width 372 height 31
click at [456, 197] on div "Book attendee" at bounding box center [311, 208] width 372 height 31
click at [449, 206] on button "Book attendee" at bounding box center [457, 208] width 66 height 17
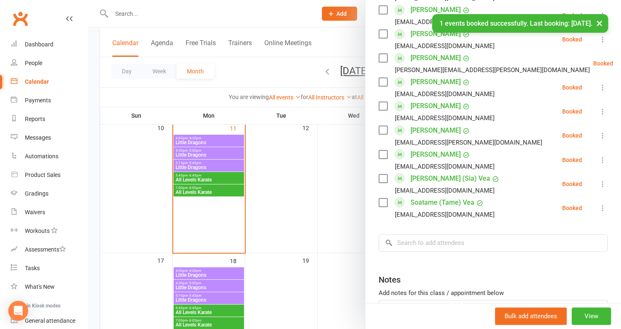
scroll to position [503, 0]
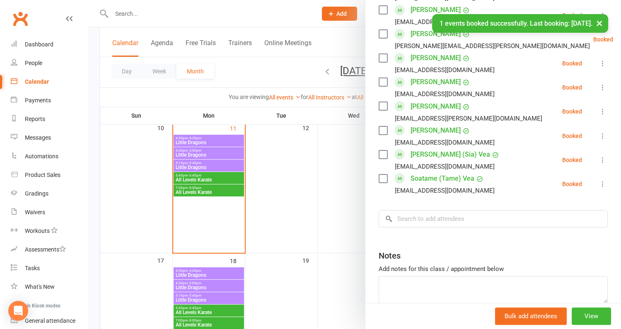
click at [448, 210] on input "search" at bounding box center [493, 218] width 229 height 17
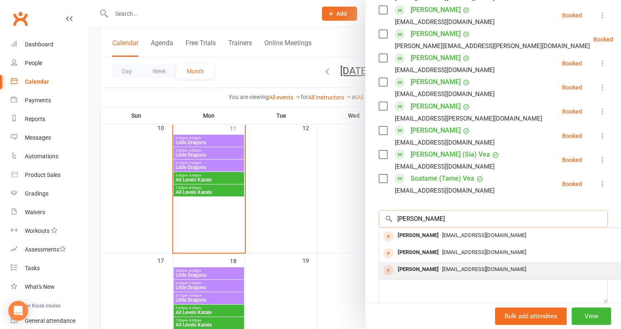
type input "[PERSON_NAME]"
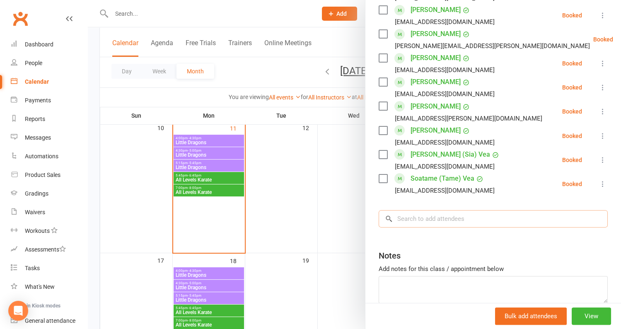
click at [442, 210] on input "search" at bounding box center [493, 218] width 229 height 17
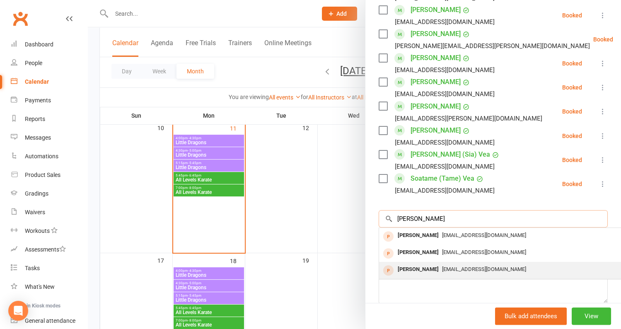
type input "[PERSON_NAME]"
click at [445, 266] on span "[EMAIL_ADDRESS][DOMAIN_NAME]" at bounding box center [484, 269] width 84 height 6
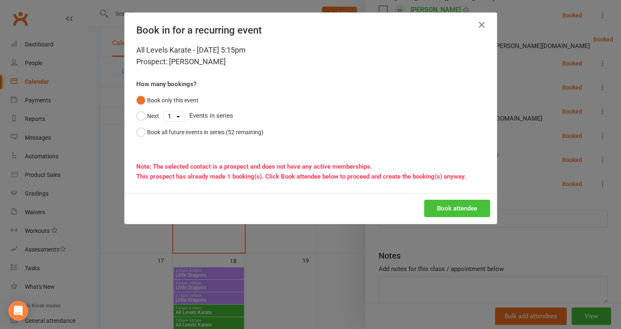
click at [441, 210] on button "Book attendee" at bounding box center [457, 208] width 66 height 17
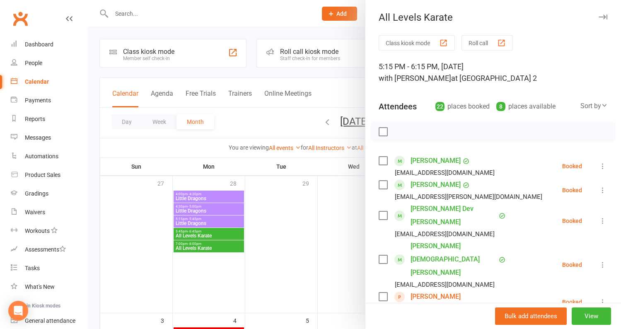
scroll to position [84, 0]
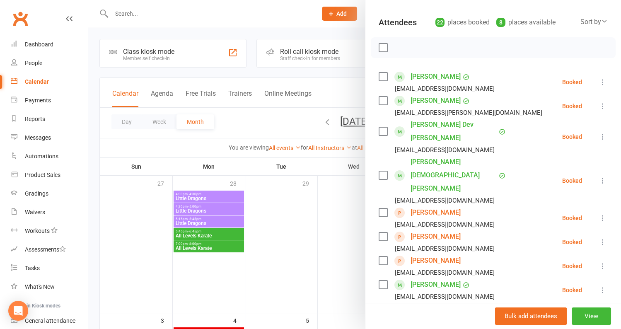
click at [262, 239] on div at bounding box center [354, 164] width 533 height 329
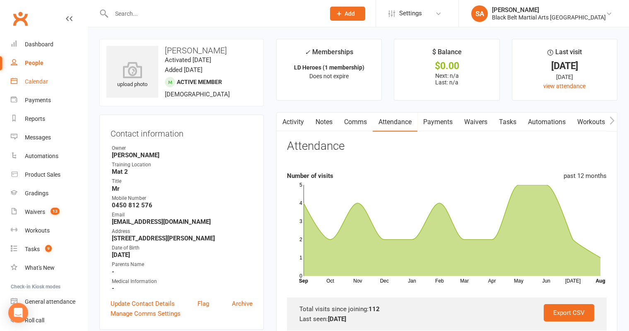
click at [37, 80] on div "Calendar" at bounding box center [36, 81] width 23 height 7
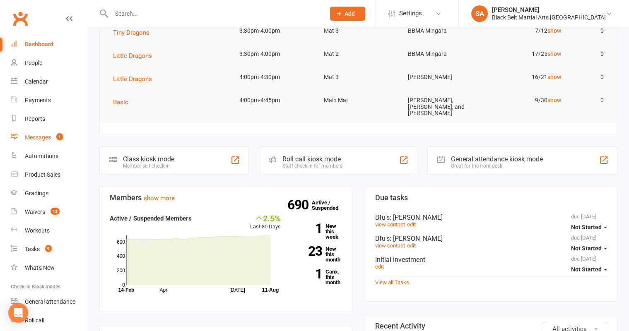
click at [44, 143] on link "Messages 1" at bounding box center [49, 137] width 77 height 19
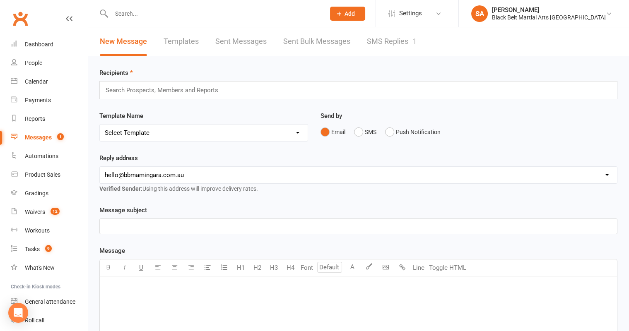
click at [405, 47] on link "SMS Replies 1" at bounding box center [392, 41] width 50 height 29
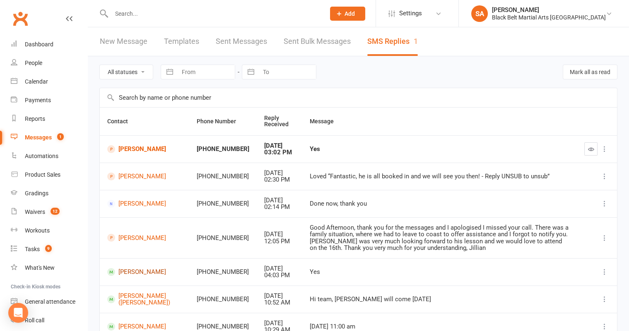
click at [129, 270] on link "[PERSON_NAME]" at bounding box center [144, 272] width 75 height 8
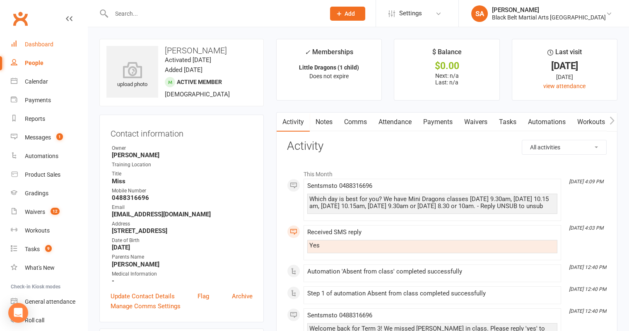
click at [51, 44] on div "Dashboard" at bounding box center [39, 44] width 29 height 7
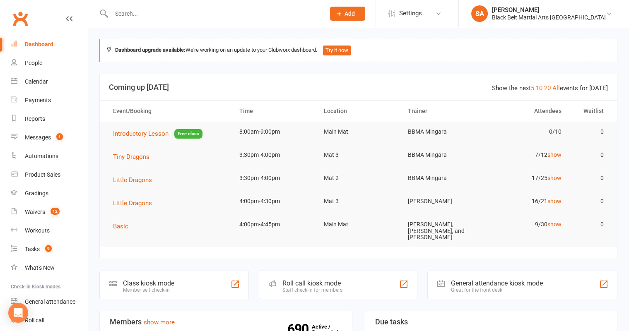
click at [149, 13] on input "text" at bounding box center [214, 14] width 210 height 12
click at [136, 15] on input "text" at bounding box center [214, 14] width 210 height 12
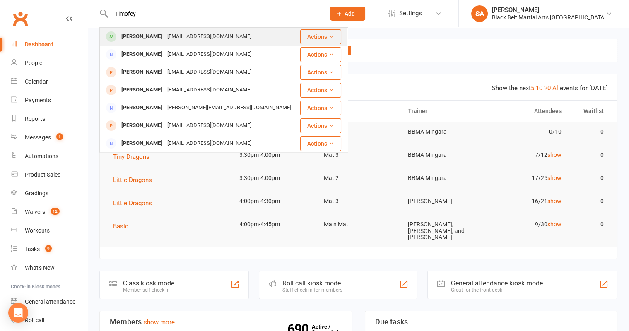
type input "Timofey"
click at [139, 31] on div "[PERSON_NAME]" at bounding box center [142, 37] width 46 height 12
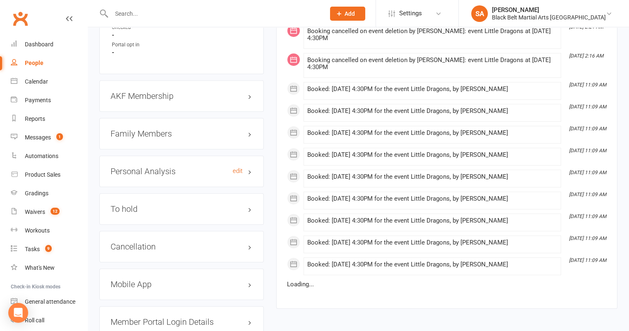
scroll to position [897, 0]
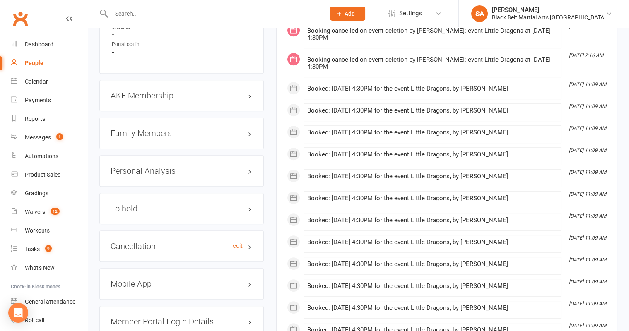
click at [129, 243] on h3 "Cancellation edit" at bounding box center [182, 246] width 142 height 9
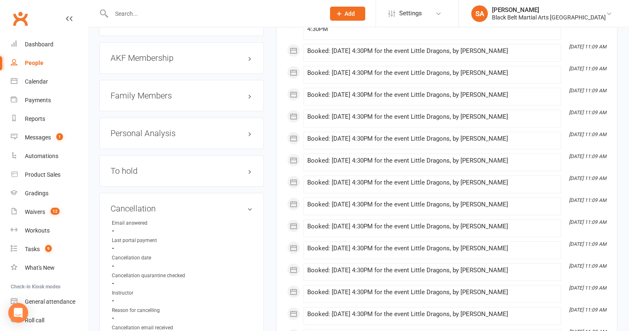
scroll to position [938, 0]
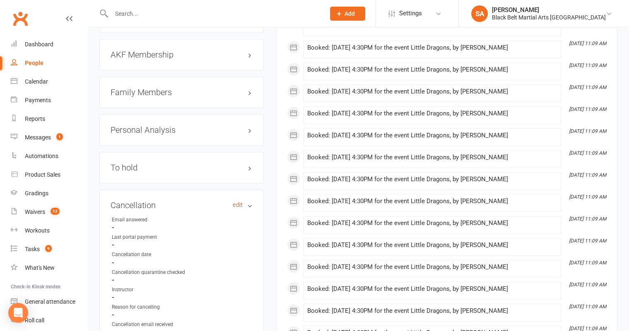
click at [237, 202] on link "edit" at bounding box center [238, 205] width 10 height 7
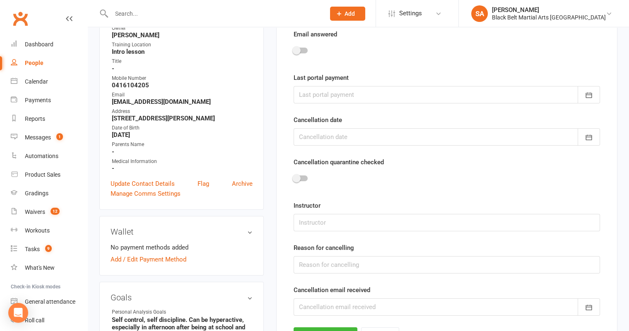
scroll to position [70, 0]
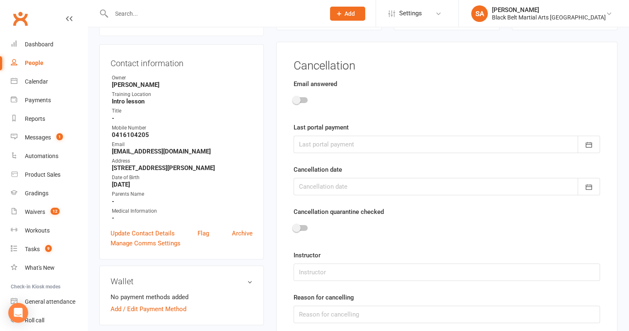
click at [301, 101] on div at bounding box center [301, 100] width 14 height 6
click at [294, 99] on input "checkbox" at bounding box center [294, 99] width 0 height 0
click at [330, 142] on div at bounding box center [447, 144] width 306 height 17
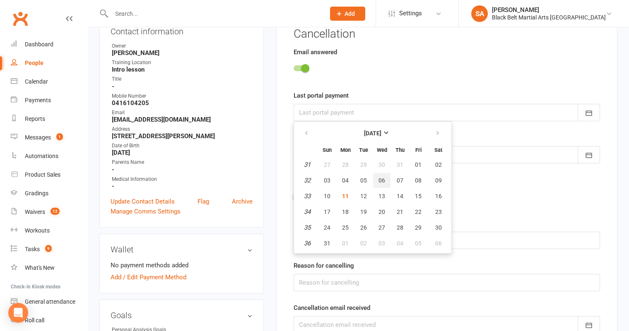
scroll to position [110, 0]
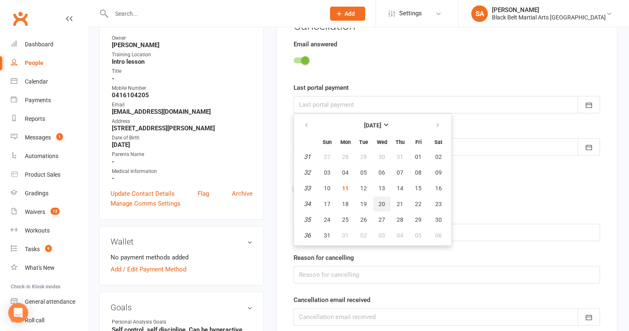
click at [379, 203] on span "20" at bounding box center [382, 204] width 7 height 7
type input "[DATE]"
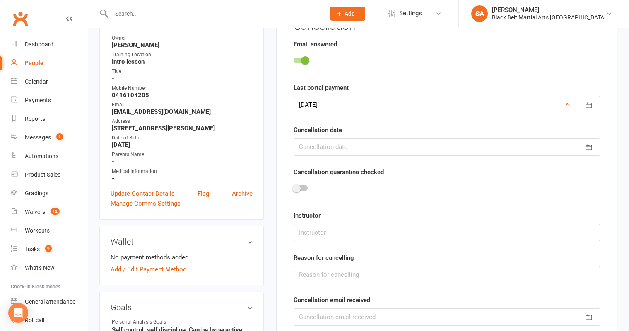
click at [346, 105] on div at bounding box center [447, 104] width 306 height 17
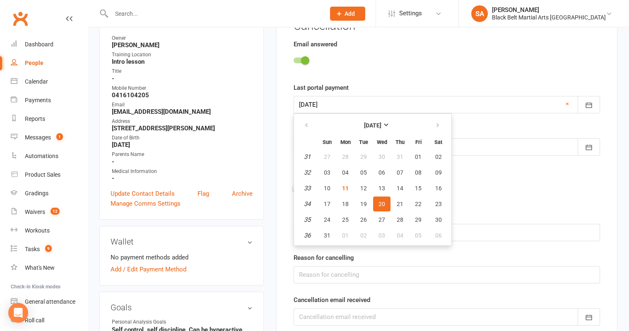
click at [379, 201] on span "20" at bounding box center [382, 204] width 7 height 7
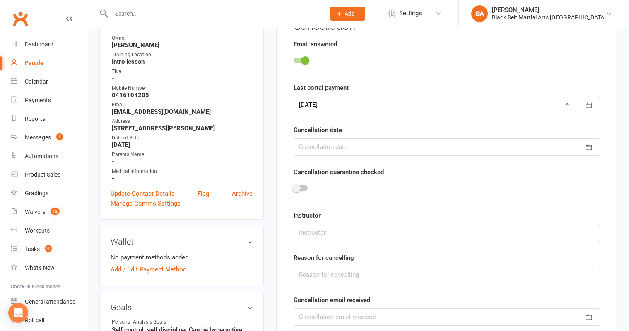
click at [567, 103] on link "×" at bounding box center [567, 104] width 3 height 10
click at [420, 148] on div at bounding box center [447, 146] width 306 height 17
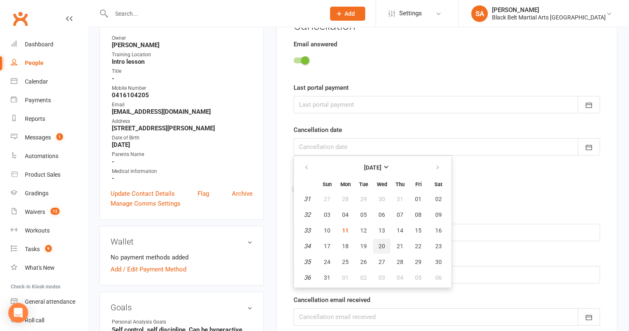
click at [379, 244] on span "20" at bounding box center [382, 246] width 7 height 7
type input "[DATE]"
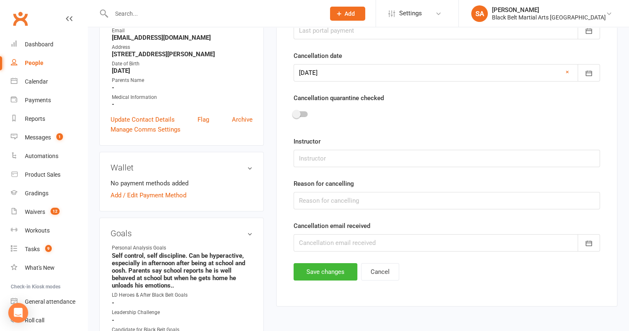
scroll to position [186, 0]
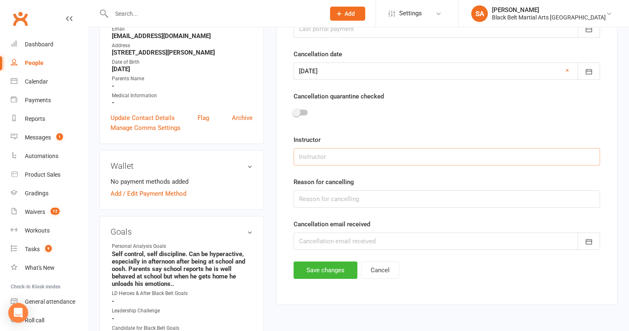
click at [319, 157] on input "text" at bounding box center [447, 156] width 306 height 17
type input "[PERSON_NAME]"
click at [328, 198] on input "text" at bounding box center [447, 199] width 306 height 17
type input "Too many commitments"
click at [364, 241] on div at bounding box center [447, 241] width 306 height 17
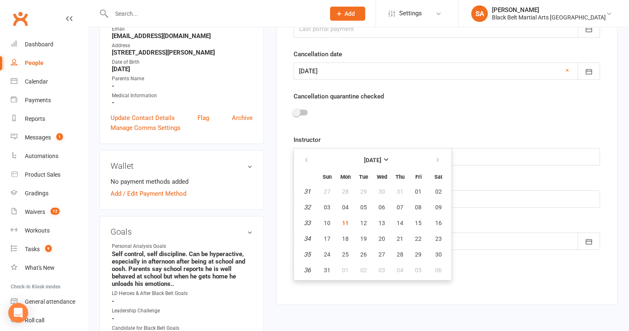
click at [513, 111] on div at bounding box center [447, 114] width 306 height 19
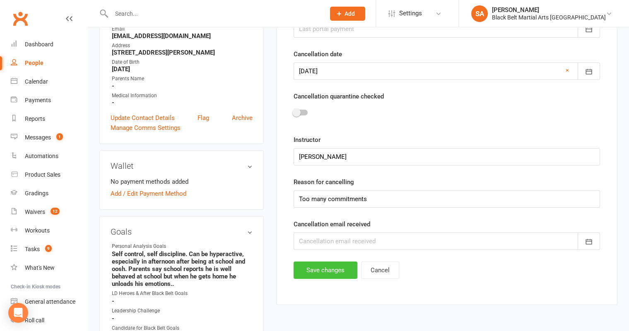
click at [322, 271] on button "Save changes" at bounding box center [326, 270] width 64 height 17
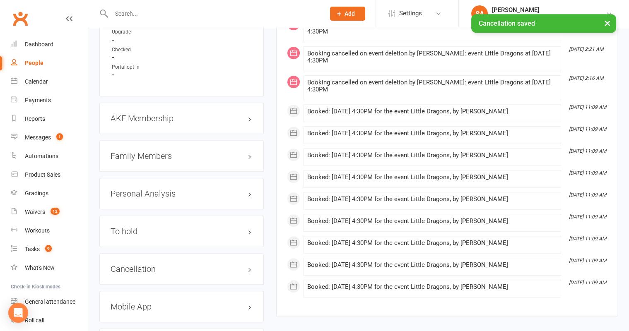
scroll to position [899, 0]
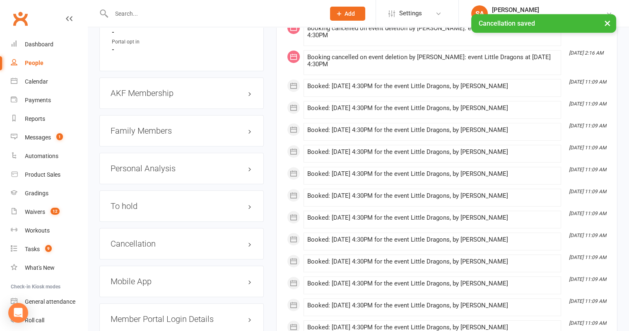
click at [138, 232] on div "Cancellation edit" at bounding box center [181, 243] width 164 height 31
click at [134, 239] on h3 "Cancellation edit" at bounding box center [182, 243] width 142 height 9
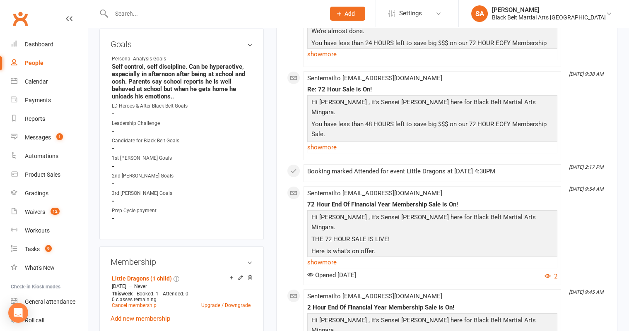
scroll to position [39, 0]
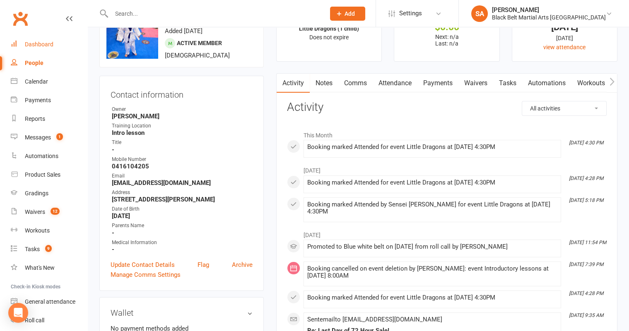
click at [37, 53] on link "Dashboard" at bounding box center [49, 44] width 77 height 19
